Goal: Task Accomplishment & Management: Use online tool/utility

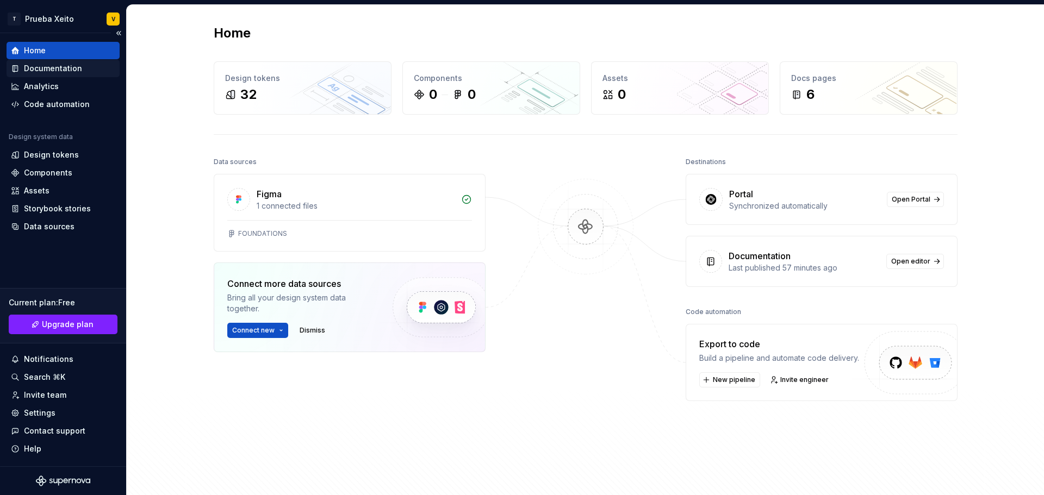
click at [55, 72] on div "Documentation" at bounding box center [53, 68] width 58 height 11
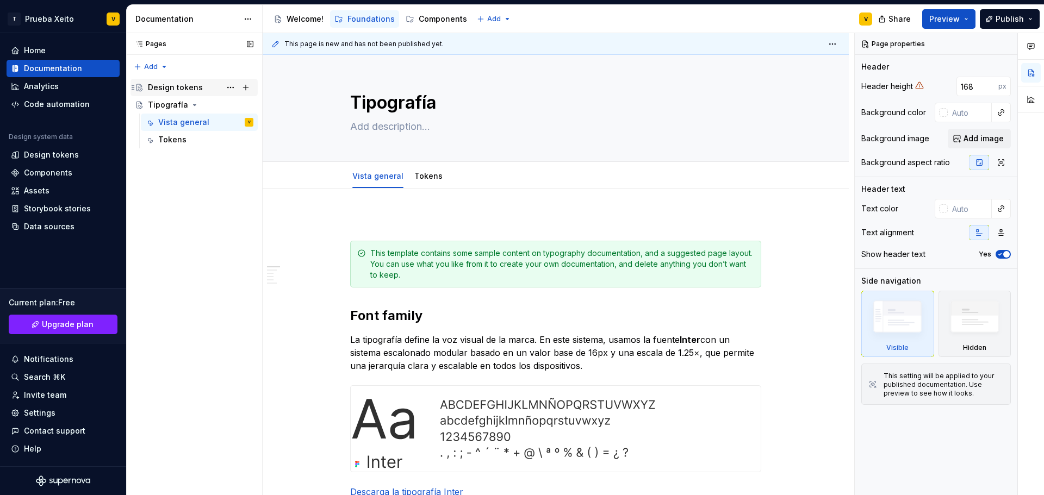
click at [170, 86] on div "Design tokens" at bounding box center [175, 87] width 55 height 11
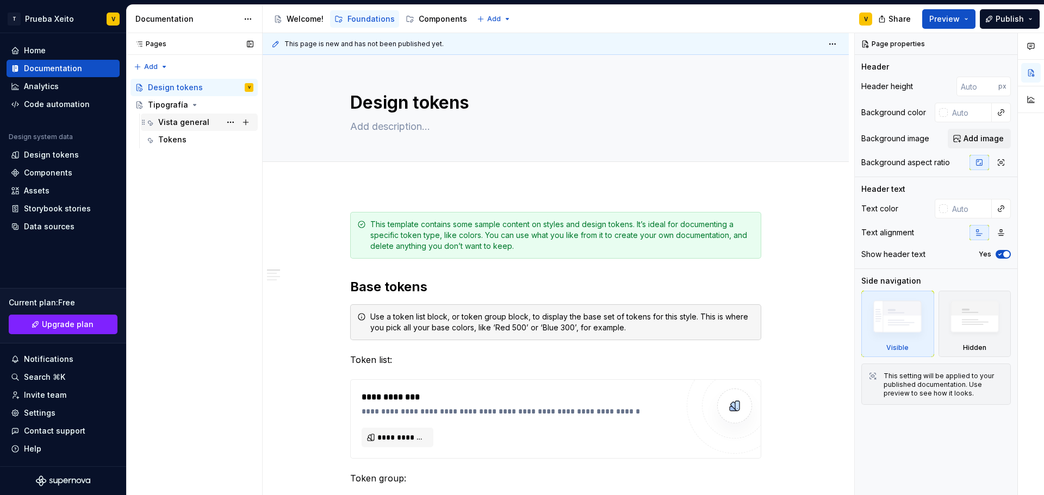
click at [169, 122] on div "Vista general" at bounding box center [183, 122] width 51 height 11
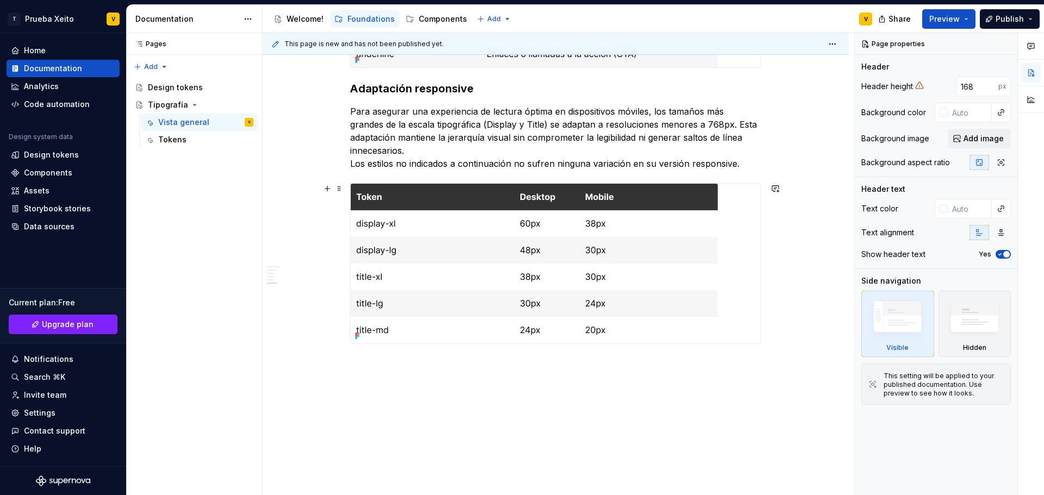
scroll to position [1172, 0]
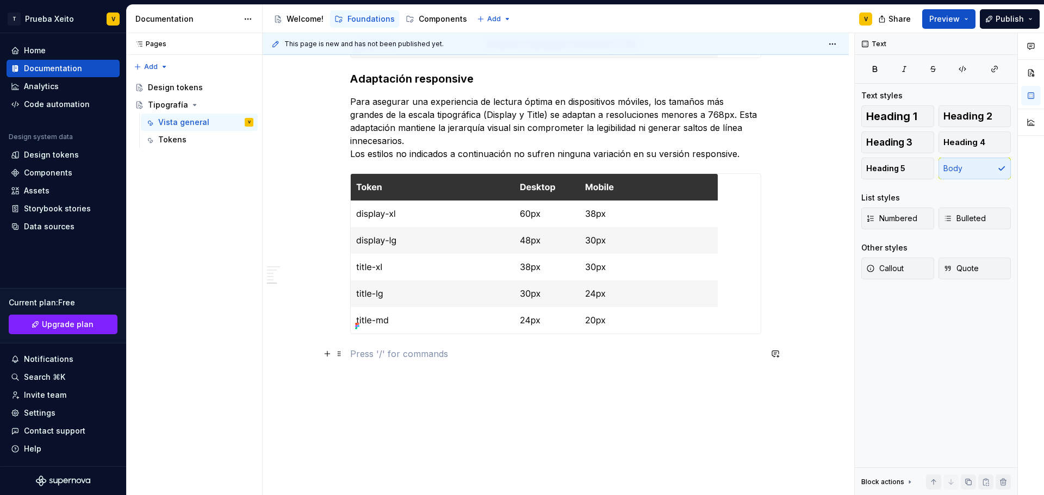
click at [369, 352] on p at bounding box center [555, 353] width 411 height 13
click at [409, 78] on h3 "Adaptación responsive" at bounding box center [555, 78] width 411 height 15
type textarea "*"
click at [357, 349] on p at bounding box center [555, 353] width 411 height 13
click at [370, 380] on p "La jerarquía de headings" at bounding box center [555, 377] width 411 height 13
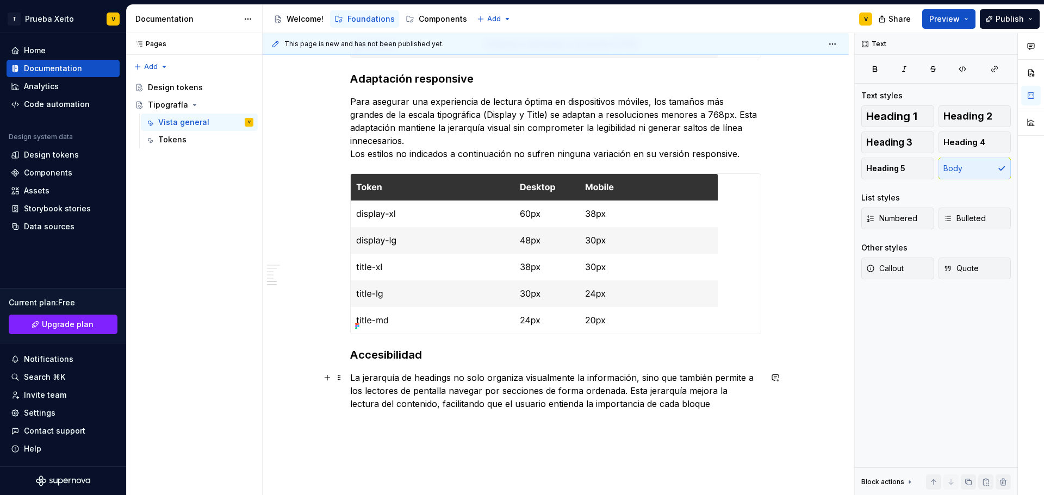
click at [687, 404] on p "La jerarquía de headings no solo organiza visualmente la información, sino que …" at bounding box center [555, 390] width 411 height 39
click at [425, 382] on p "La jerarquía de headings no solo organiza visualmente la información, sino que …" at bounding box center [555, 390] width 411 height 39
click at [592, 358] on button "button" at bounding box center [591, 357] width 15 height 15
drag, startPoint x: 540, startPoint y: 392, endPoint x: 622, endPoint y: 390, distance: 81.6
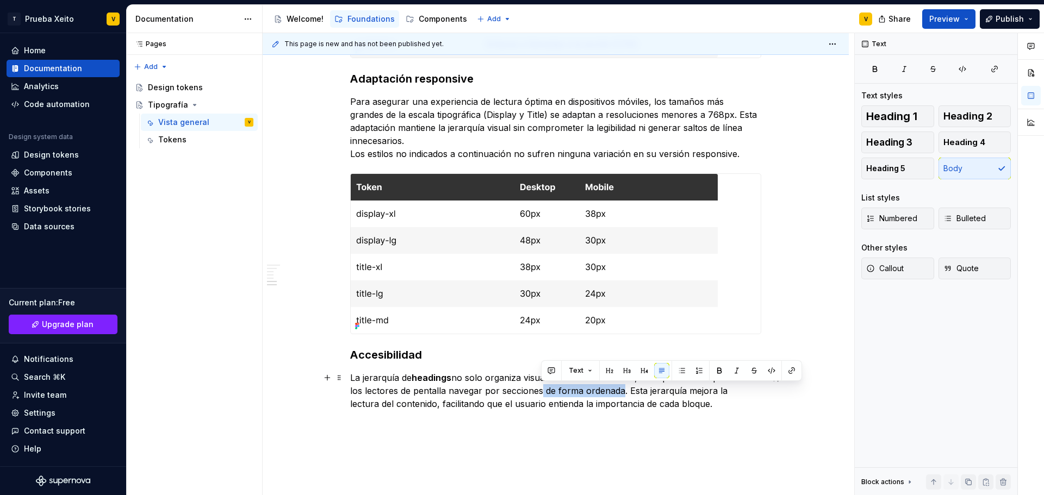
click at [622, 390] on p "La jerarquía de headings no solo organiza visualmente la información, sino que …" at bounding box center [555, 390] width 411 height 39
click at [716, 367] on button "button" at bounding box center [718, 370] width 15 height 15
click at [703, 409] on p "La jerarquía de headings no solo organiza visualmente la información, sino que …" at bounding box center [555, 390] width 411 height 39
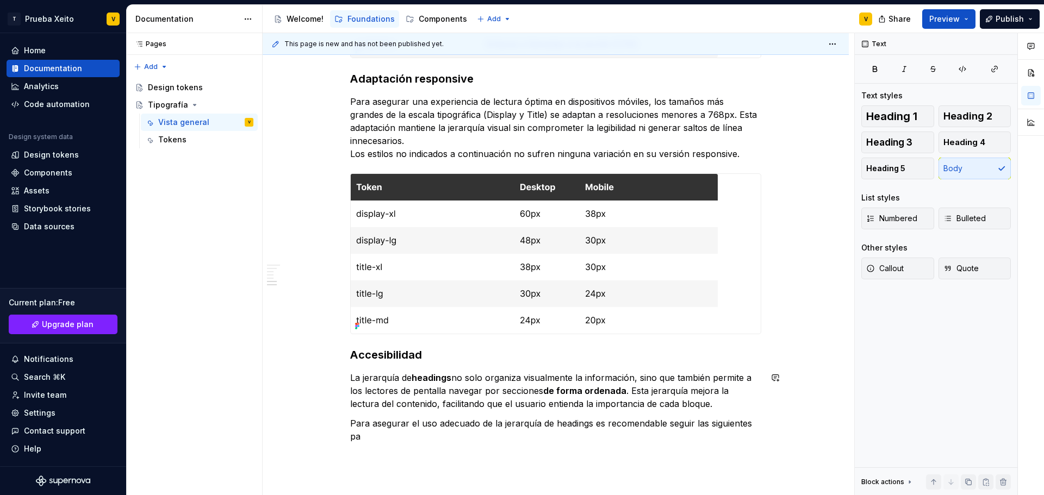
scroll to position [1173, 0]
click at [418, 427] on p "Para asegurar el uso adecuado de la jerarquía de headings es recomendable segui…" at bounding box center [555, 429] width 411 height 26
click at [415, 436] on p "Para asegurar el uso adecuado de la jerarquía de headings es recomendable segui…" at bounding box center [555, 429] width 411 height 26
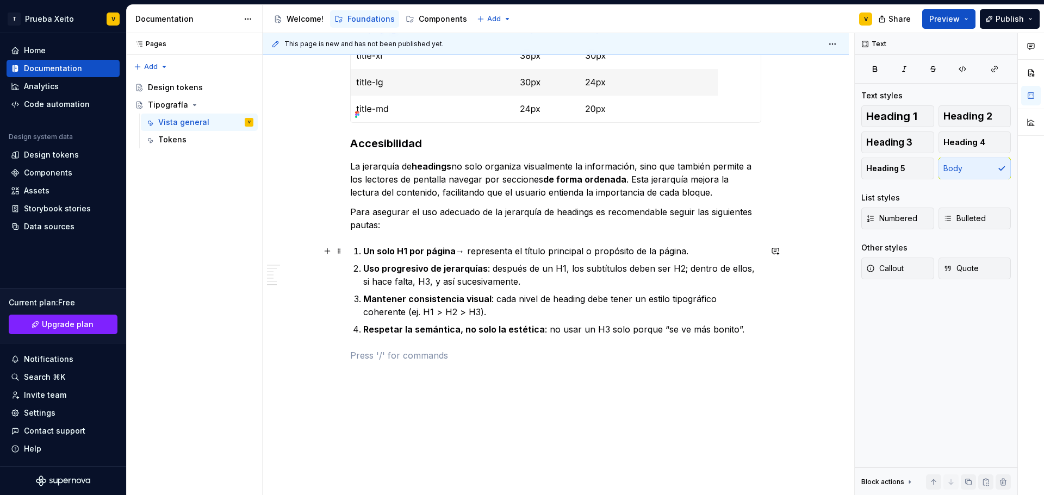
scroll to position [1390, 0]
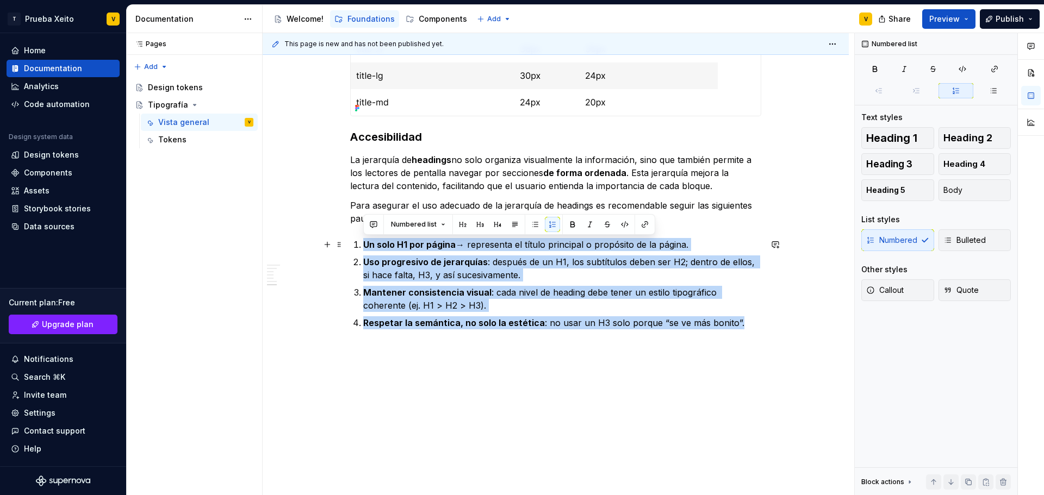
drag, startPoint x: 735, startPoint y: 319, endPoint x: 351, endPoint y: 239, distance: 392.5
click at [1000, 241] on button "Bulleted" at bounding box center [974, 240] width 73 height 22
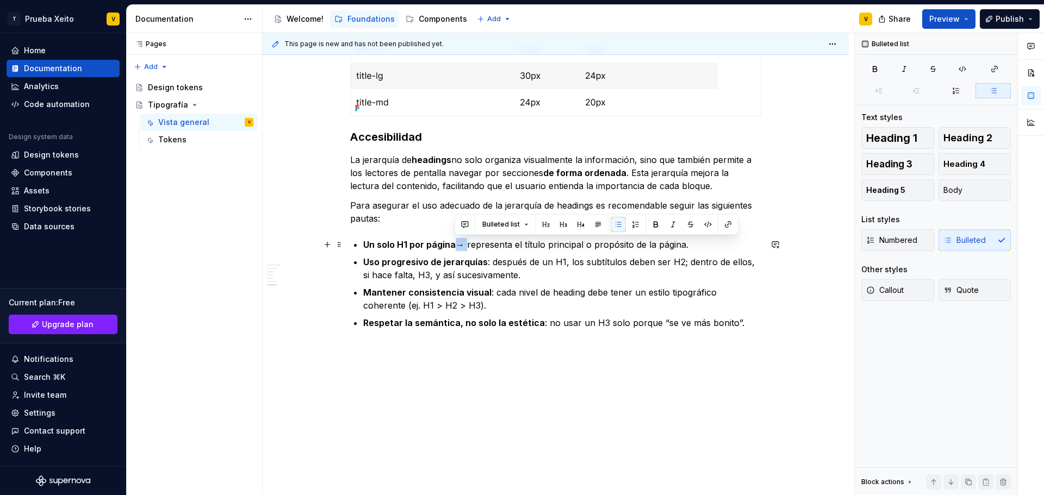
drag, startPoint x: 466, startPoint y: 245, endPoint x: 452, endPoint y: 245, distance: 14.1
click at [452, 245] on p "Un solo H1 por página → representa el título principal o propósito de la página." at bounding box center [562, 244] width 398 height 13
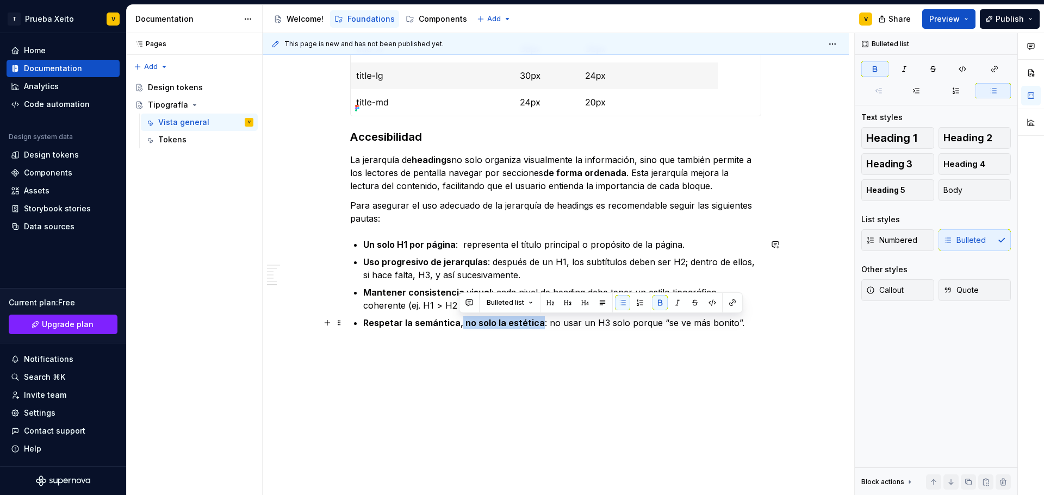
drag, startPoint x: 458, startPoint y: 324, endPoint x: 538, endPoint y: 327, distance: 79.9
click at [538, 327] on p "Respetar la semántica, no solo la estética : no usar un H3 solo porque “se ve m…" at bounding box center [562, 322] width 398 height 13
click at [659, 299] on button "button" at bounding box center [659, 302] width 15 height 15
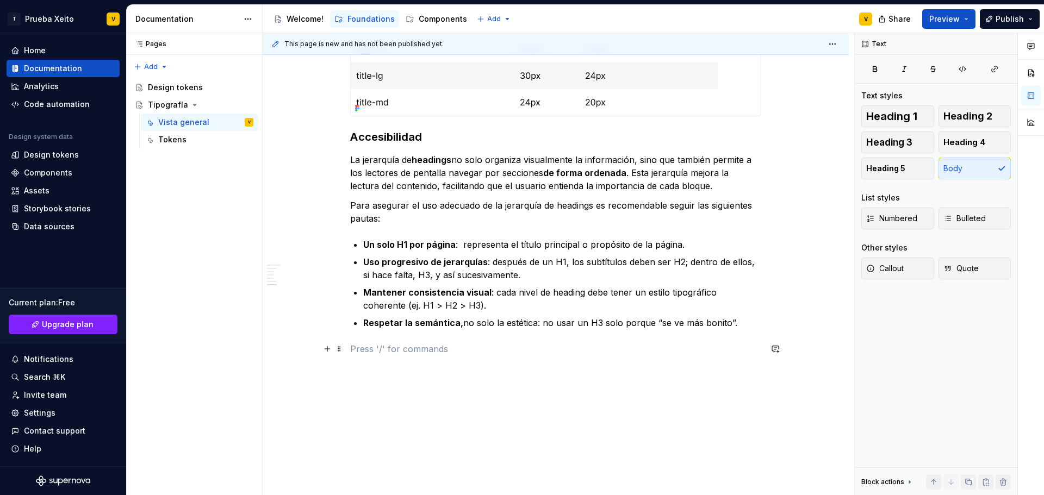
click at [674, 349] on p at bounding box center [555, 348] width 411 height 13
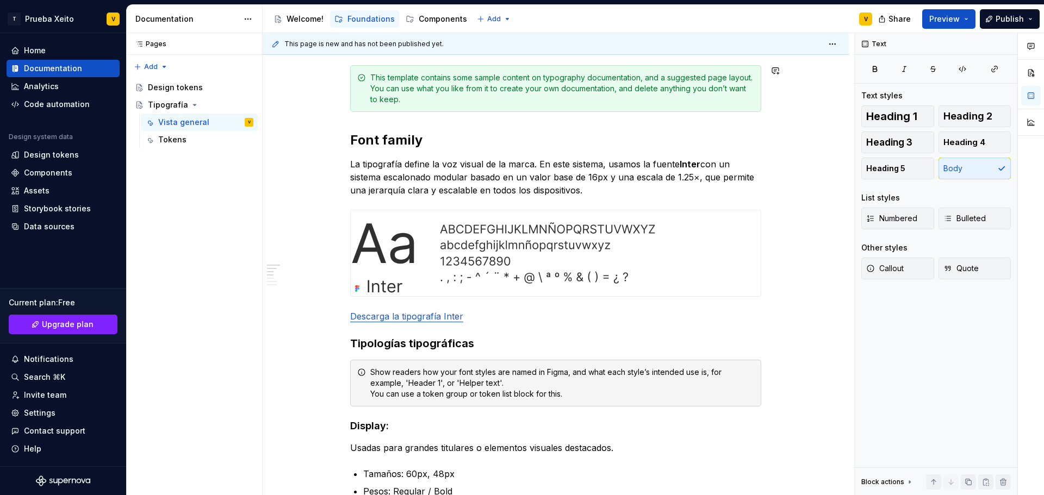
scroll to position [272, 0]
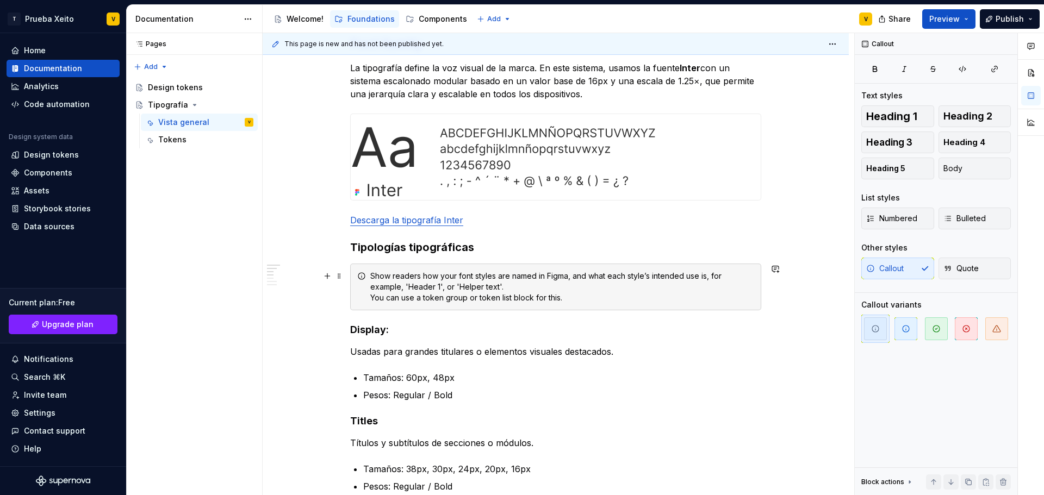
click at [411, 283] on div "Show readers how your font styles are named in Figma, and what each style’s int…" at bounding box center [562, 287] width 384 height 33
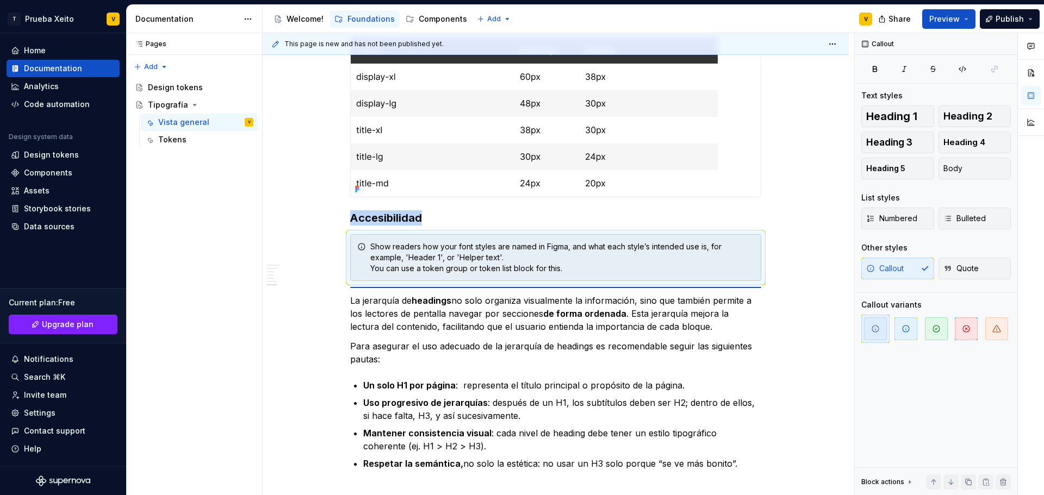
scroll to position [1190, 0]
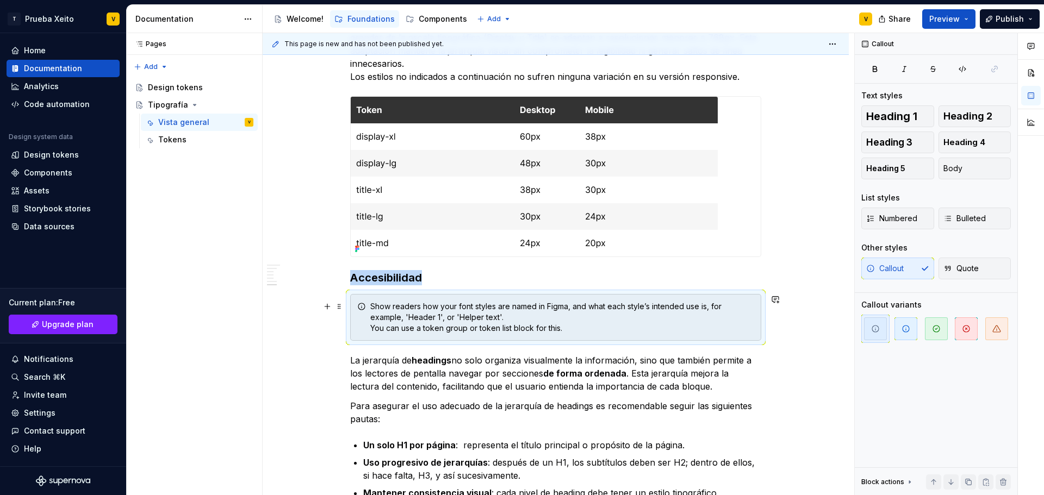
click at [427, 313] on div "Show readers how your font styles are named in Figma, and what each style’s int…" at bounding box center [562, 317] width 384 height 33
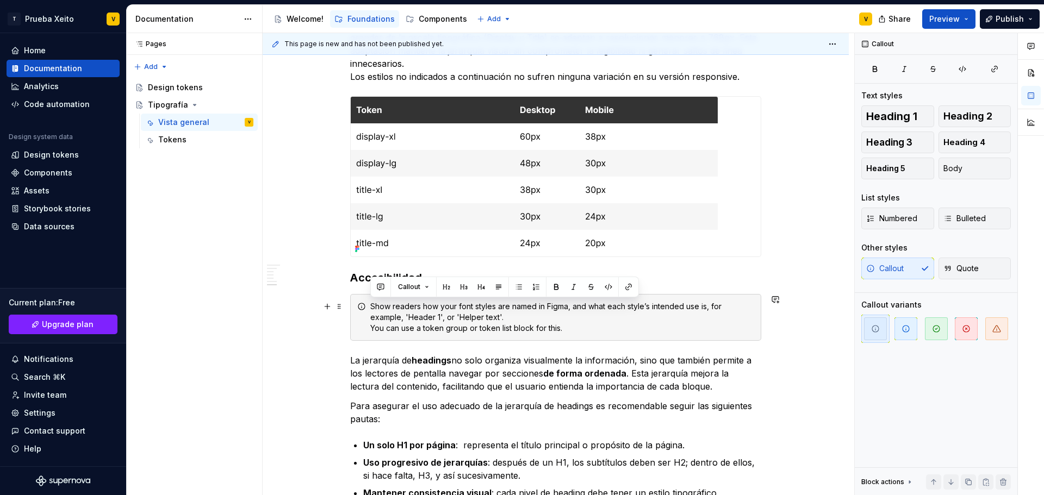
drag, startPoint x: 595, startPoint y: 331, endPoint x: 372, endPoint y: 304, distance: 225.0
click at [372, 304] on div "Show readers how your font styles are named in Figma, and what each style’s int…" at bounding box center [562, 317] width 384 height 33
click at [361, 307] on icon at bounding box center [361, 306] width 7 height 7
click at [336, 299] on span at bounding box center [339, 306] width 9 height 15
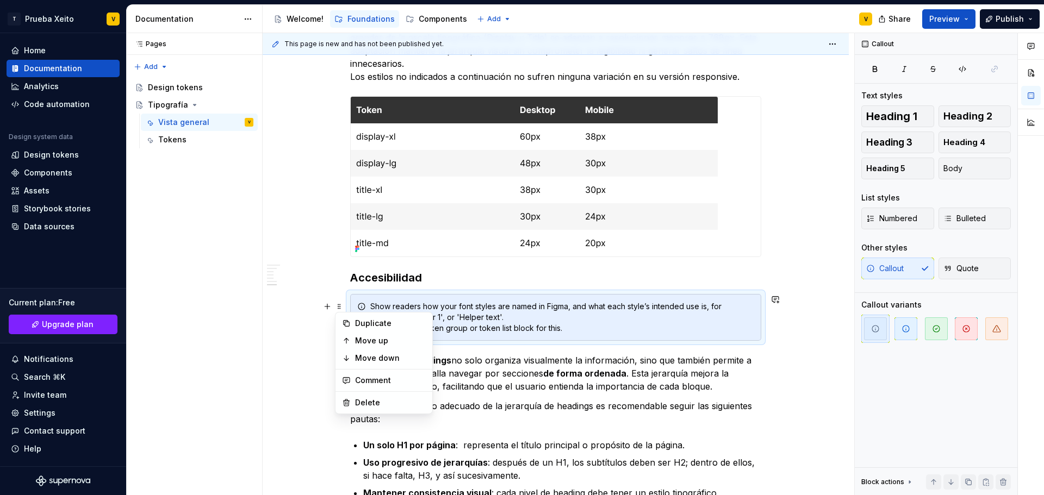
click at [357, 303] on icon at bounding box center [361, 306] width 9 height 9
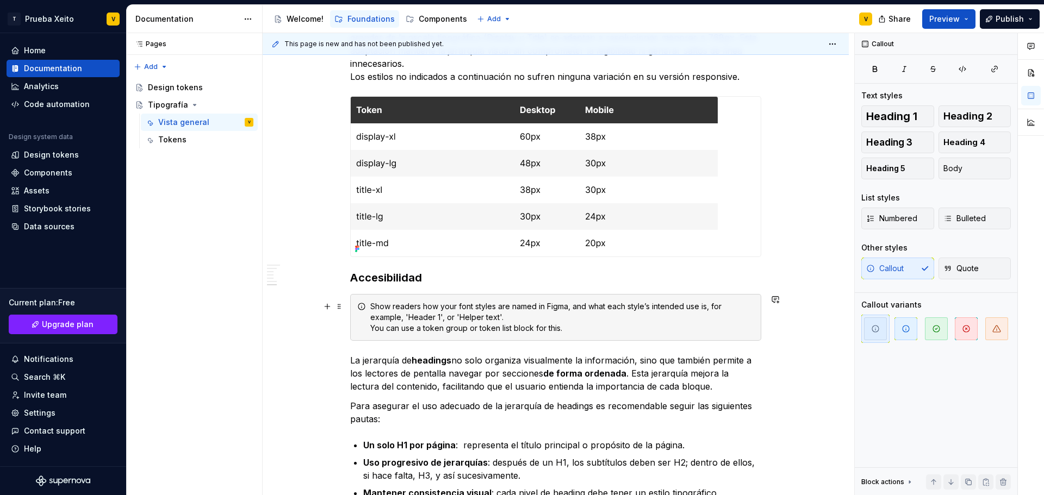
click at [499, 319] on div "Show readers how your font styles are named in Figma, and what each style’s int…" at bounding box center [562, 317] width 384 height 33
click at [638, 310] on div "Show readers how your font styles are named in Figma, and what each style’s int…" at bounding box center [562, 317] width 384 height 33
click at [423, 294] on button "Callout" at bounding box center [413, 286] width 41 height 15
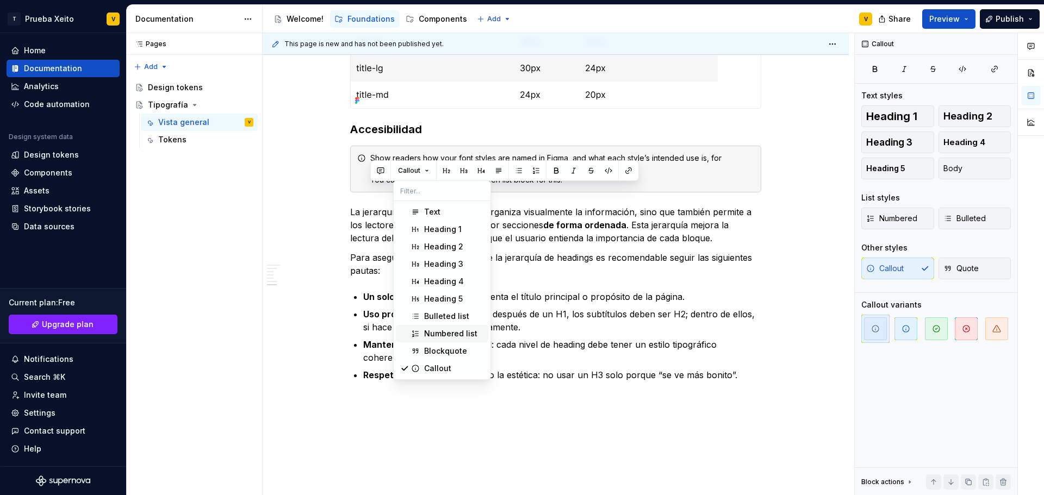
scroll to position [1353, 0]
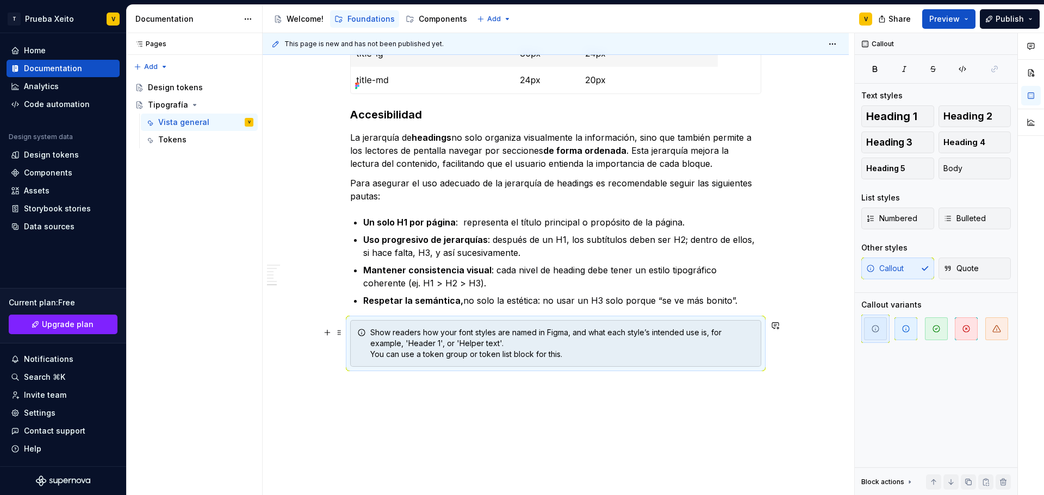
click at [573, 355] on div "Show readers how your font styles are named in Figma, and what each style’s int…" at bounding box center [562, 343] width 384 height 33
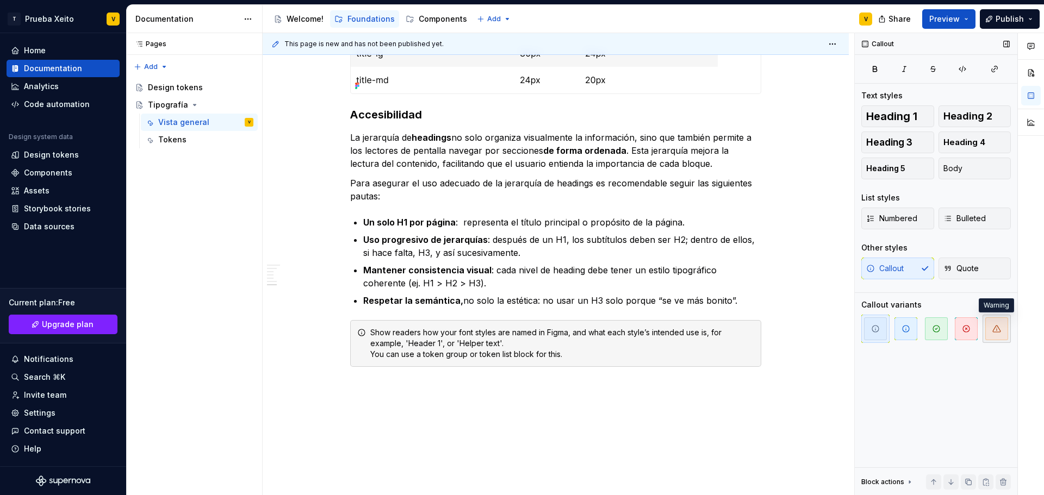
click at [992, 328] on icon "button" at bounding box center [996, 328] width 9 height 9
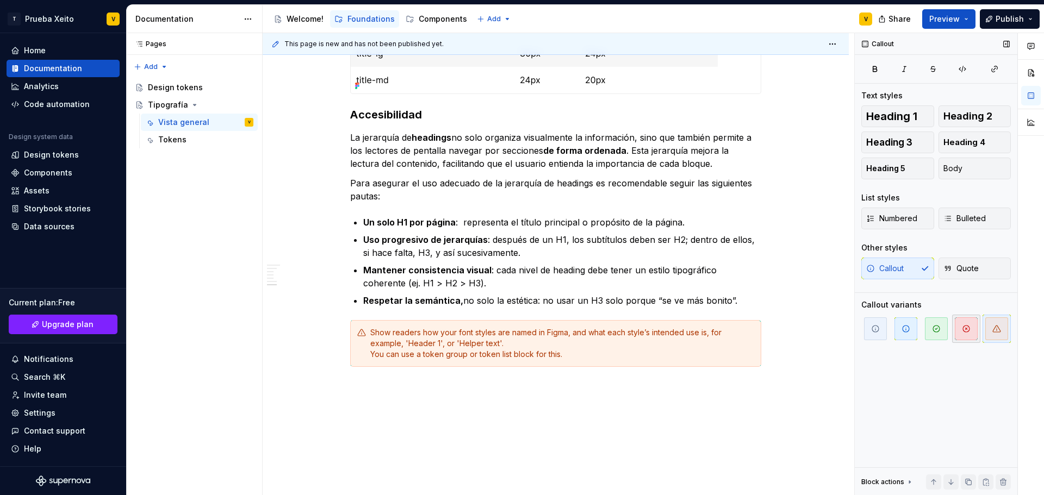
click at [964, 328] on icon "button" at bounding box center [965, 328] width 9 height 9
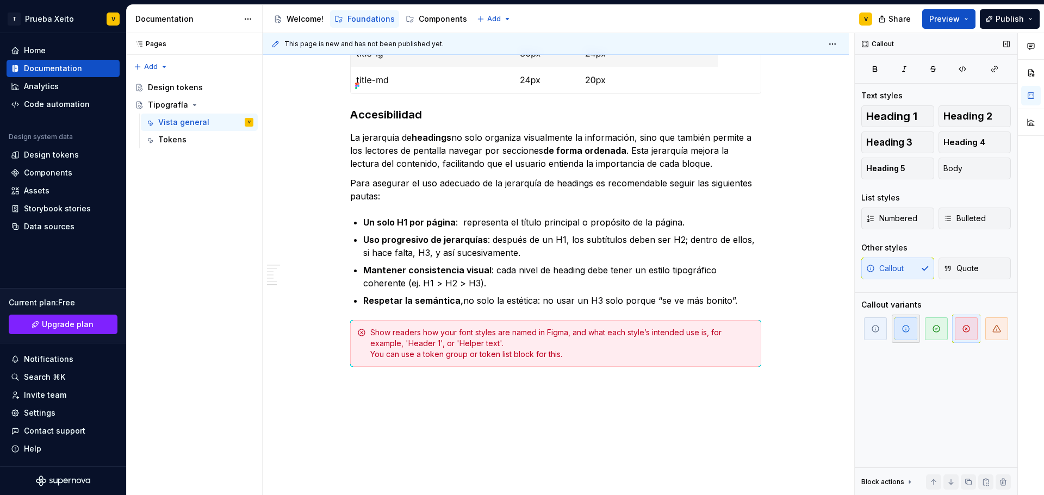
click at [911, 336] on span "button" at bounding box center [905, 328] width 23 height 23
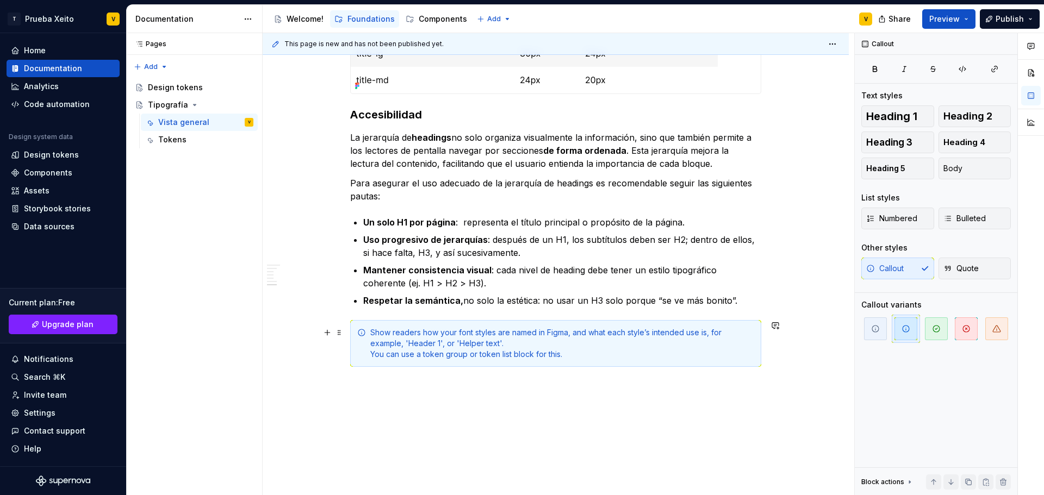
click at [596, 353] on div "Show readers how your font styles are named in Figma, and what each style’s int…" at bounding box center [562, 343] width 384 height 33
drag, startPoint x: 571, startPoint y: 359, endPoint x: 373, endPoint y: 331, distance: 199.9
click at [373, 331] on div "Show readers how your font styles are named in Figma, and what each style’s int…" at bounding box center [562, 343] width 384 height 33
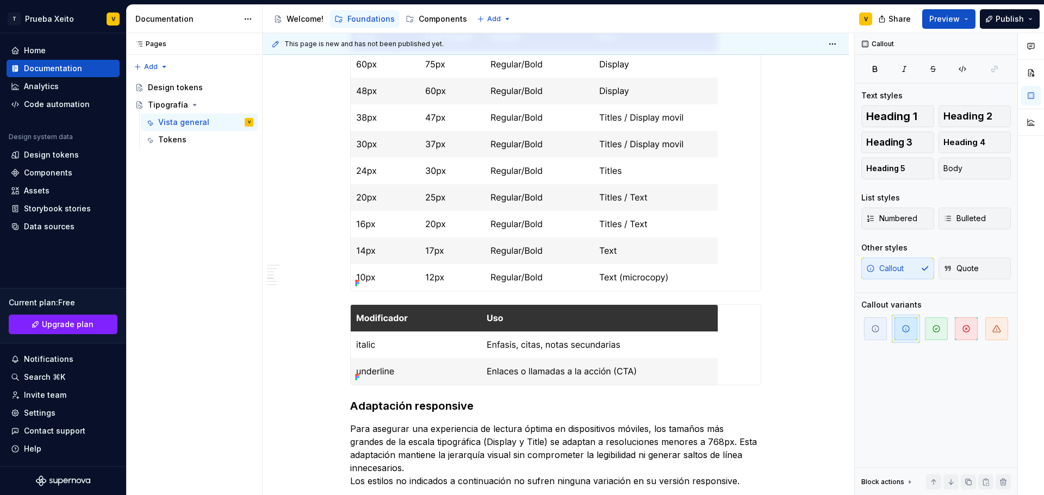
scroll to position [0, 0]
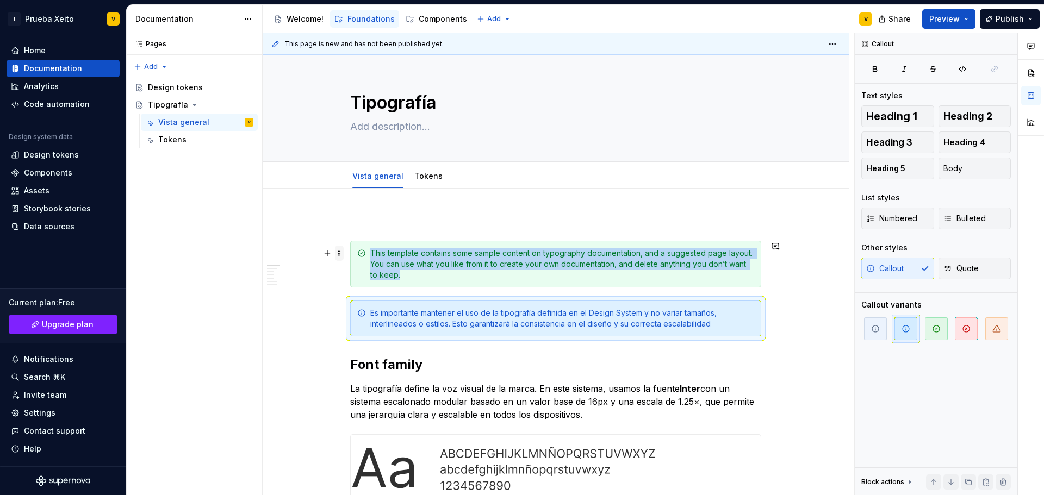
click at [336, 254] on span at bounding box center [339, 253] width 9 height 15
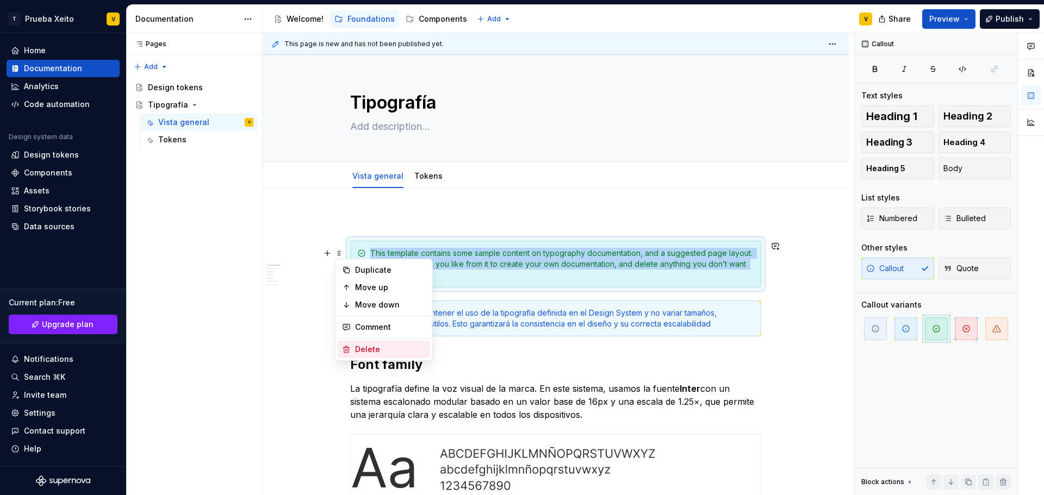
click at [352, 353] on div "Delete" at bounding box center [384, 349] width 92 height 17
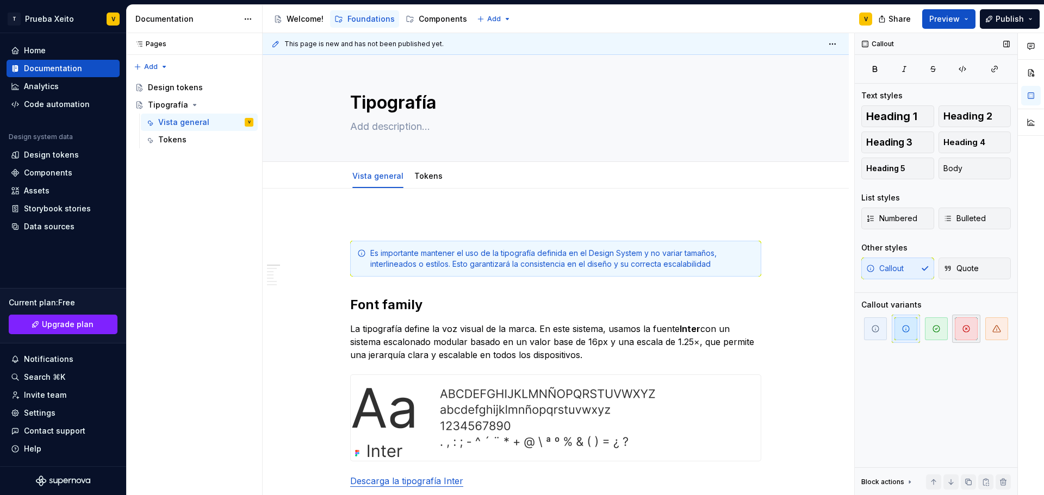
click at [967, 333] on span "button" at bounding box center [965, 328] width 23 height 23
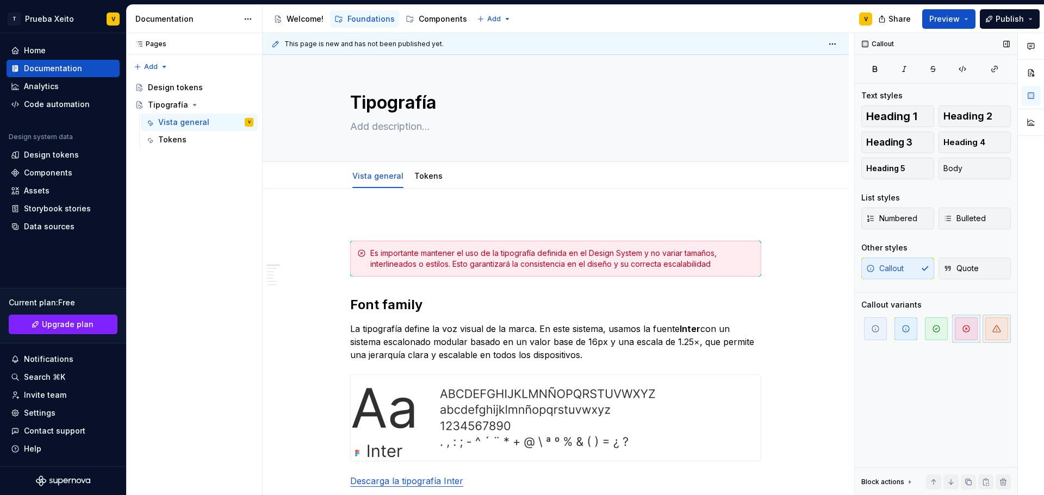
click at [1001, 334] on span "button" at bounding box center [996, 328] width 23 height 23
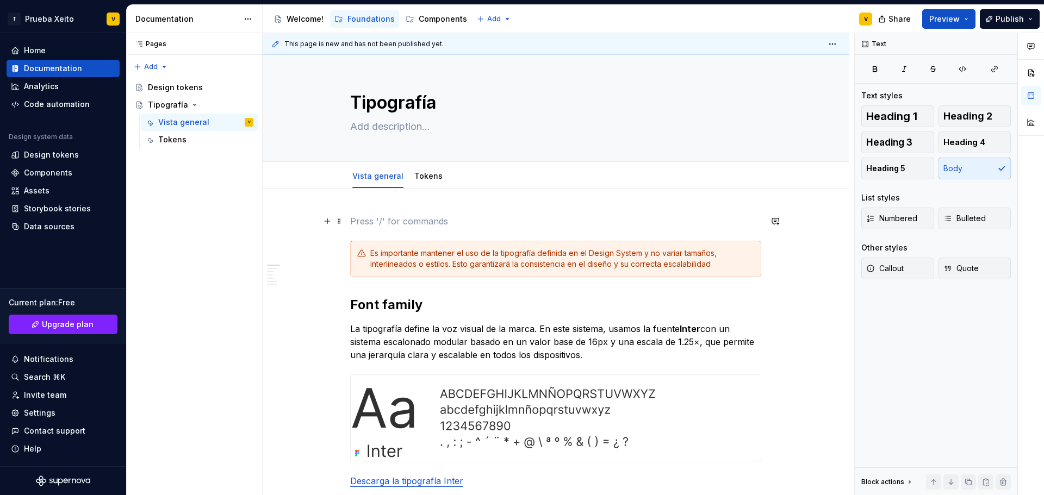
click at [587, 225] on p at bounding box center [555, 221] width 411 height 13
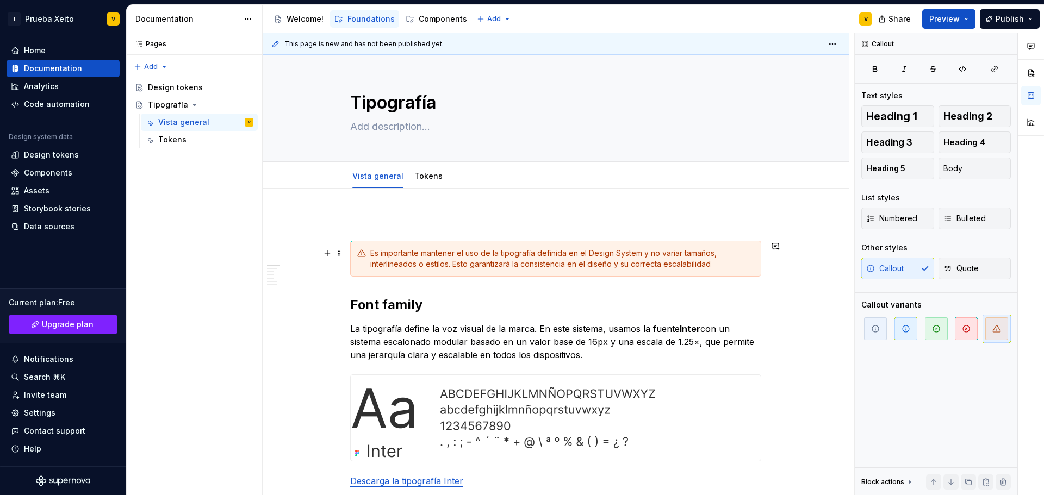
click at [721, 264] on div "Es importante mantener el uso de la tipografía definida en el Design System y n…" at bounding box center [562, 259] width 384 height 22
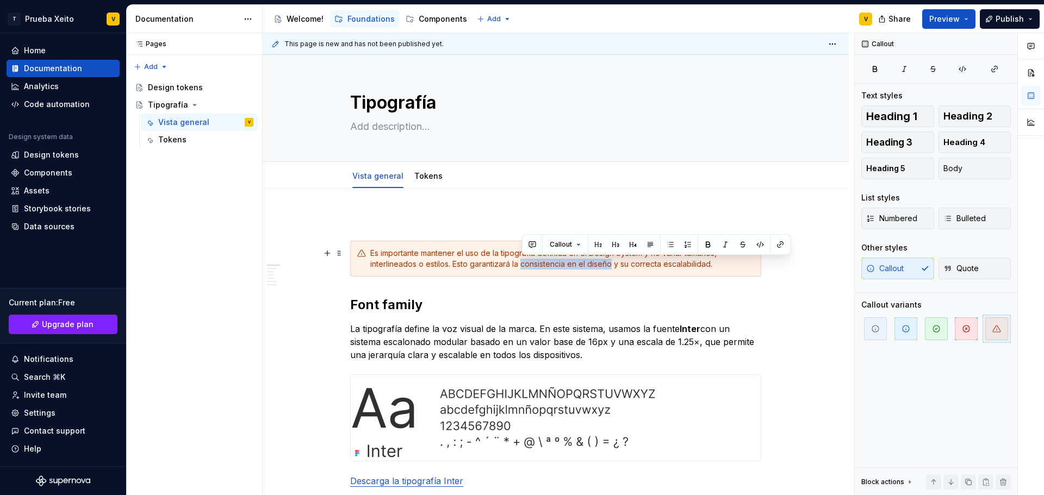
drag, startPoint x: 522, startPoint y: 264, endPoint x: 611, endPoint y: 266, distance: 88.6
click at [611, 266] on div "Es importante mantener el uso de la tipografía definida en el Design System y n…" at bounding box center [562, 259] width 384 height 22
click at [705, 243] on button "button" at bounding box center [707, 244] width 15 height 15
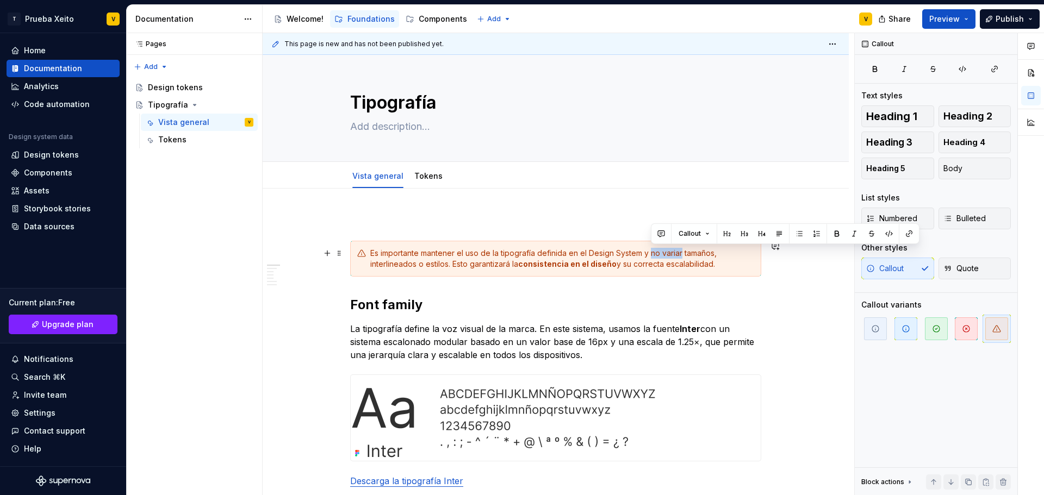
drag, startPoint x: 652, startPoint y: 254, endPoint x: 683, endPoint y: 255, distance: 31.0
click at [683, 255] on div "Es importante mantener el uso de la tipografía definida en el Design System y n…" at bounding box center [562, 259] width 384 height 22
click at [832, 235] on button "button" at bounding box center [836, 233] width 15 height 15
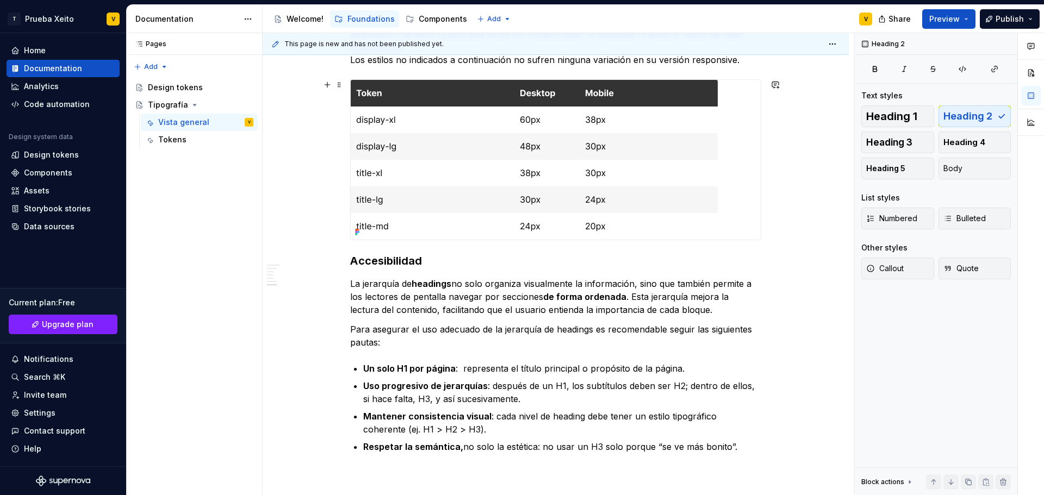
scroll to position [1341, 0]
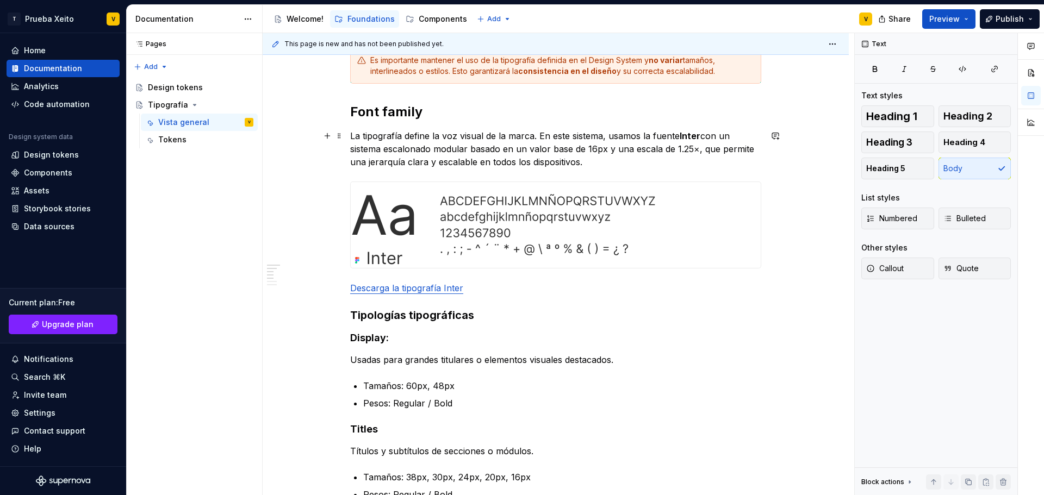
scroll to position [0, 0]
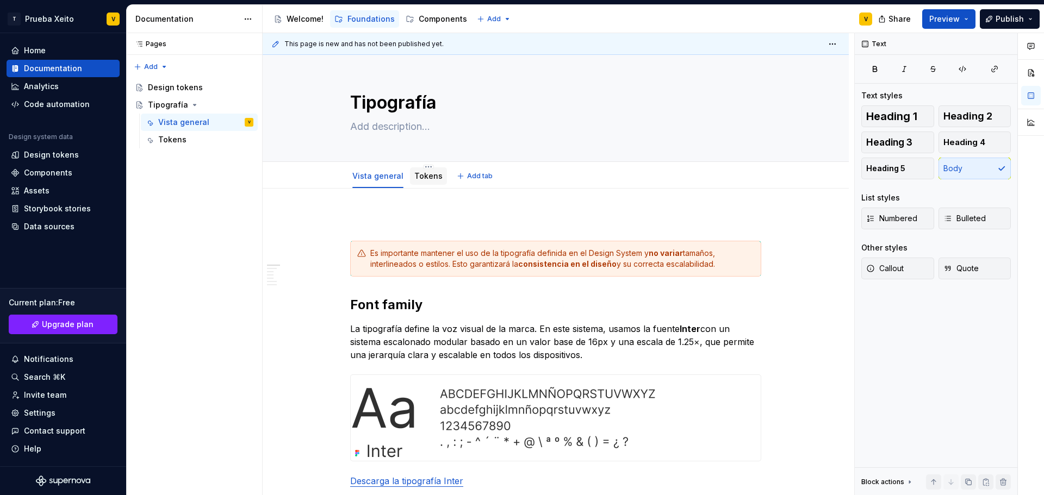
click at [424, 182] on div "Tokens" at bounding box center [428, 176] width 28 height 13
click at [417, 179] on link "Tokens" at bounding box center [428, 175] width 28 height 9
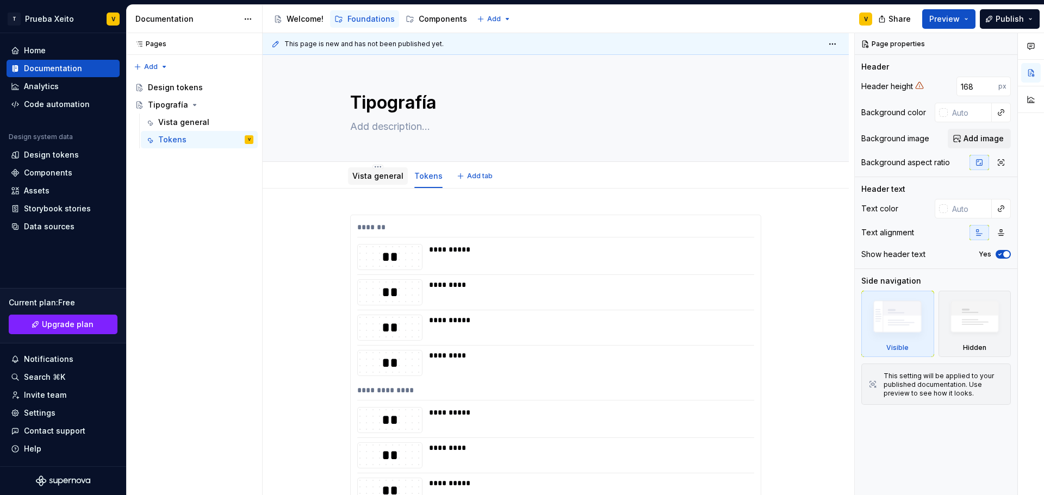
click at [383, 167] on div "Vista general" at bounding box center [378, 175] width 60 height 17
click at [170, 122] on div "Vista general" at bounding box center [183, 122] width 51 height 11
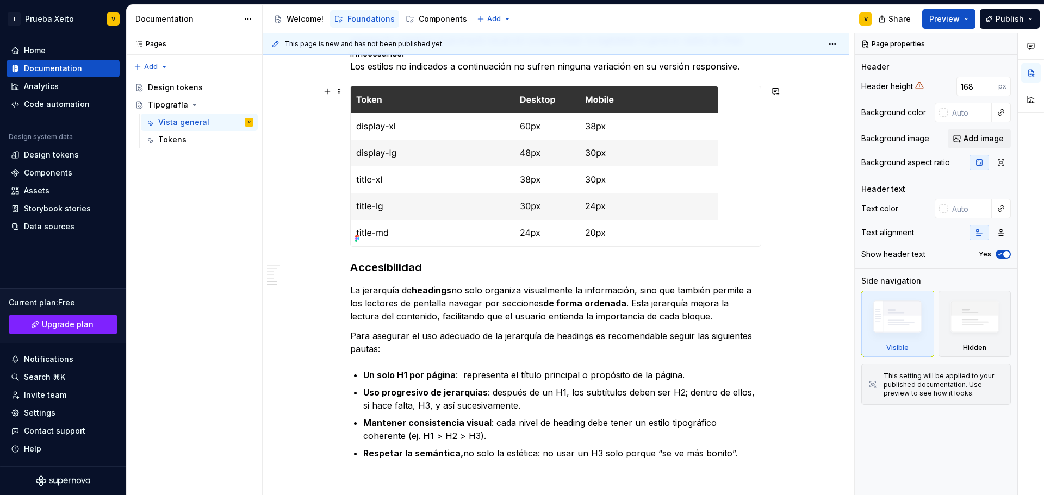
scroll to position [1196, 0]
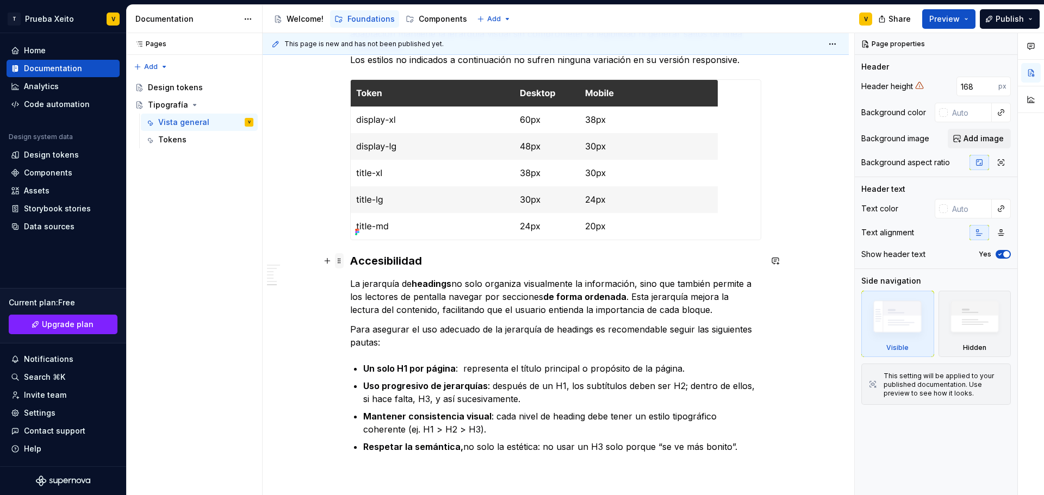
click at [339, 267] on span at bounding box center [339, 260] width 9 height 15
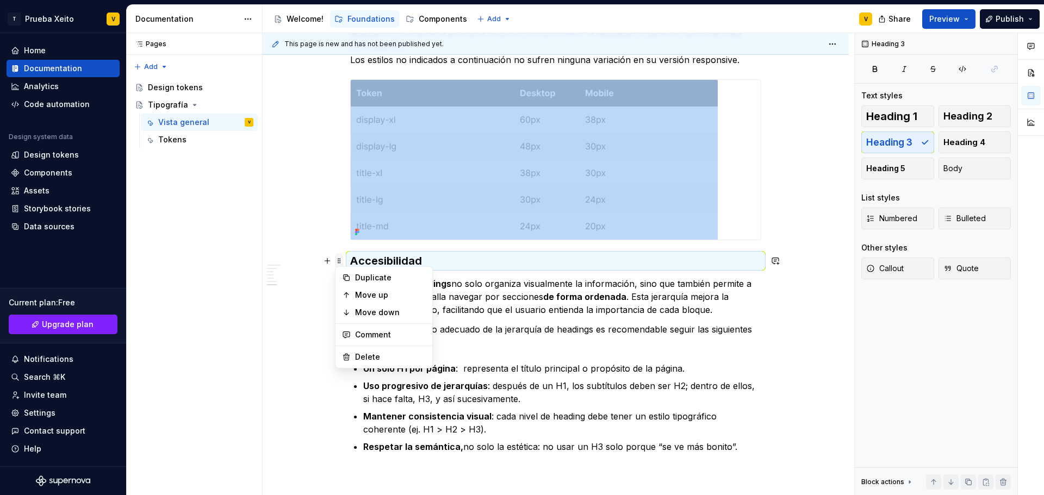
click at [339, 263] on span at bounding box center [339, 260] width 9 height 15
click at [878, 271] on span "Callout" at bounding box center [885, 268] width 38 height 11
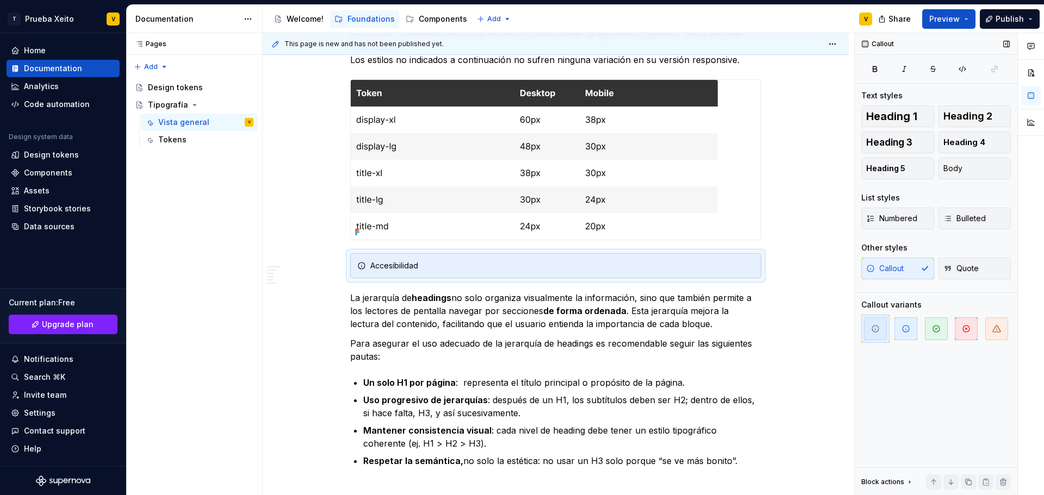
click at [878, 271] on div "Callout Quote" at bounding box center [935, 269] width 149 height 22
click at [919, 264] on div "Callout Quote" at bounding box center [935, 269] width 149 height 22
click at [912, 265] on div "Callout Quote" at bounding box center [935, 269] width 149 height 22
click at [911, 145] on span "Heading 3" at bounding box center [889, 142] width 46 height 11
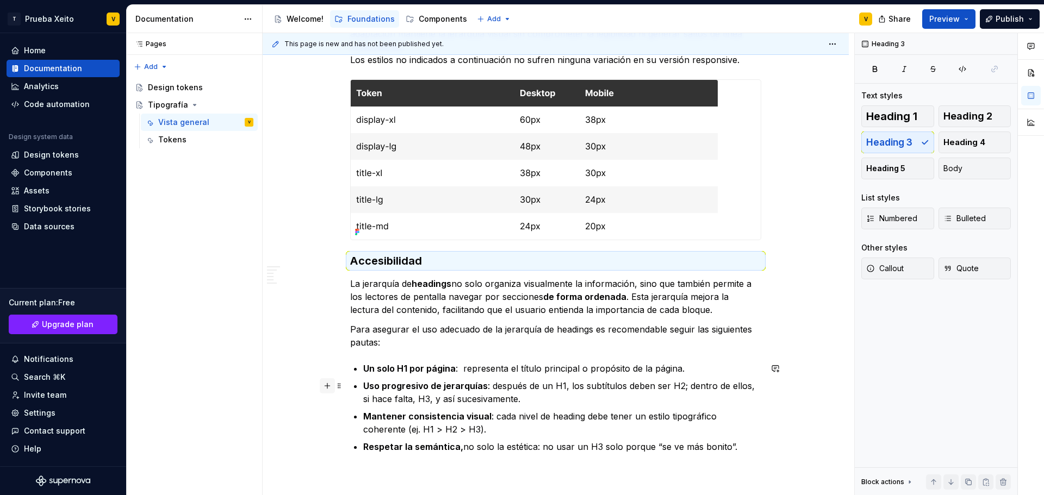
click at [327, 390] on button "button" at bounding box center [327, 385] width 15 height 15
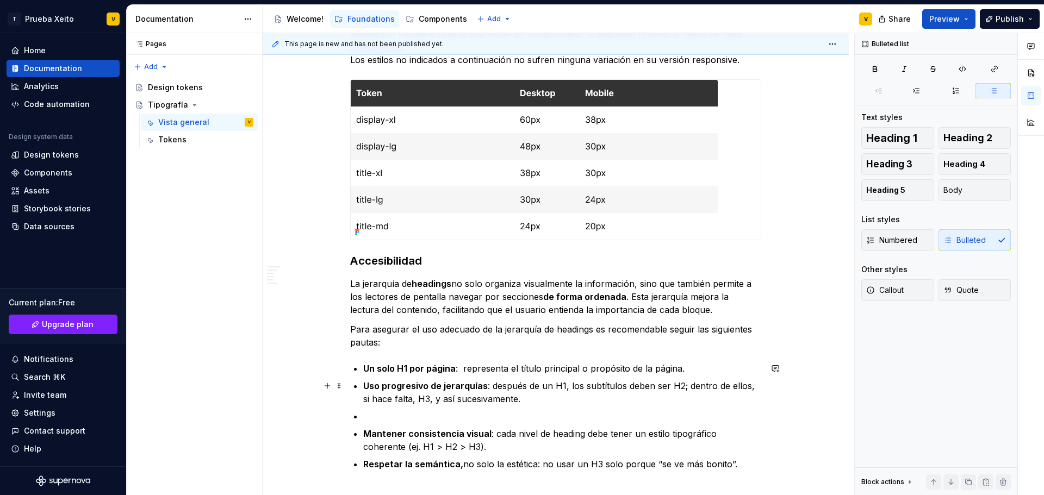
click at [418, 420] on p at bounding box center [562, 416] width 398 height 13
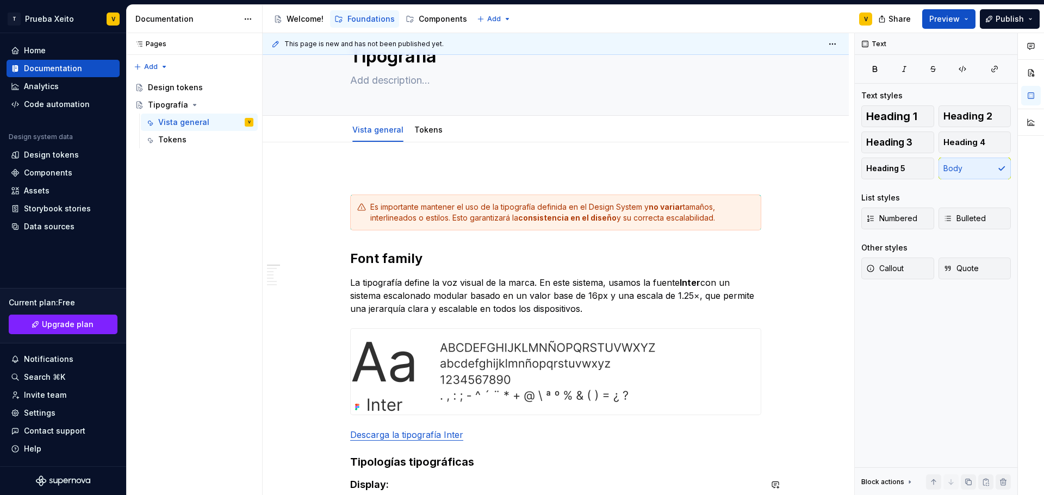
scroll to position [0, 0]
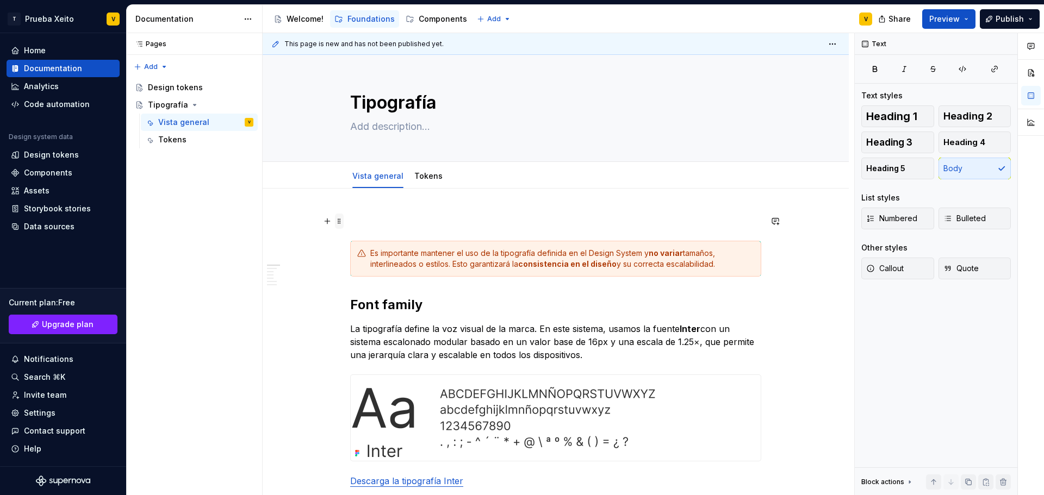
click at [336, 221] on span at bounding box center [339, 221] width 9 height 15
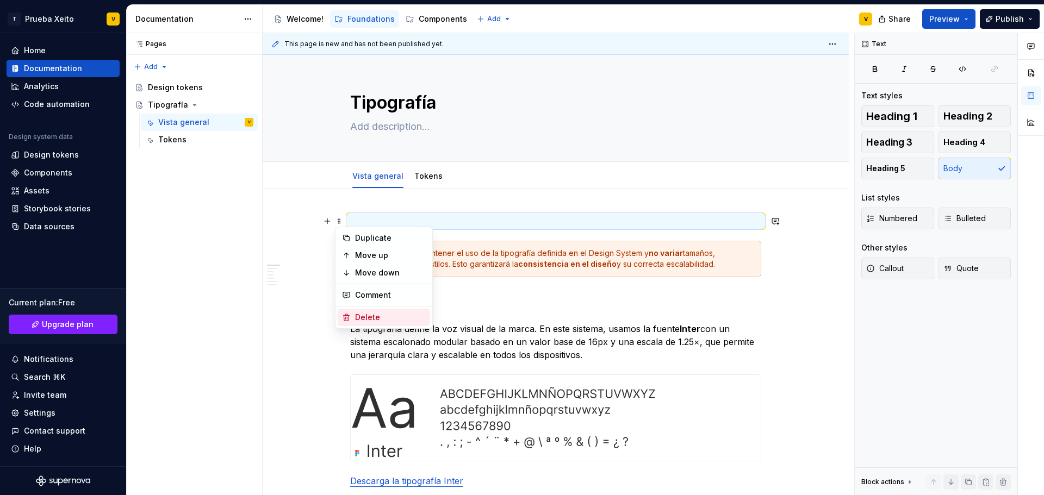
click at [365, 318] on div "Delete" at bounding box center [390, 317] width 71 height 11
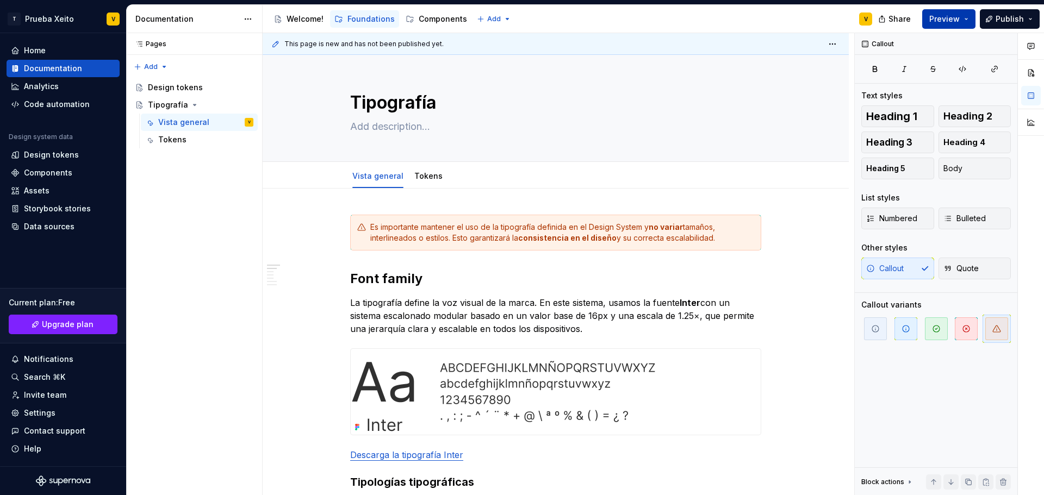
click at [971, 18] on button "Preview" at bounding box center [948, 19] width 53 height 20
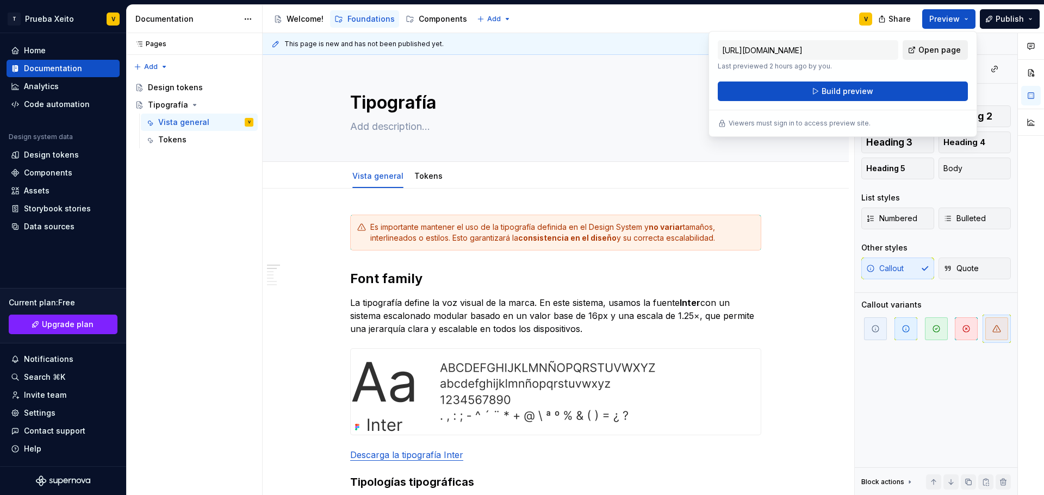
click at [934, 42] on link "Open page" at bounding box center [934, 50] width 65 height 20
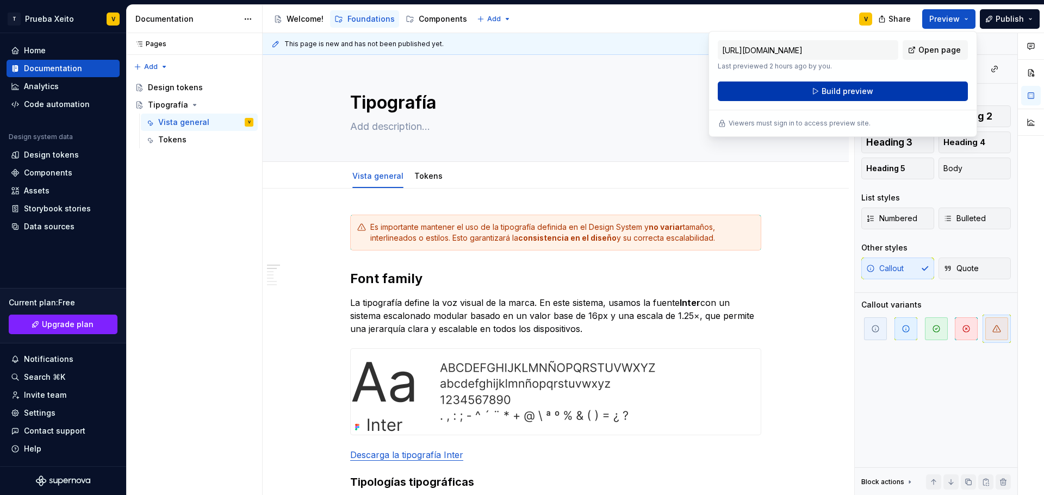
click at [866, 92] on span "Build preview" at bounding box center [847, 91] width 52 height 11
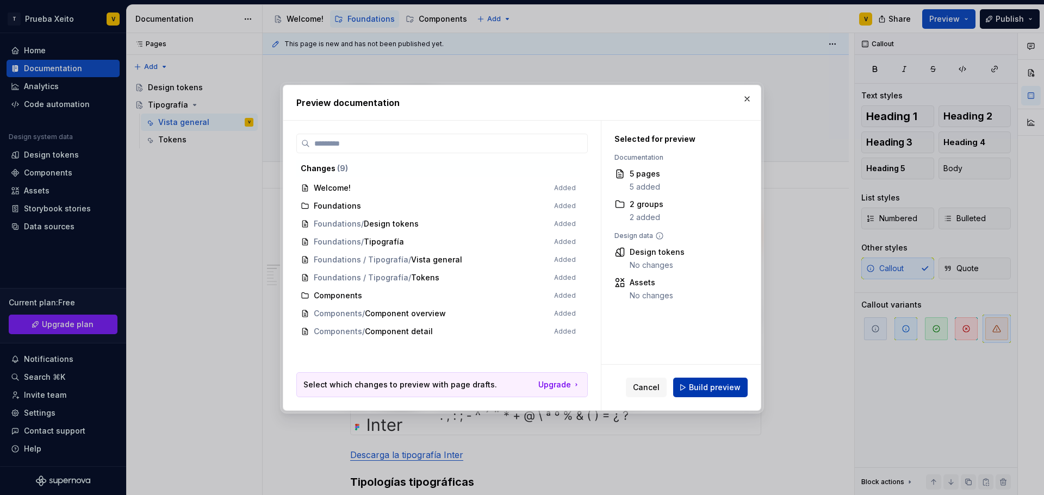
click at [711, 393] on button "Build preview" at bounding box center [710, 388] width 74 height 20
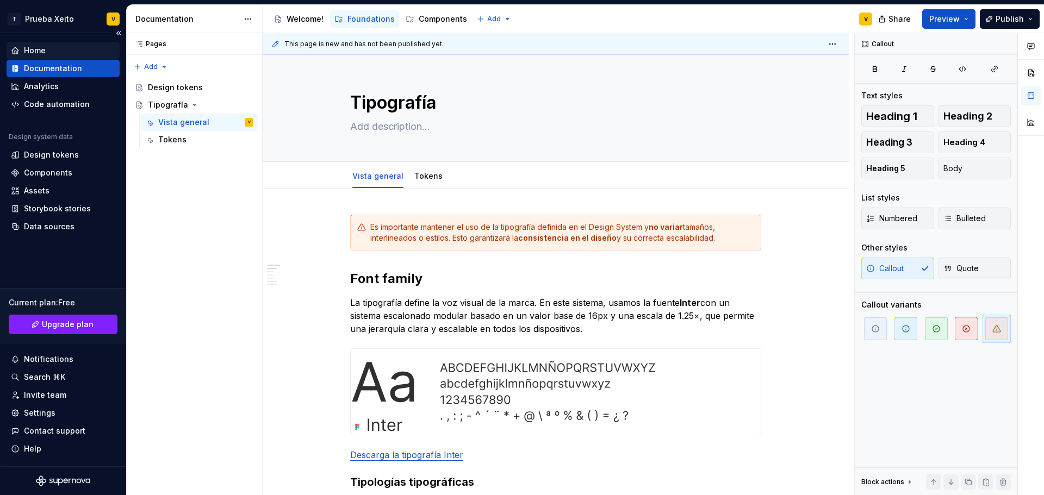
click at [42, 52] on div "Home" at bounding box center [35, 50] width 22 height 11
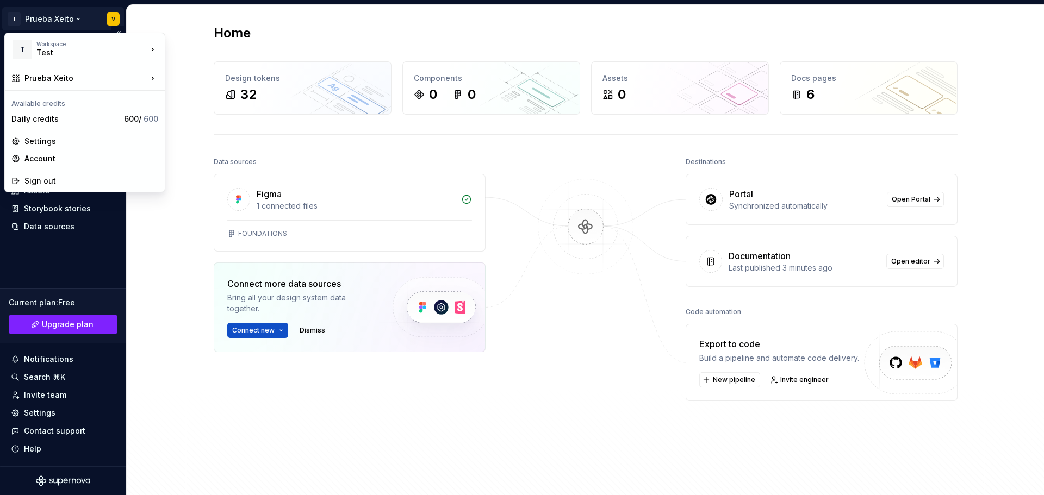
click at [72, 16] on html "T Prueba Xeito V Home Documentation Analytics Code automation Design system dat…" at bounding box center [522, 247] width 1044 height 495
click at [50, 140] on div "Settings" at bounding box center [91, 141] width 134 height 11
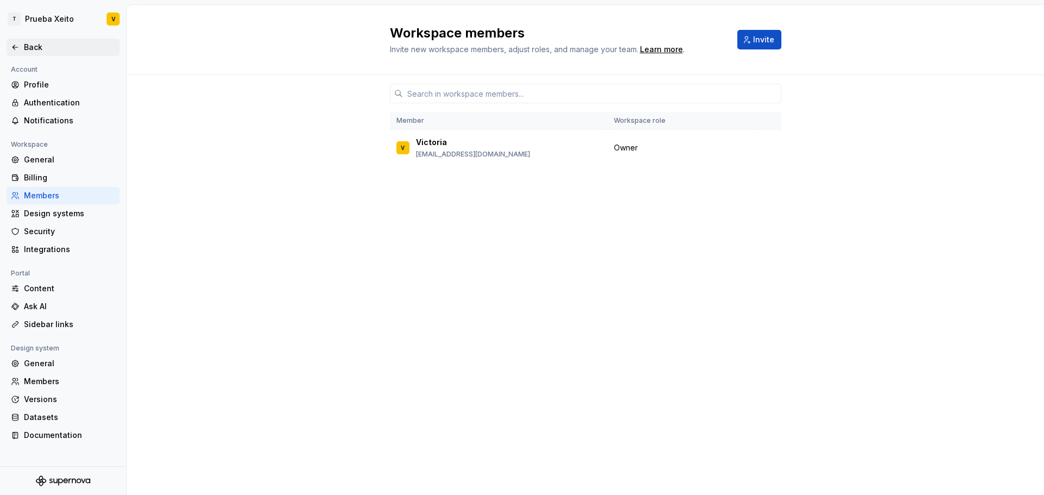
click at [28, 48] on div "Back" at bounding box center [69, 47] width 91 height 11
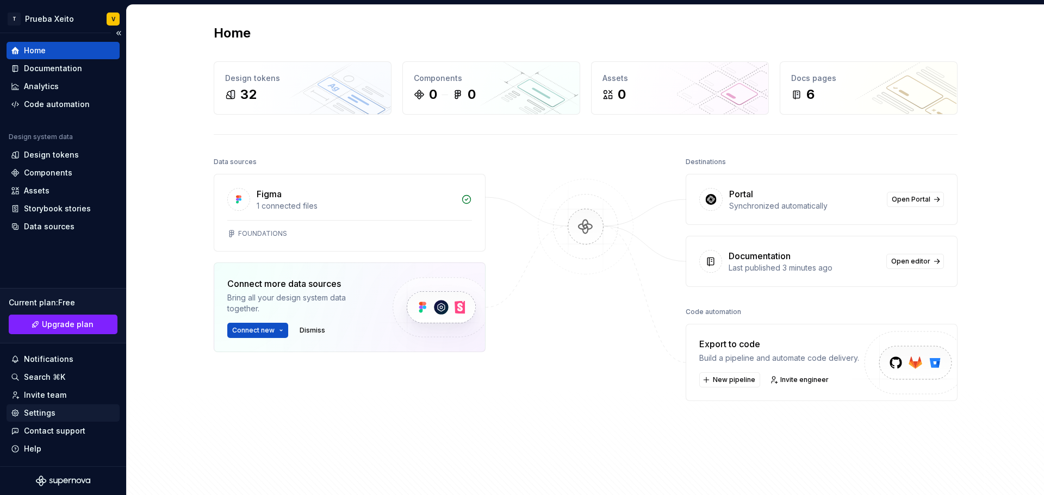
click at [36, 414] on div "Settings" at bounding box center [40, 413] width 32 height 11
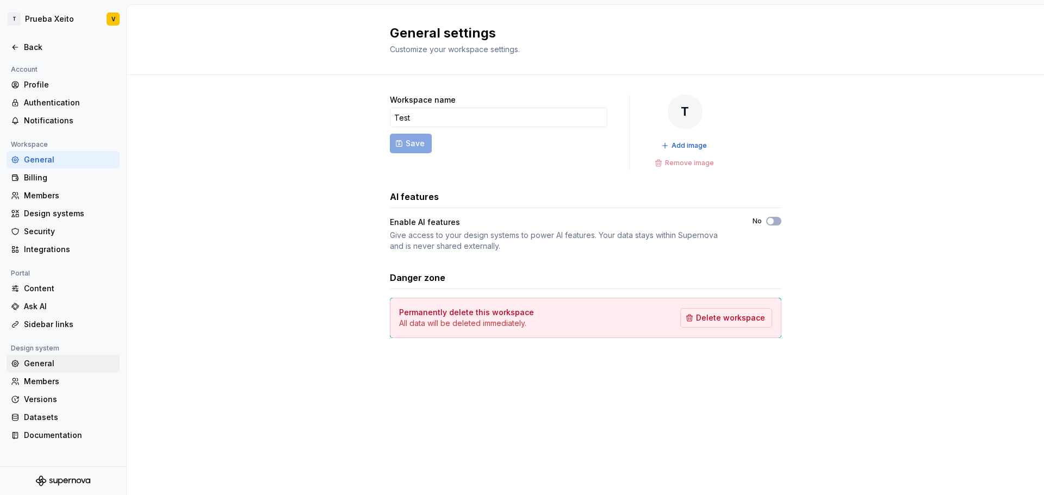
click at [43, 361] on div "General" at bounding box center [69, 363] width 91 height 11
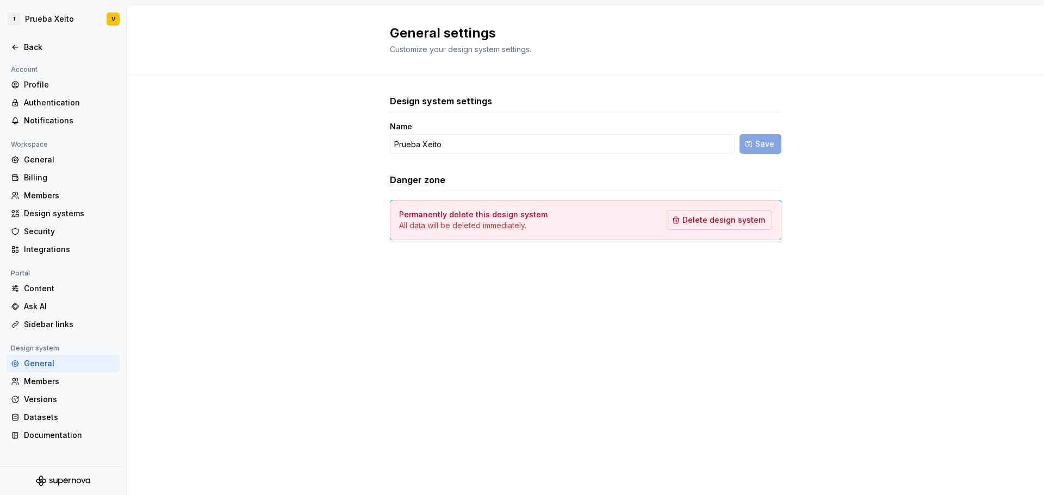
click at [6, 49] on div "Back" at bounding box center [63, 47] width 126 height 17
click at [18, 49] on icon at bounding box center [15, 47] width 9 height 9
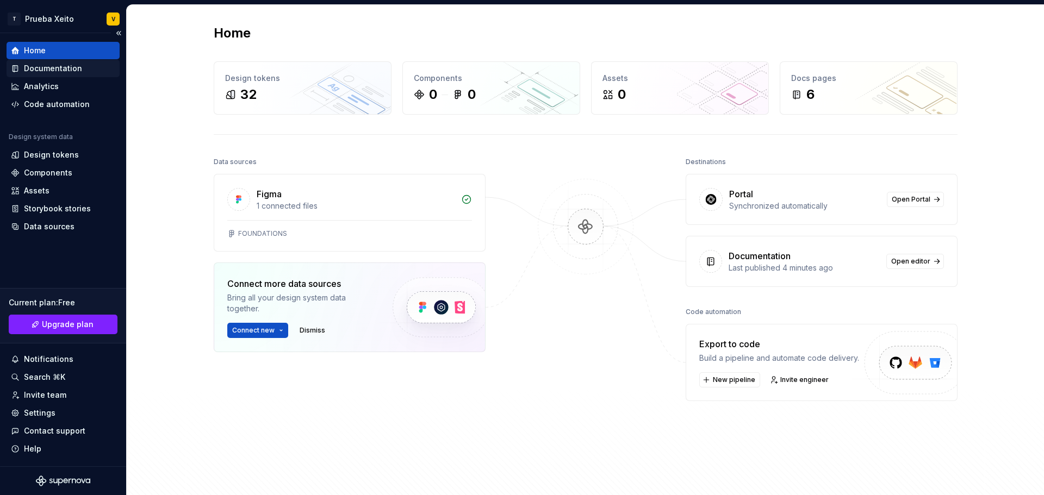
click at [47, 68] on div "Documentation" at bounding box center [53, 68] width 58 height 11
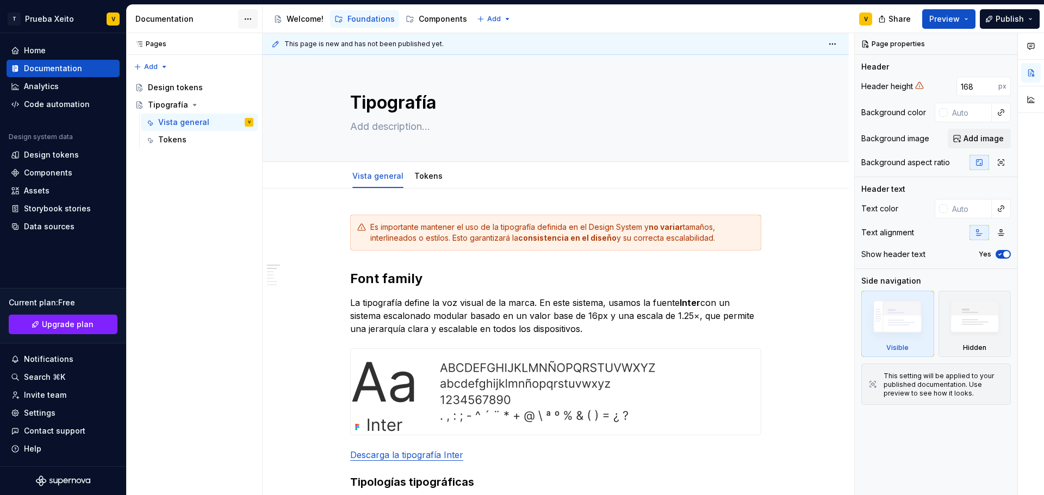
click at [255, 18] on html "T Prueba Xeito V Home Documentation Analytics Code automation Design system dat…" at bounding box center [522, 247] width 1044 height 495
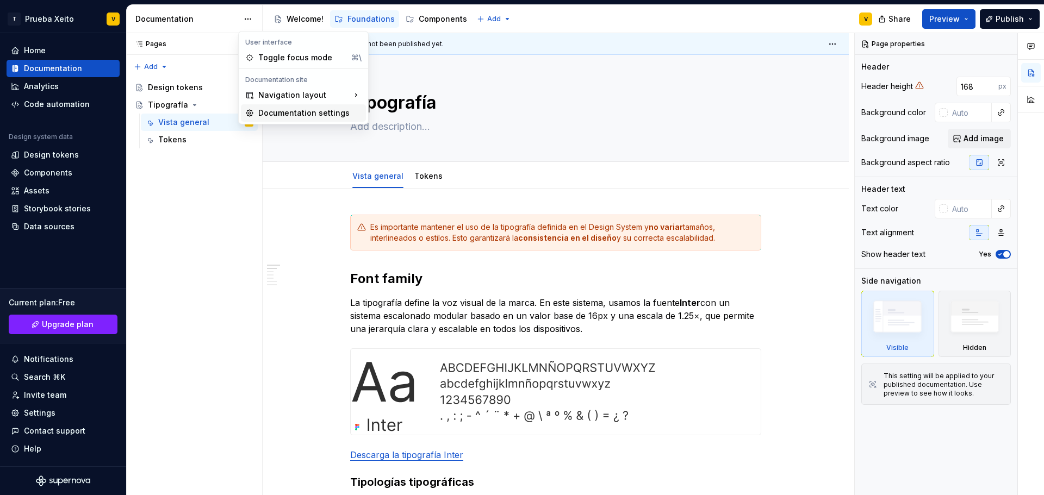
click at [318, 115] on div "Documentation settings" at bounding box center [309, 113] width 103 height 11
type textarea "*"
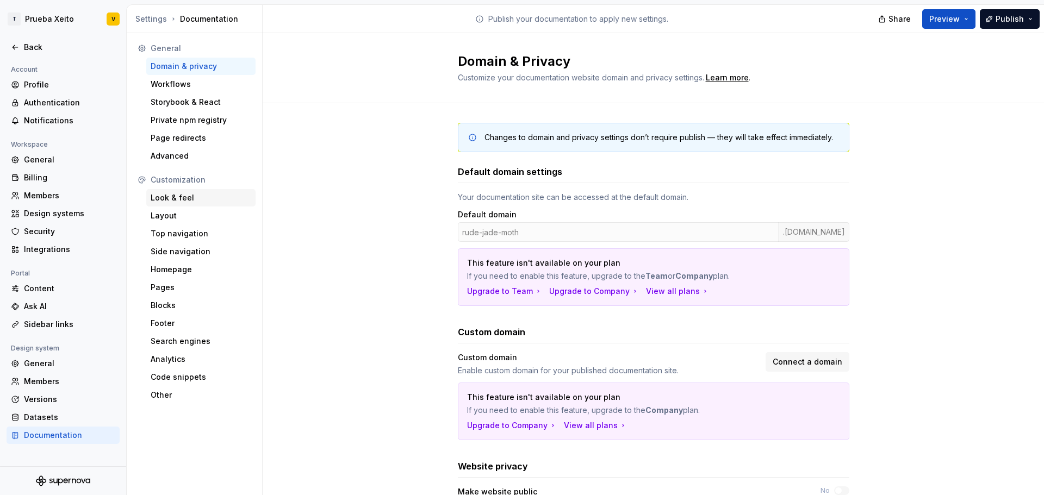
click at [186, 195] on div "Look & feel" at bounding box center [201, 197] width 101 height 11
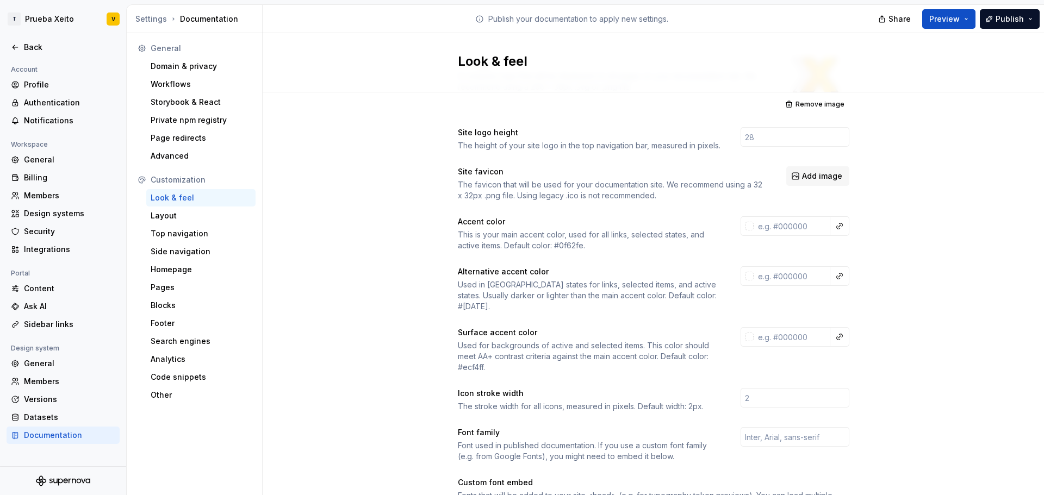
scroll to position [109, 0]
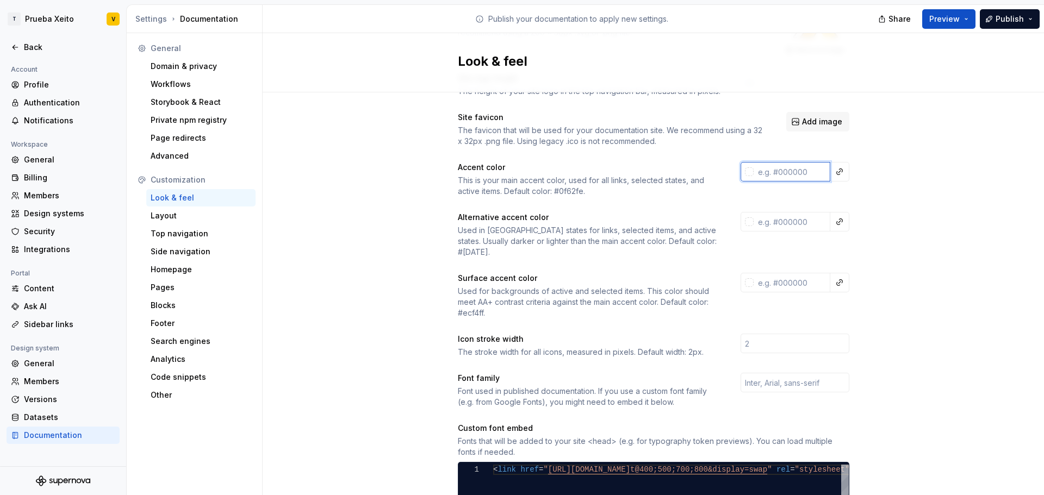
click at [784, 172] on input "text" at bounding box center [791, 172] width 77 height 20
paste input "E07A00"
click at [967, 130] on div "Site logo A company logo that will be displayed on all pages on your documentat…" at bounding box center [653, 394] width 781 height 821
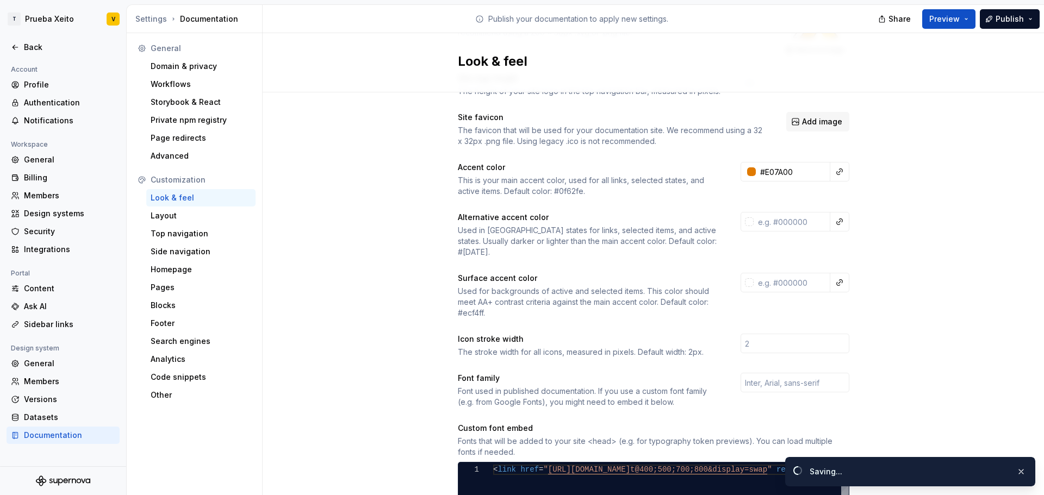
type input "#e07a00ff"
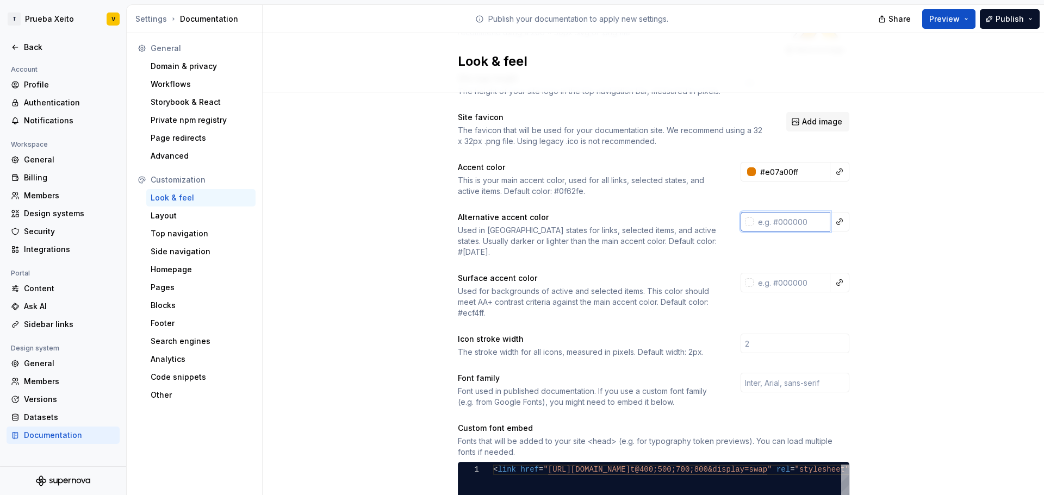
click at [779, 225] on input "text" at bounding box center [791, 222] width 77 height 20
paste input "864900"
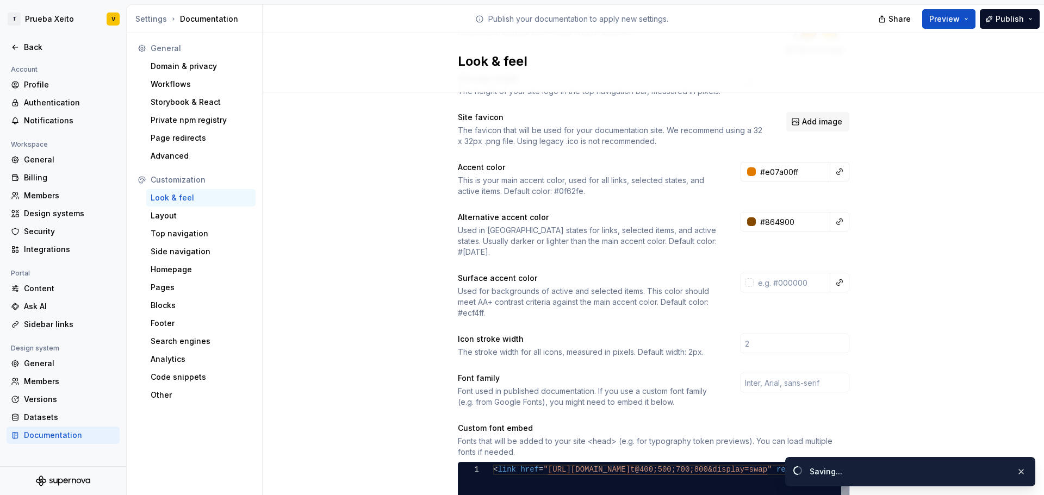
click at [953, 199] on div "Site logo A company logo that will be displayed on all pages on your documentat…" at bounding box center [653, 394] width 781 height 821
type input "#864900ff"
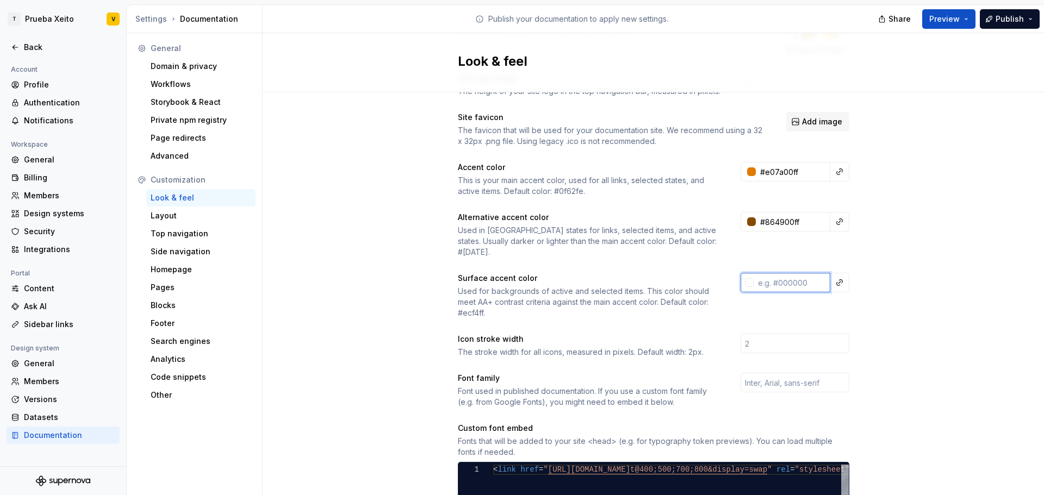
click at [771, 273] on input "text" at bounding box center [791, 283] width 77 height 20
paste input "FDF8F2"
click at [958, 207] on div "Site logo A company logo that will be displayed on all pages on your documentat…" at bounding box center [653, 394] width 781 height 821
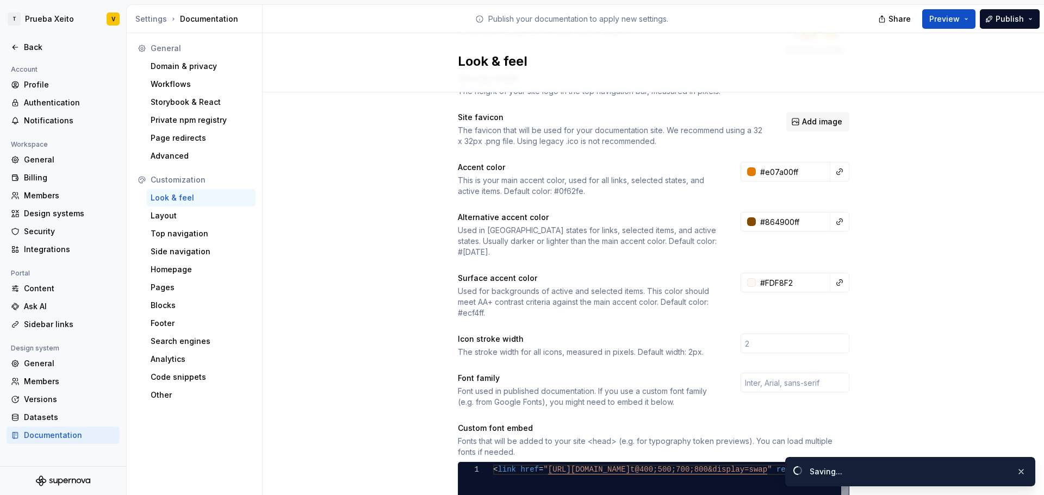
type input "#fdf8f2ff"
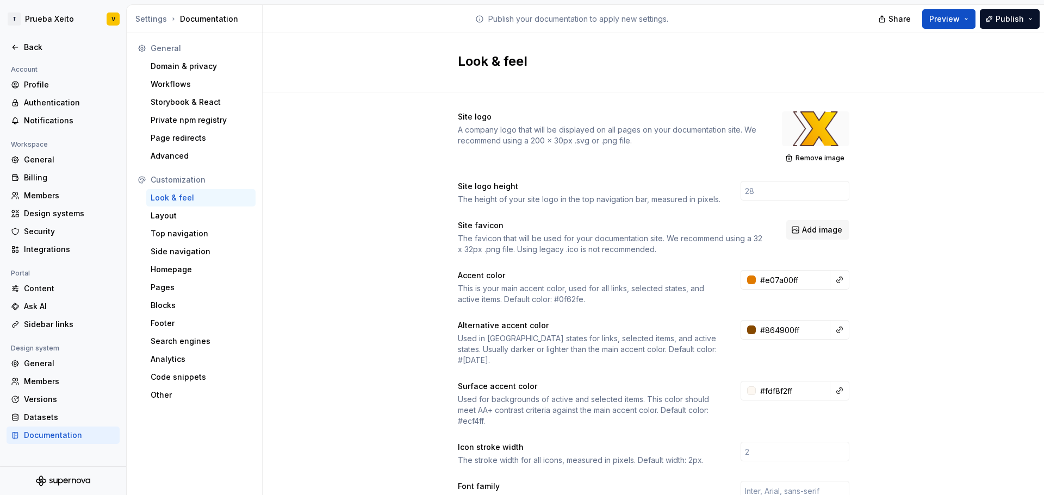
scroll to position [0, 0]
click at [968, 20] on button "Preview" at bounding box center [948, 19] width 53 height 20
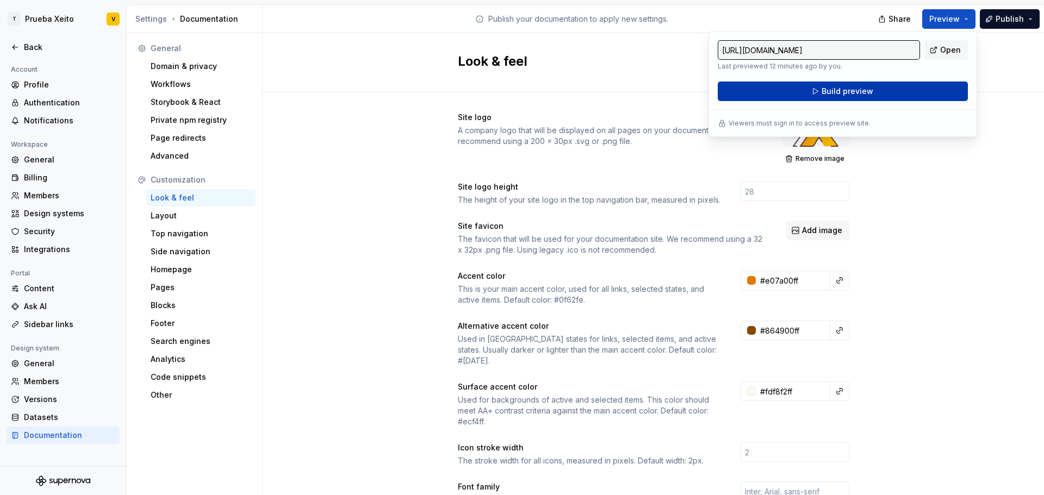
click at [916, 92] on button "Build preview" at bounding box center [842, 92] width 250 height 20
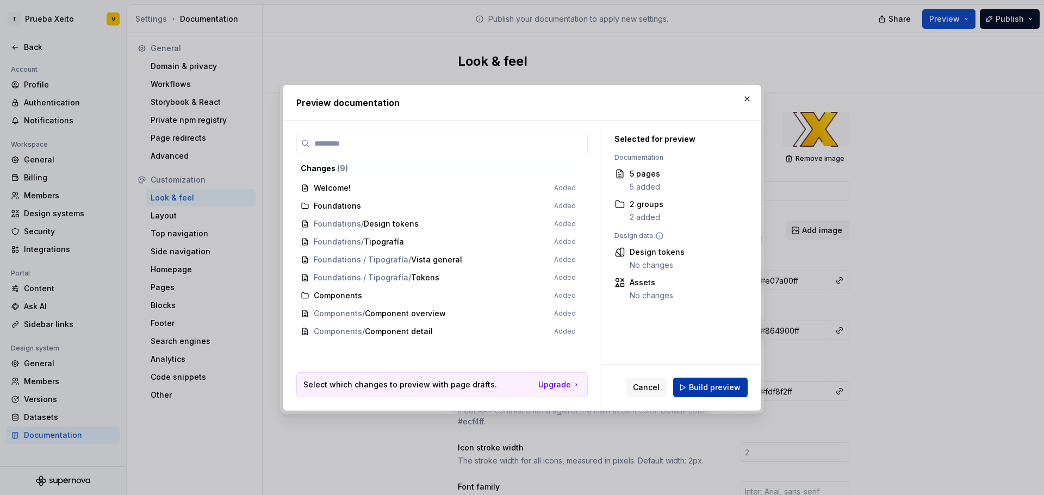
click at [708, 385] on span "Build preview" at bounding box center [715, 387] width 52 height 11
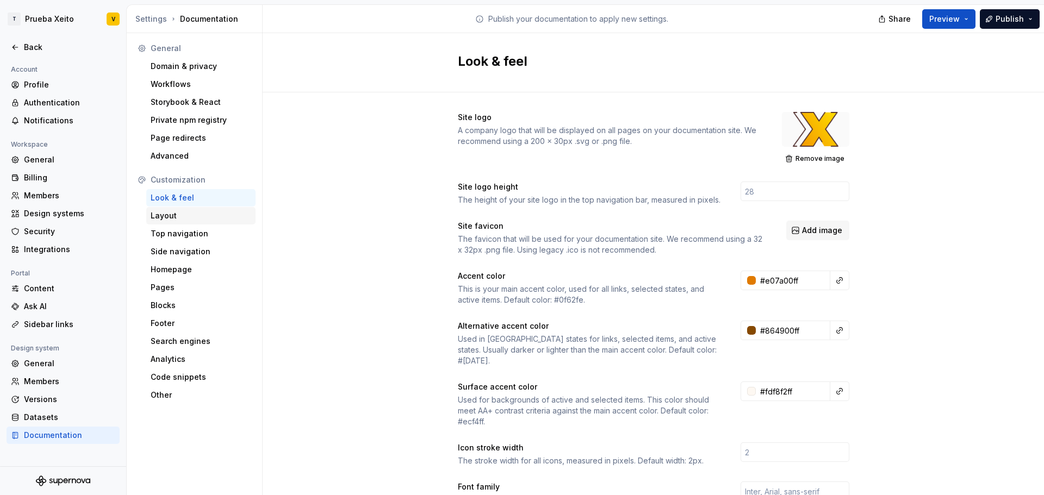
click at [174, 219] on div "Layout" at bounding box center [201, 215] width 101 height 11
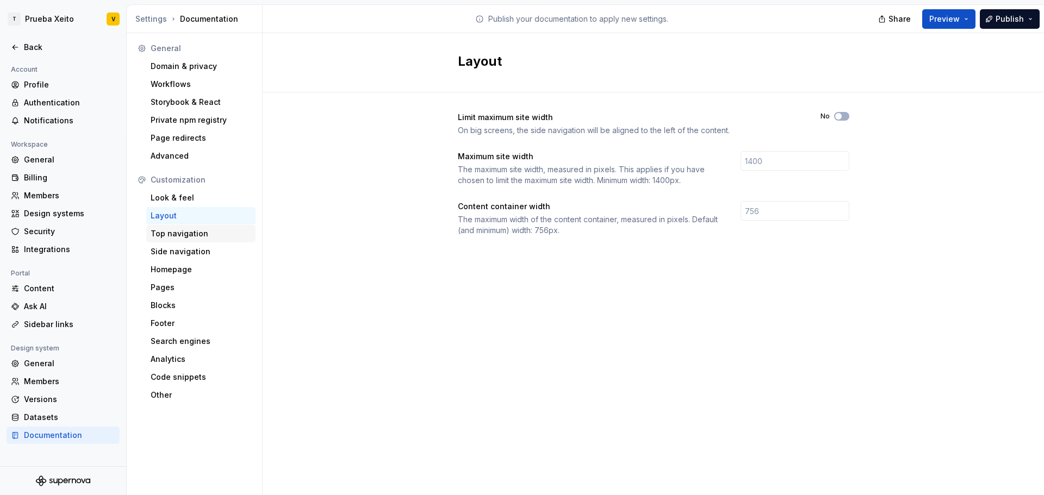
click at [190, 240] on div "Top navigation" at bounding box center [200, 233] width 109 height 17
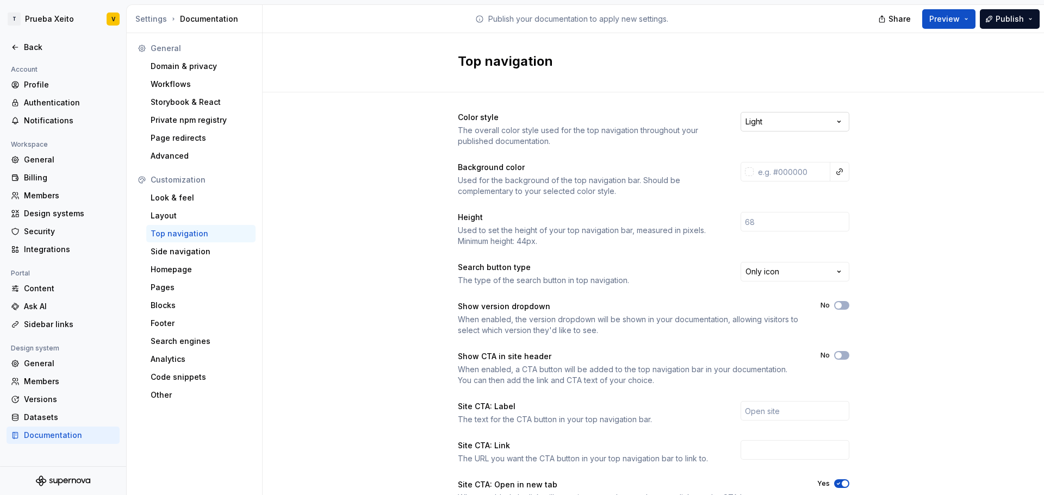
click at [782, 118] on html "T Prueba Xeito V Back Account Profile Authentication Notifications Workspace Ge…" at bounding box center [522, 247] width 1044 height 495
click at [784, 116] on html "T Prueba Xeito V Back Account Profile Authentication Notifications Workspace Ge…" at bounding box center [522, 247] width 1044 height 495
click at [801, 273] on html "T Prueba Xeito V Back Account Profile Authentication Notifications Workspace Ge…" at bounding box center [522, 247] width 1044 height 495
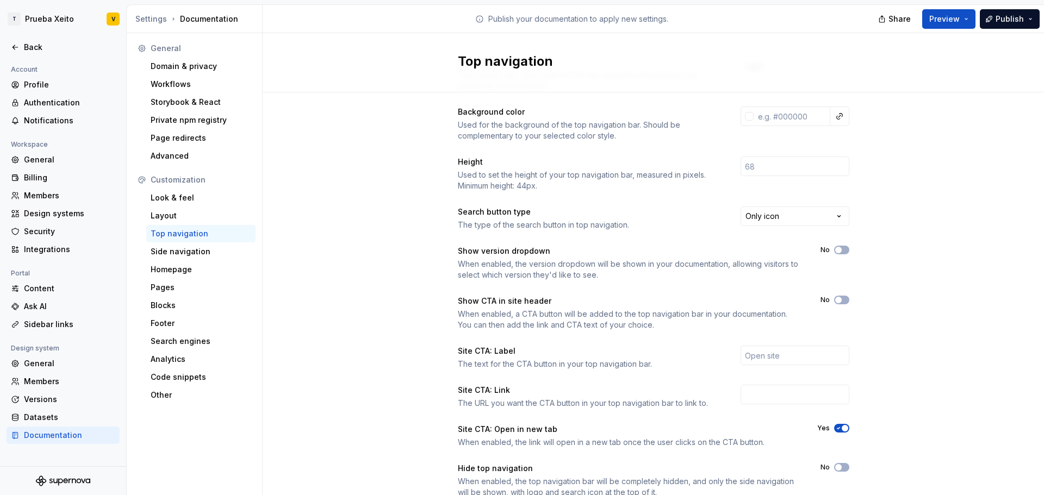
scroll to position [95, 0]
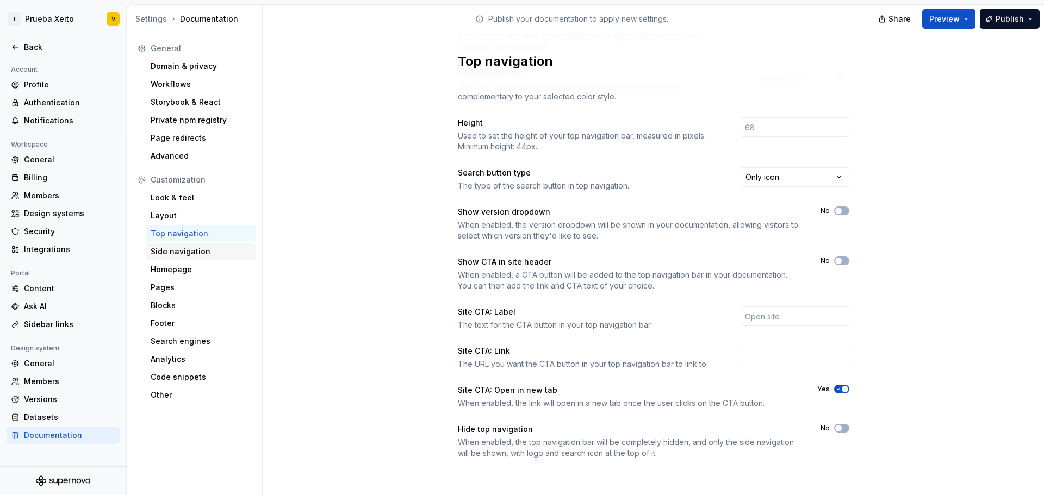
click at [201, 244] on div "Side navigation" at bounding box center [200, 251] width 109 height 17
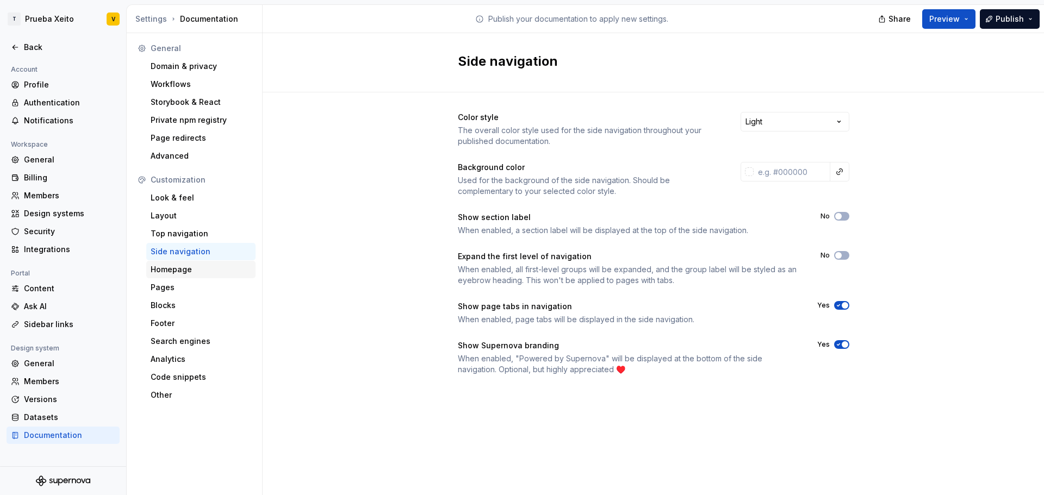
click at [161, 265] on div "Homepage" at bounding box center [201, 269] width 101 height 11
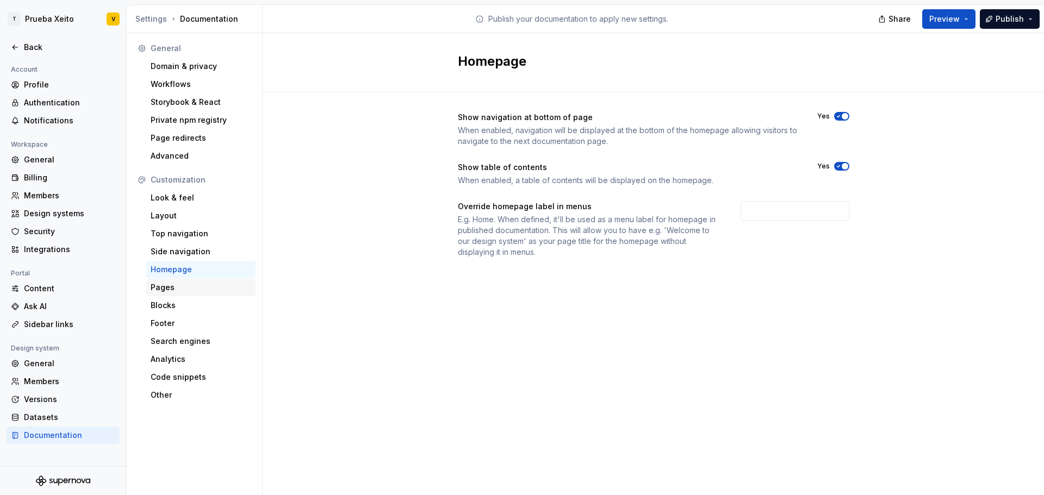
click at [165, 286] on div "Pages" at bounding box center [201, 287] width 101 height 11
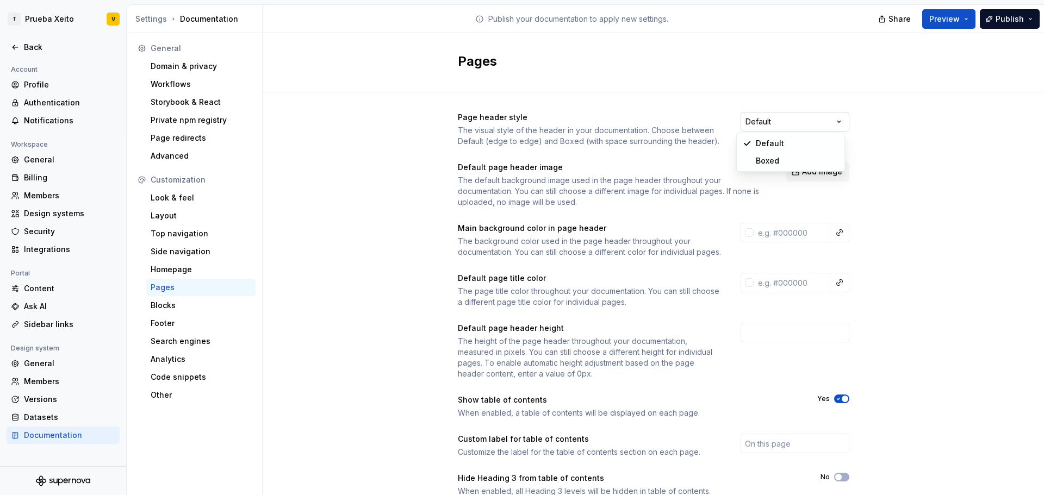
click at [799, 115] on html "T Prueba Xeito V Back Account Profile Authentication Notifications Workspace Ge…" at bounding box center [522, 247] width 1044 height 495
drag, startPoint x: 799, startPoint y: 115, endPoint x: 801, endPoint y: 109, distance: 6.9
click at [801, 109] on html "T Prueba Xeito V Back Account Profile Authentication Notifications Workspace Ge…" at bounding box center [522, 247] width 1044 height 495
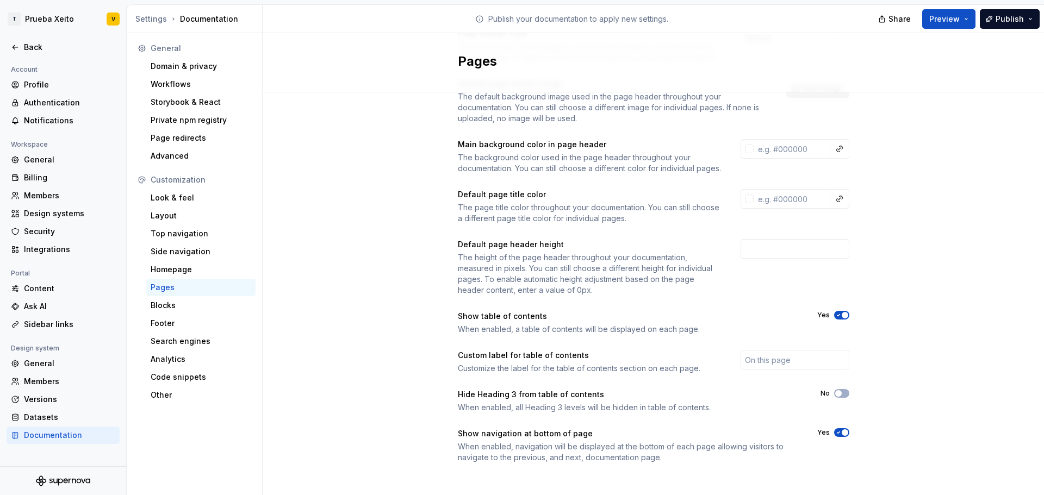
scroll to position [99, 0]
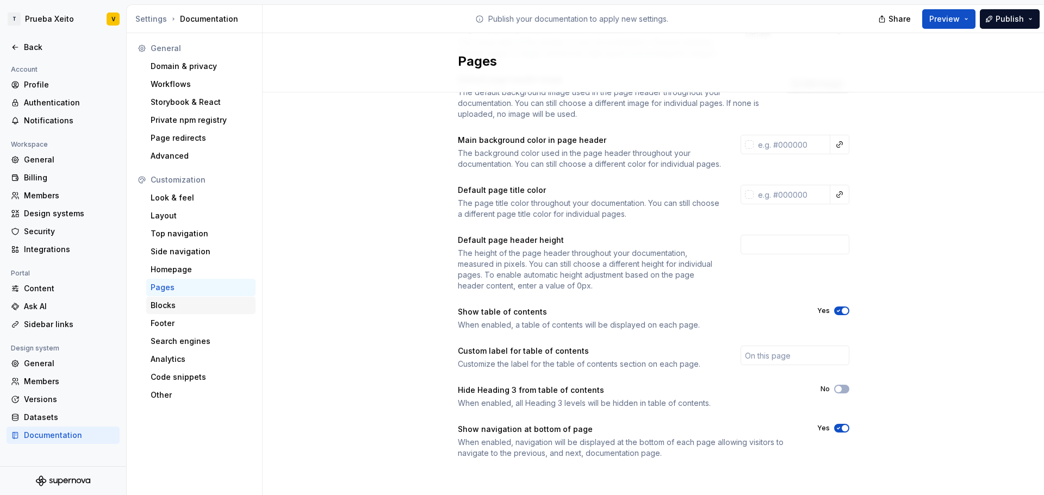
click at [148, 304] on div "Blocks" at bounding box center [200, 305] width 109 height 17
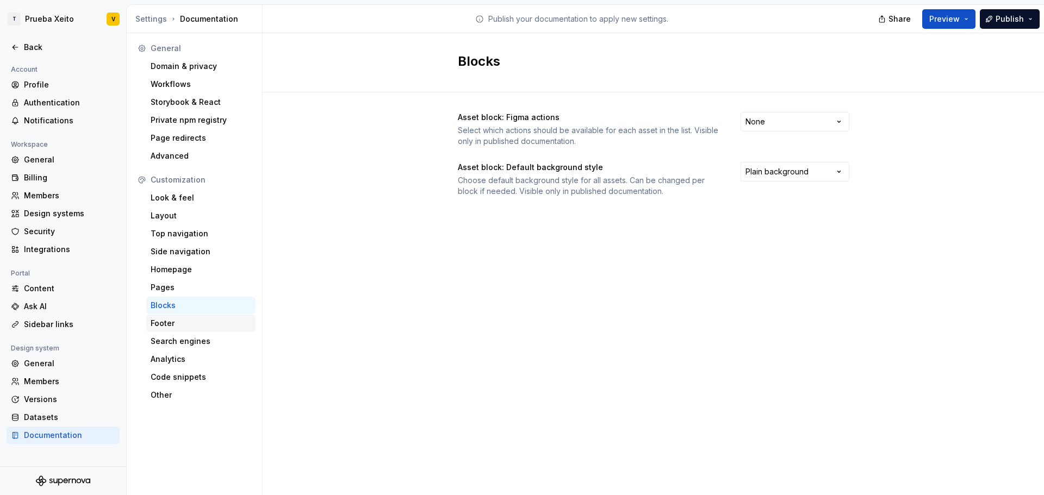
click at [211, 322] on div "Footer" at bounding box center [201, 323] width 101 height 11
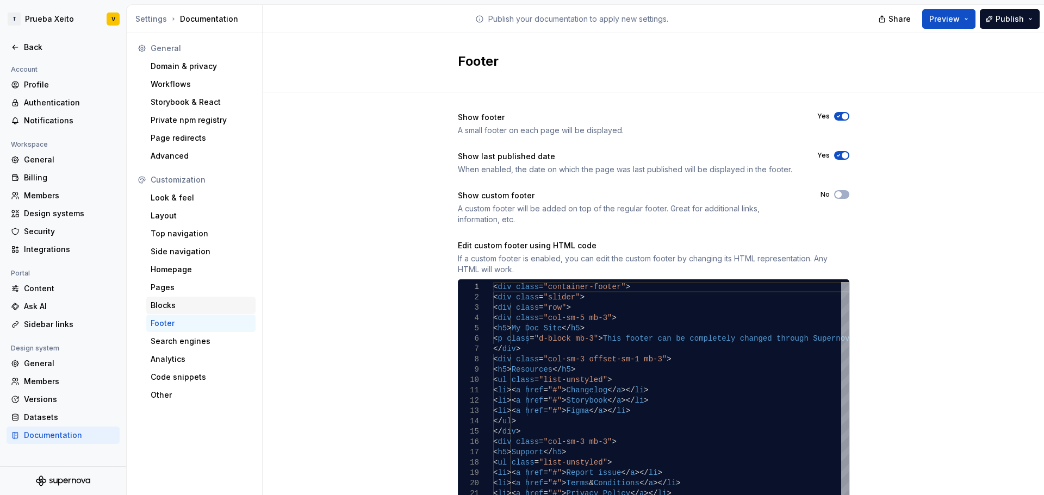
click at [201, 305] on div "Blocks" at bounding box center [201, 305] width 101 height 11
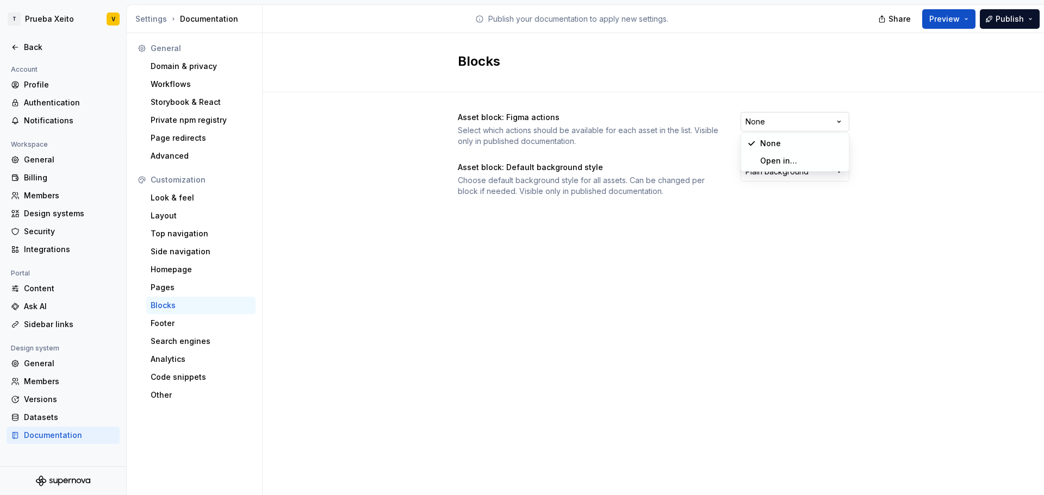
click at [775, 124] on html "T Prueba Xeito V Back Account Profile Authentication Notifications Workspace Ge…" at bounding box center [522, 247] width 1044 height 495
click at [886, 138] on html "T Prueba Xeito V Back Account Profile Authentication Notifications Workspace Ge…" at bounding box center [522, 247] width 1044 height 495
click at [807, 174] on html "T Prueba Xeito V Back Account Profile Authentication Notifications Workspace Ge…" at bounding box center [522, 247] width 1044 height 495
click at [494, 192] on html "T Prueba Xeito V Back Account Profile Authentication Notifications Workspace Ge…" at bounding box center [522, 247] width 1044 height 495
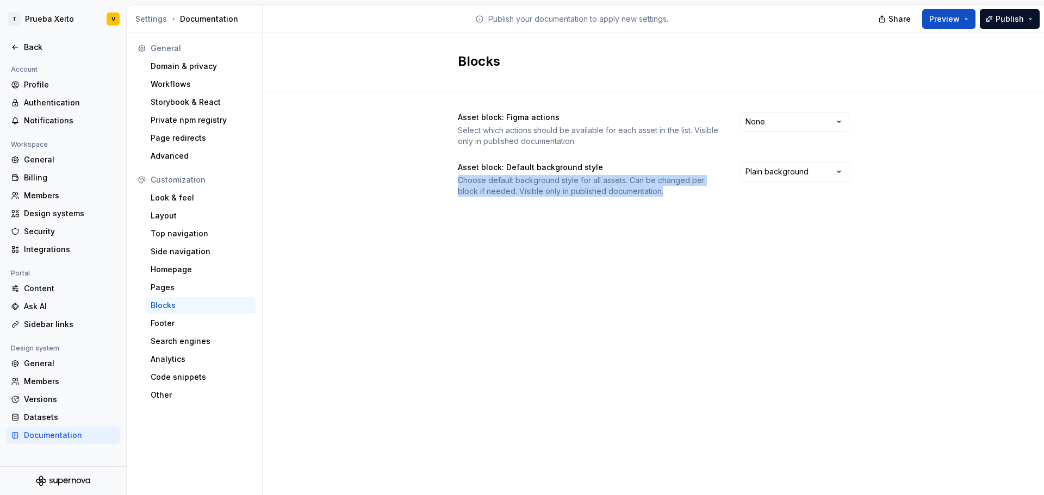
drag, startPoint x: 457, startPoint y: 179, endPoint x: 676, endPoint y: 191, distance: 219.4
click at [676, 191] on div "Asset block: Figma actions Select which actions should be available for each as…" at bounding box center [653, 165] width 781 height 146
click at [646, 179] on div "Choose default background style for all assets. Can be changed per block if nee…" at bounding box center [589, 186] width 263 height 22
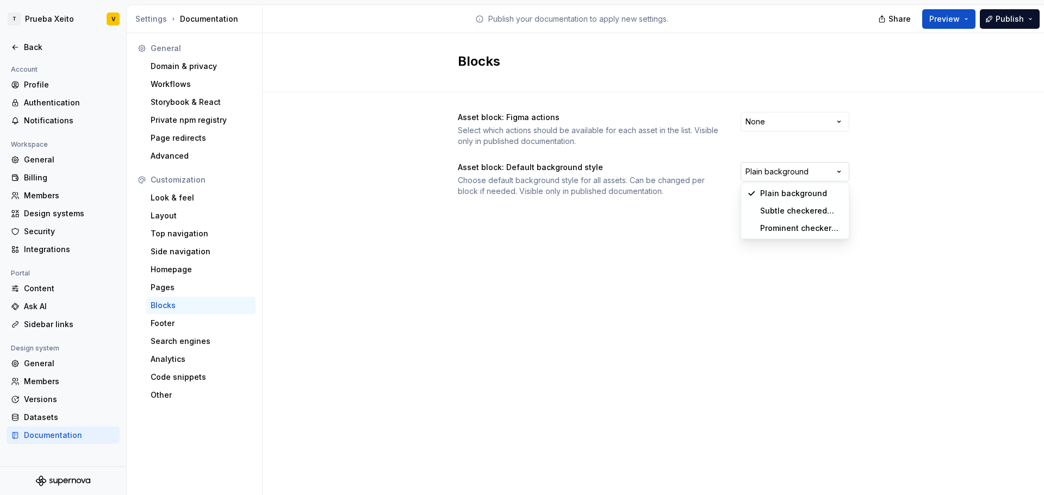
click at [797, 172] on html "T Prueba Xeito V Back Account Profile Authentication Notifications Workspace Ge…" at bounding box center [522, 247] width 1044 height 495
click at [938, 167] on html "T Prueba Xeito V Back Account Profile Authentication Notifications Workspace Ge…" at bounding box center [522, 247] width 1044 height 495
click at [177, 327] on div "Footer" at bounding box center [201, 323] width 101 height 11
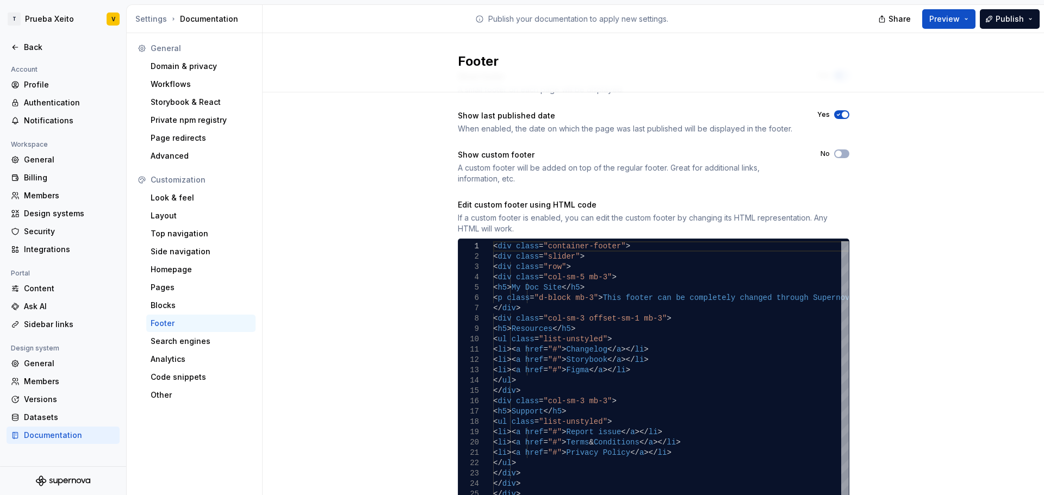
scroll to position [80, 0]
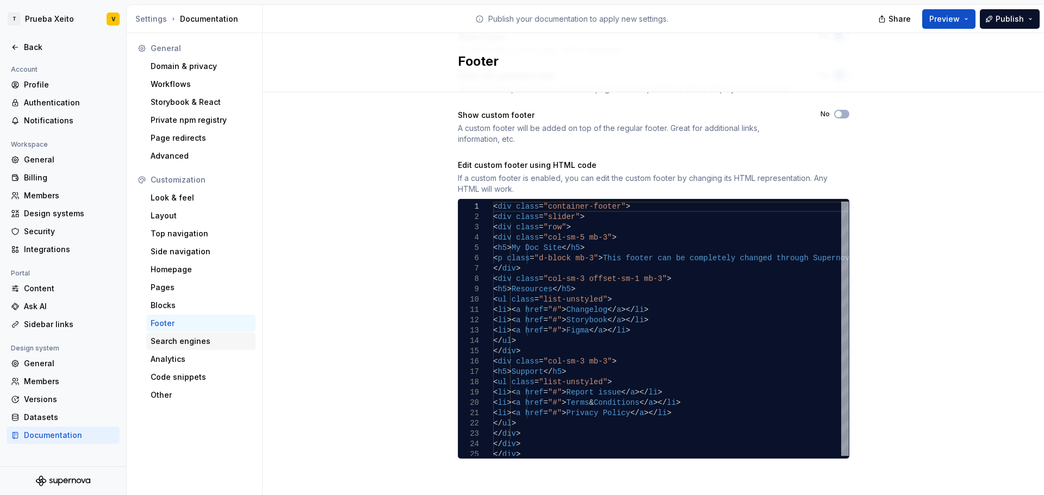
click at [158, 342] on div "Search engines" at bounding box center [201, 341] width 101 height 11
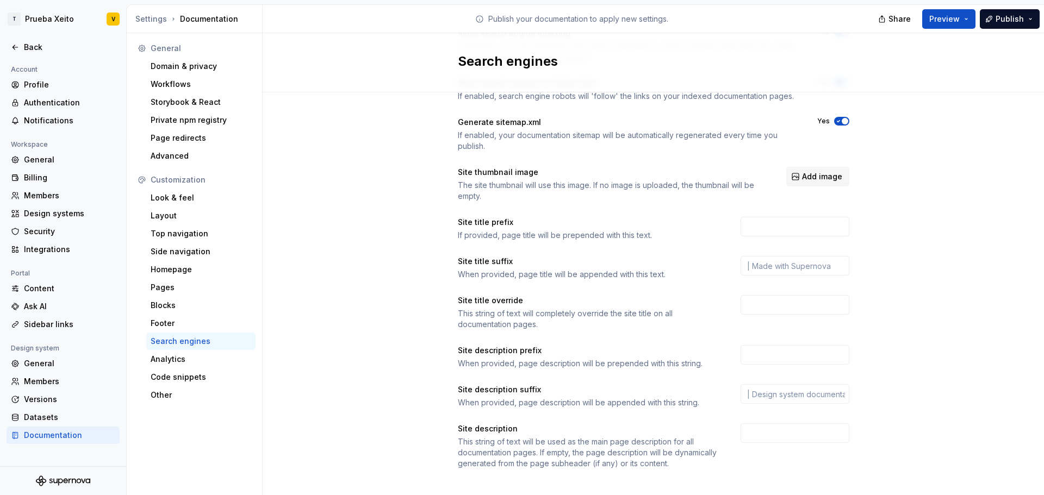
scroll to position [95, 0]
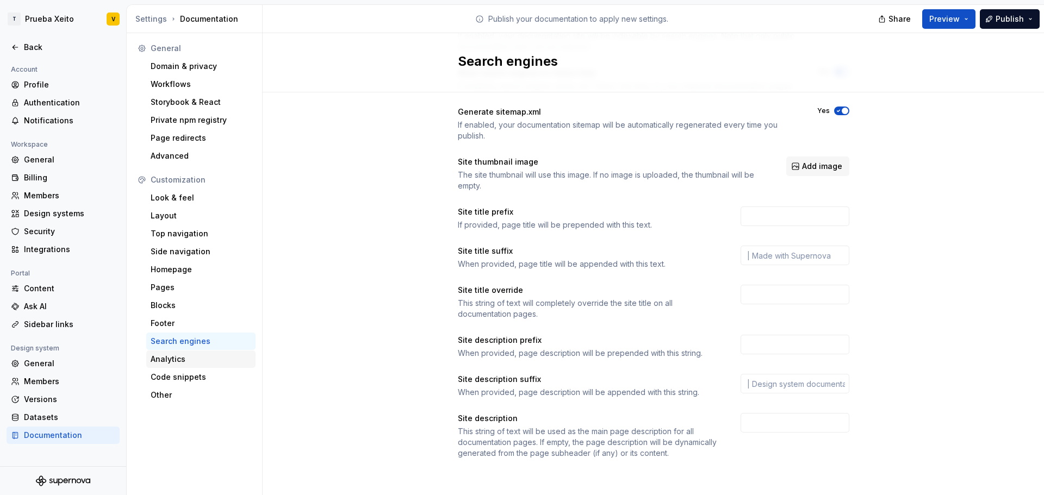
click at [203, 358] on div "Analytics" at bounding box center [201, 359] width 101 height 11
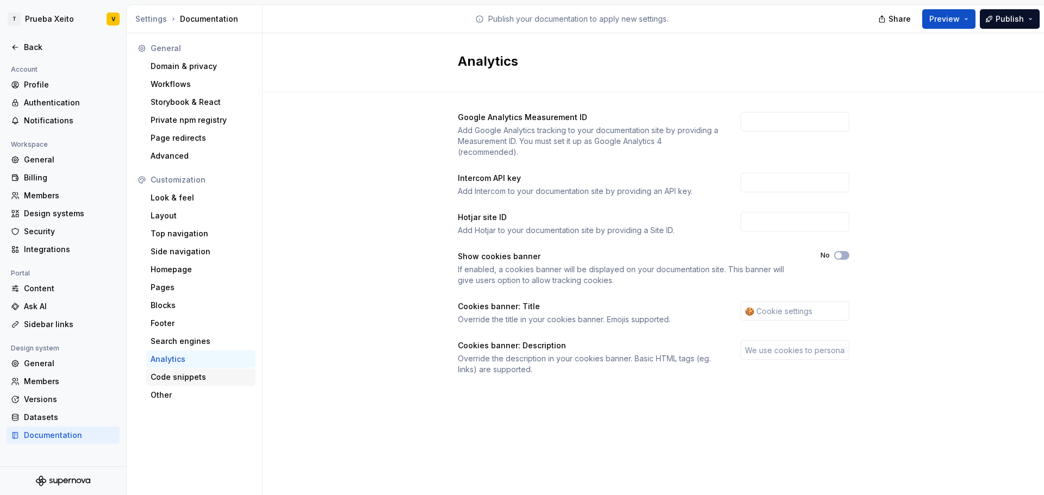
click at [197, 377] on div "Code snippets" at bounding box center [201, 377] width 101 height 11
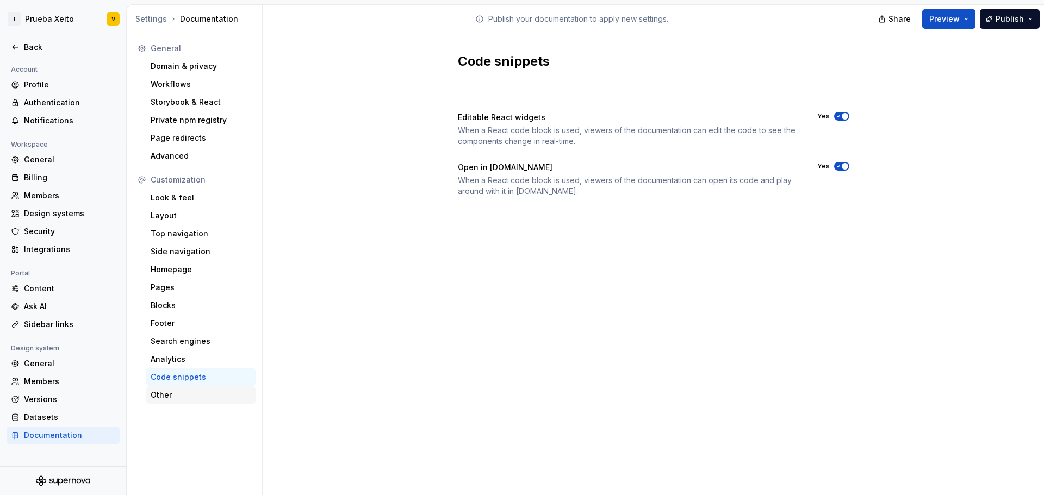
click at [190, 402] on div "Other" at bounding box center [200, 394] width 109 height 17
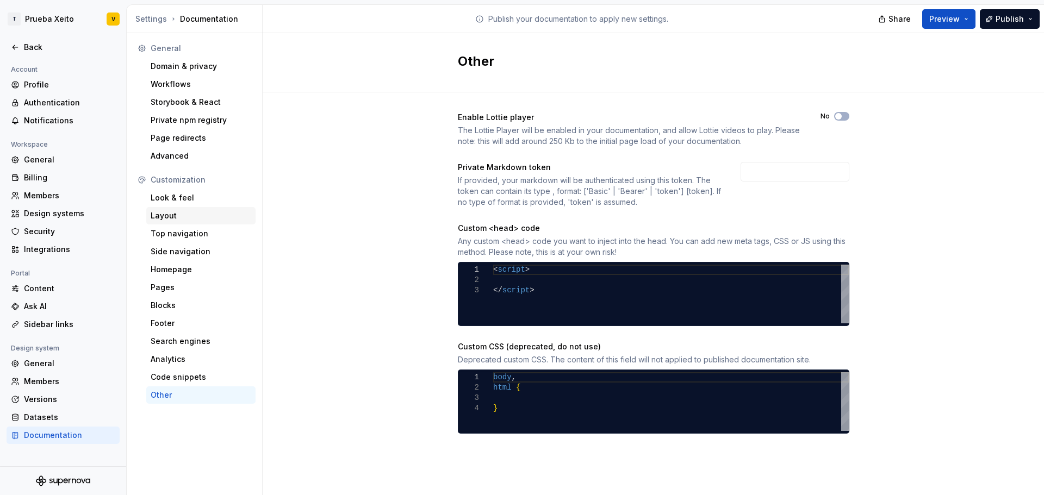
click at [180, 220] on div "Layout" at bounding box center [201, 215] width 101 height 11
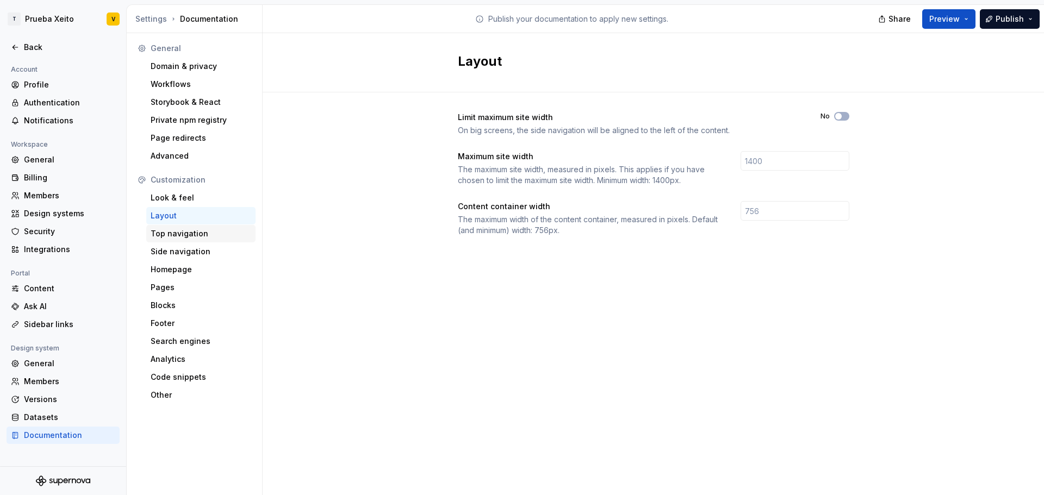
click at [180, 236] on div "Top navigation" at bounding box center [201, 233] width 101 height 11
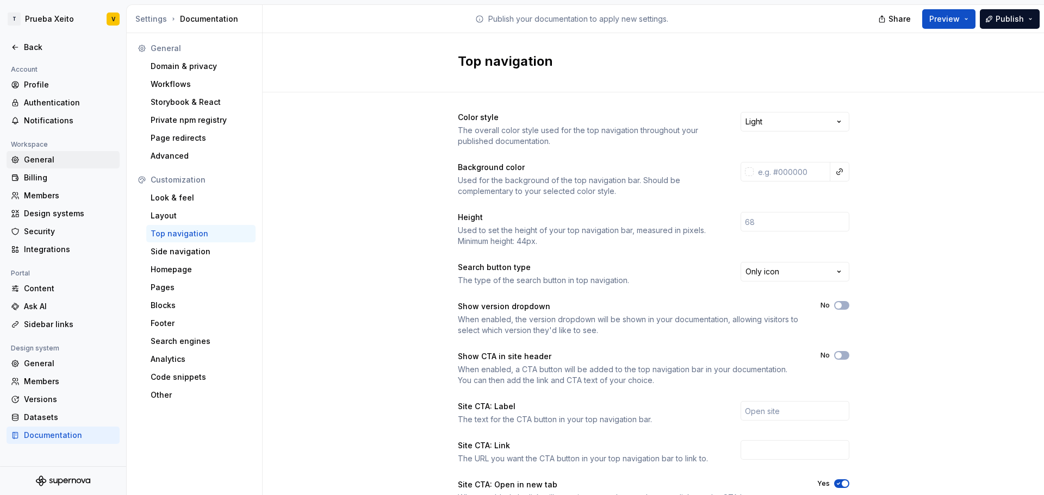
click at [92, 161] on div "General" at bounding box center [69, 159] width 91 height 11
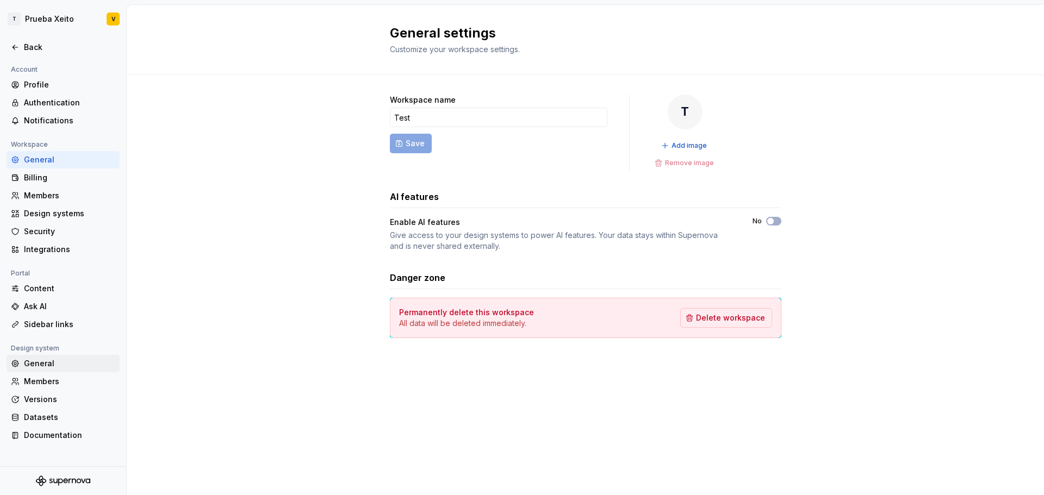
click at [52, 366] on div "General" at bounding box center [69, 363] width 91 height 11
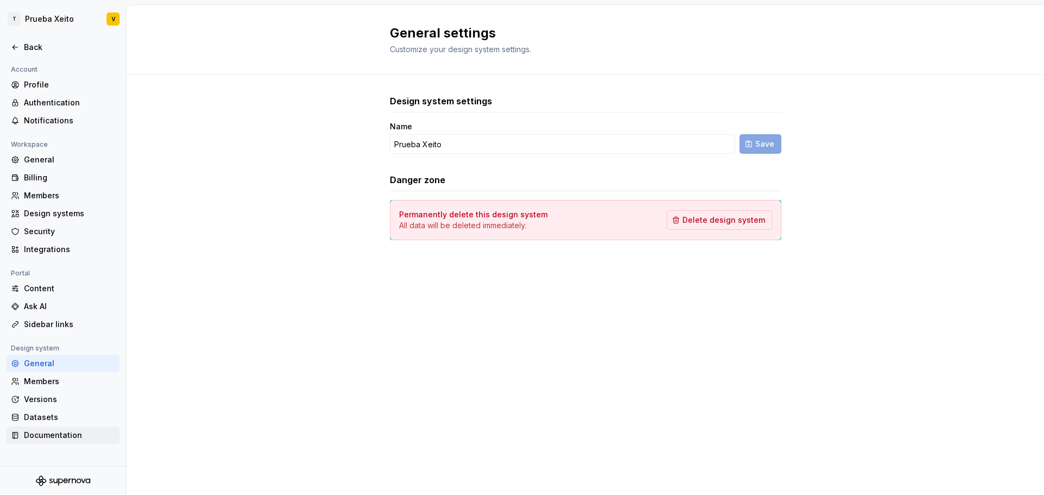
click at [66, 430] on div "Documentation" at bounding box center [69, 435] width 91 height 11
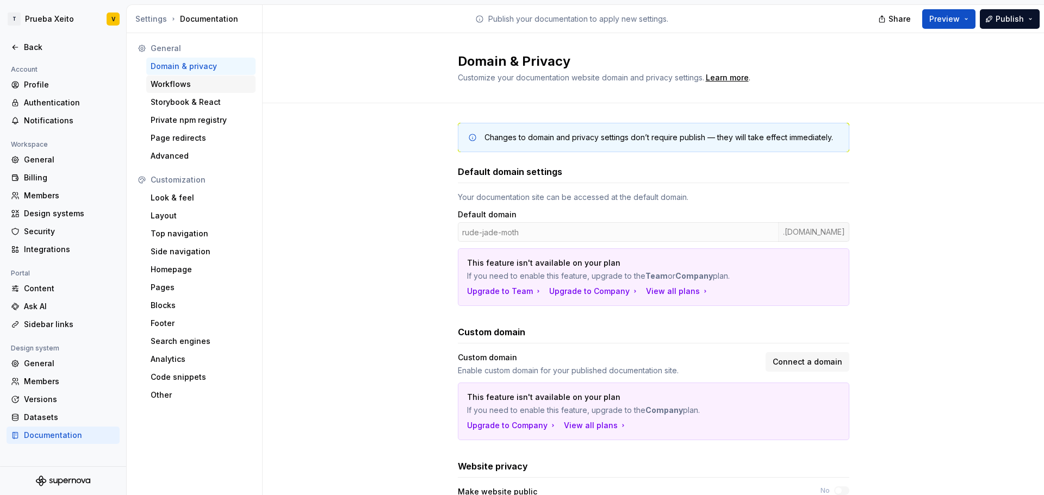
click at [217, 90] on div "Workflows" at bounding box center [200, 84] width 109 height 17
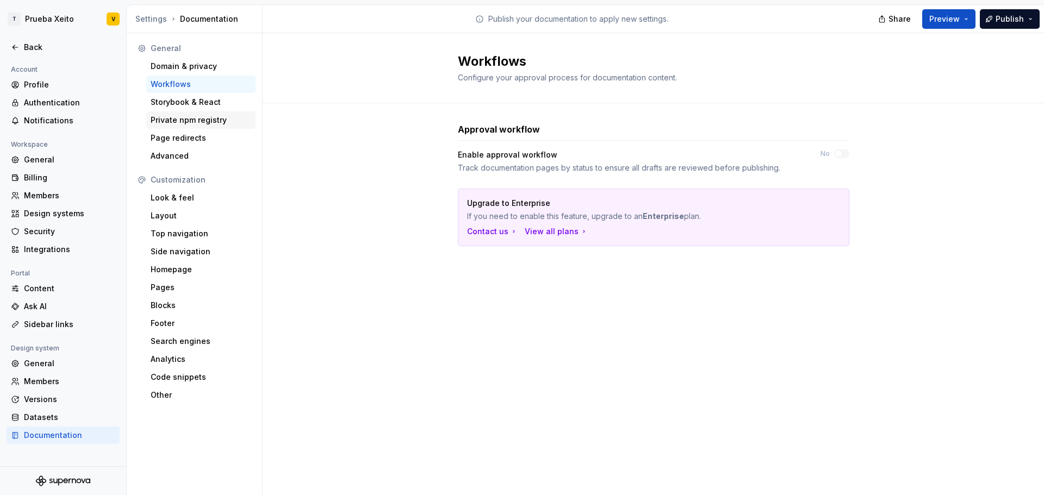
click at [202, 127] on div "Private npm registry" at bounding box center [200, 119] width 109 height 17
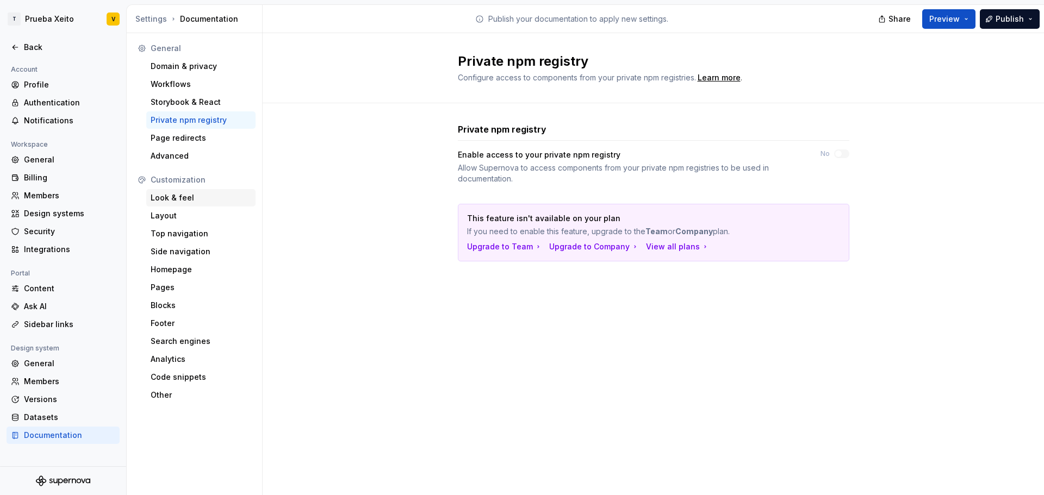
click at [196, 198] on div "Look & feel" at bounding box center [201, 197] width 101 height 11
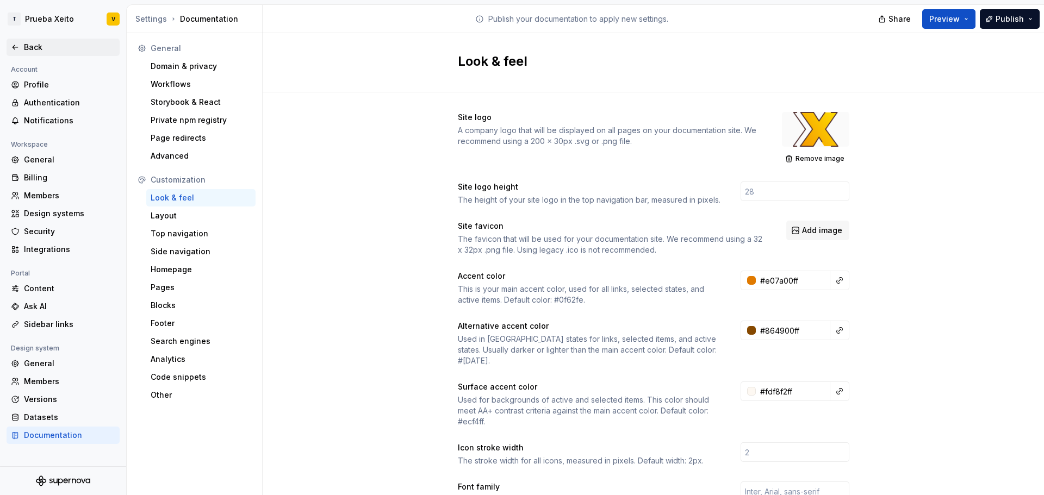
click at [17, 47] on icon at bounding box center [15, 47] width 5 height 4
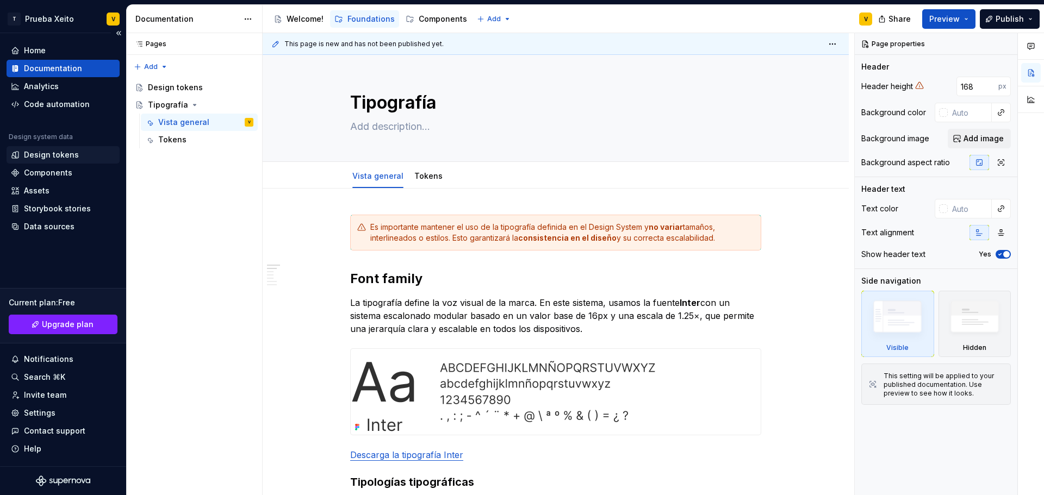
click at [49, 152] on div "Design tokens" at bounding box center [51, 154] width 55 height 11
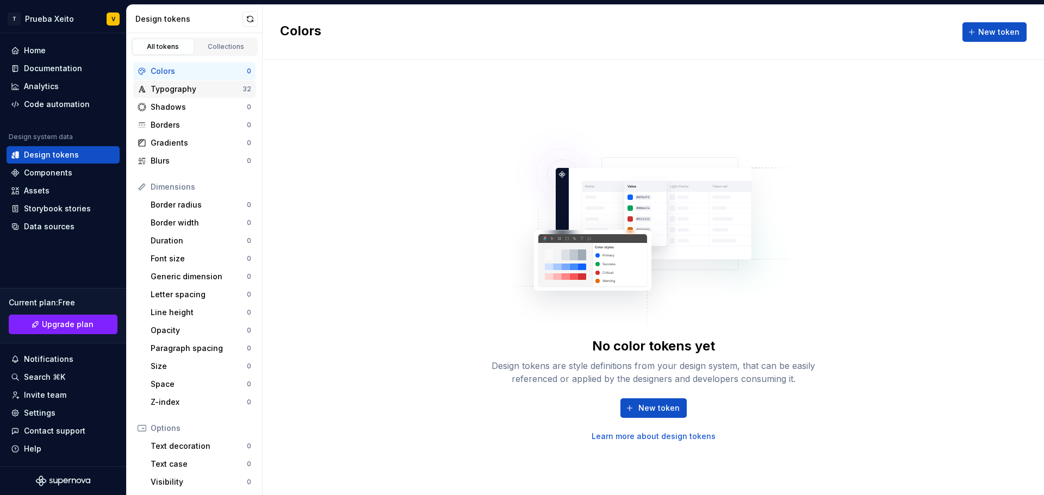
click at [188, 88] on div "Typography" at bounding box center [197, 89] width 92 height 11
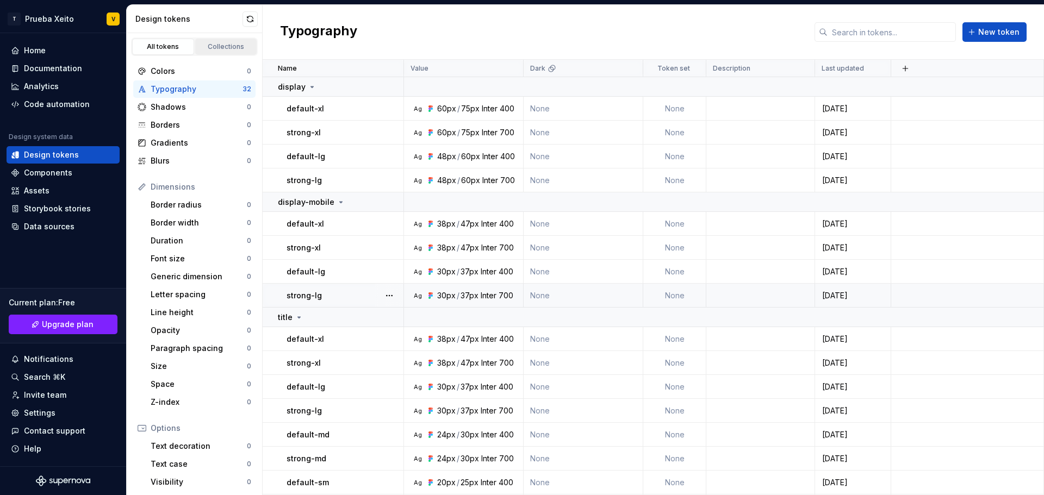
click at [229, 47] on div "Collections" at bounding box center [226, 46] width 54 height 9
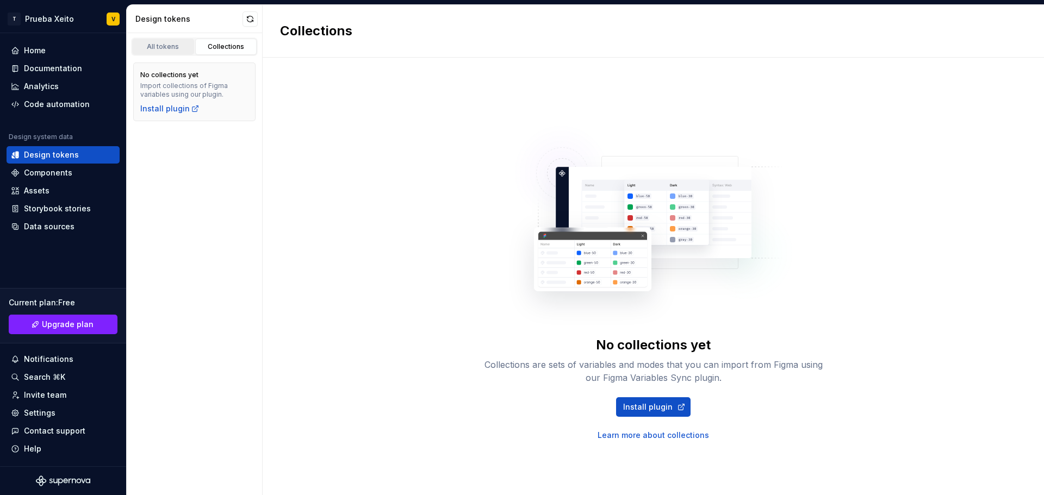
click at [138, 48] on div "All tokens" at bounding box center [163, 46] width 54 height 9
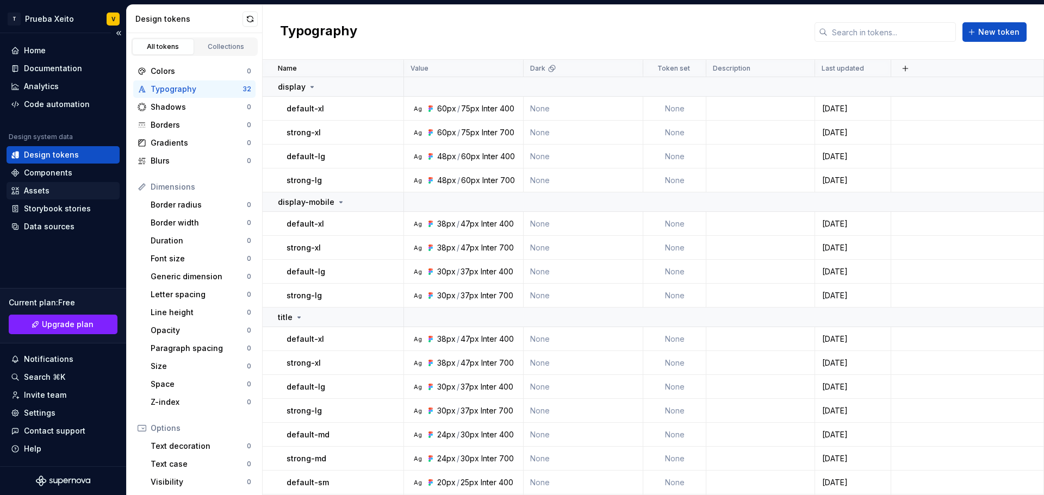
click at [51, 193] on div "Assets" at bounding box center [63, 190] width 104 height 11
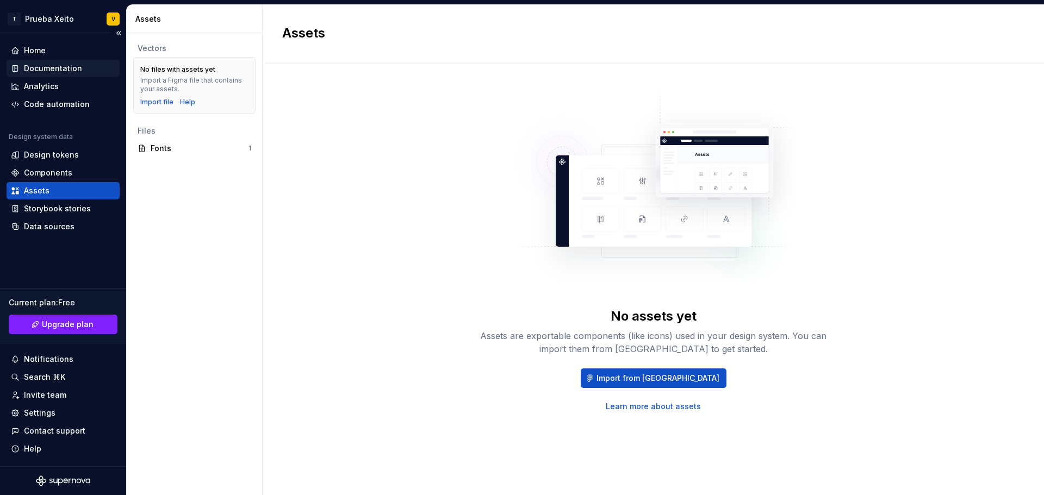
click at [53, 62] on div "Documentation" at bounding box center [63, 68] width 113 height 17
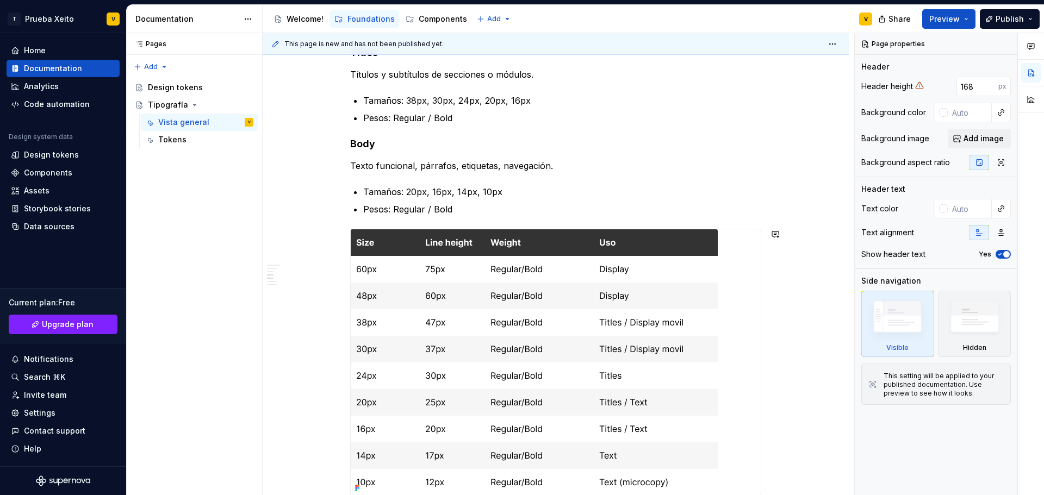
scroll to position [598, 0]
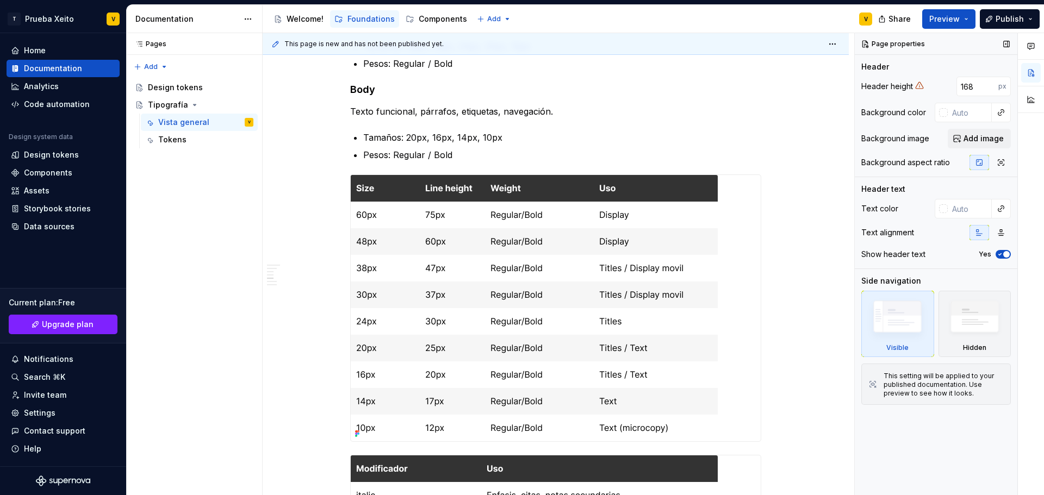
click at [919, 86] on icon at bounding box center [919, 85] width 9 height 9
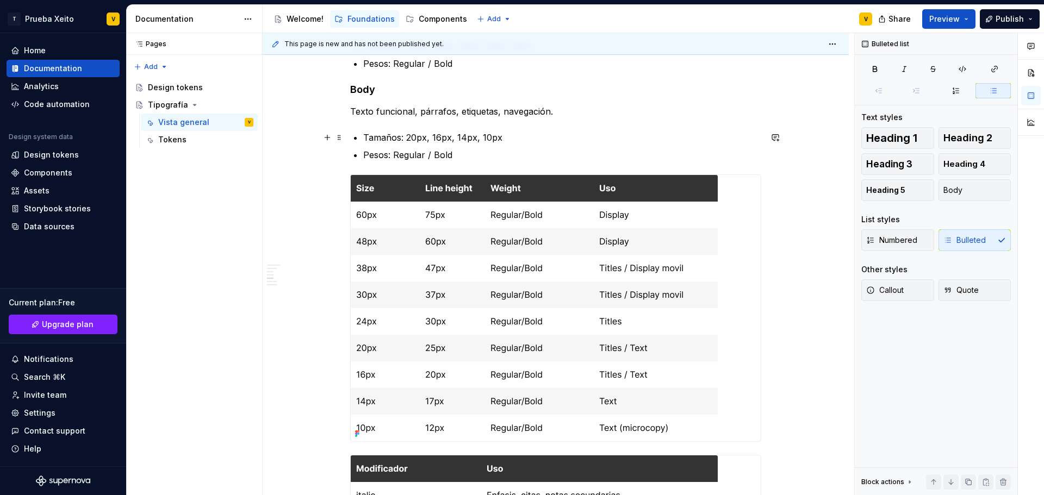
click at [542, 141] on p "Tamaños: 20px, 16px, 14px, 10px" at bounding box center [562, 137] width 398 height 13
click at [494, 232] on img at bounding box center [534, 308] width 367 height 266
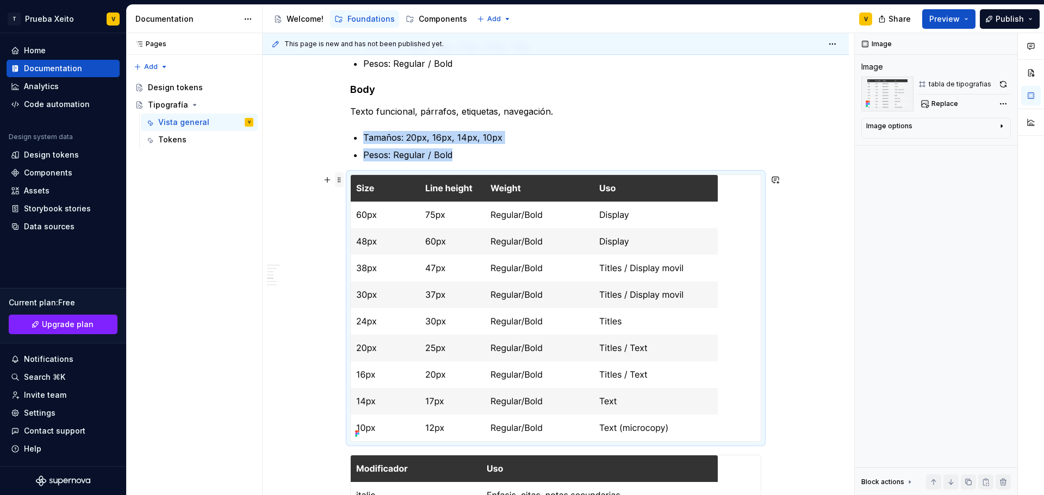
click at [336, 182] on span at bounding box center [339, 179] width 9 height 15
click at [454, 213] on img at bounding box center [534, 308] width 367 height 266
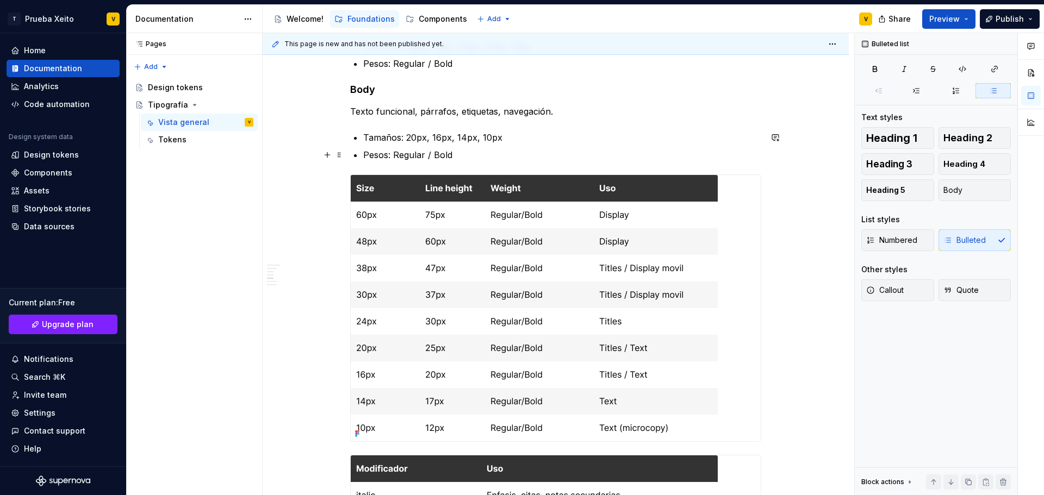
click at [436, 149] on p "Pesos: Regular / Bold" at bounding box center [562, 154] width 398 height 13
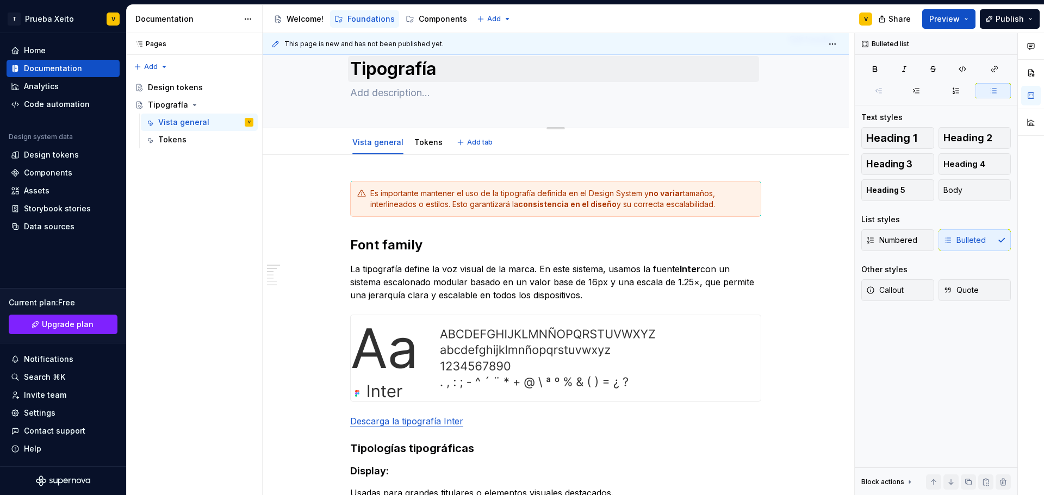
scroll to position [0, 0]
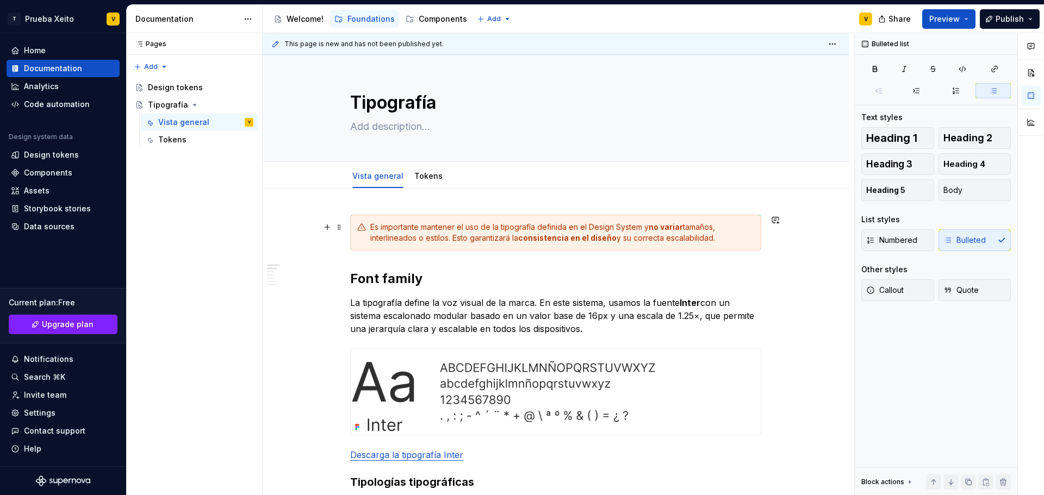
click at [434, 230] on div "Es importante mantener el uso de la tipografía definida en el Design System y n…" at bounding box center [562, 233] width 384 height 22
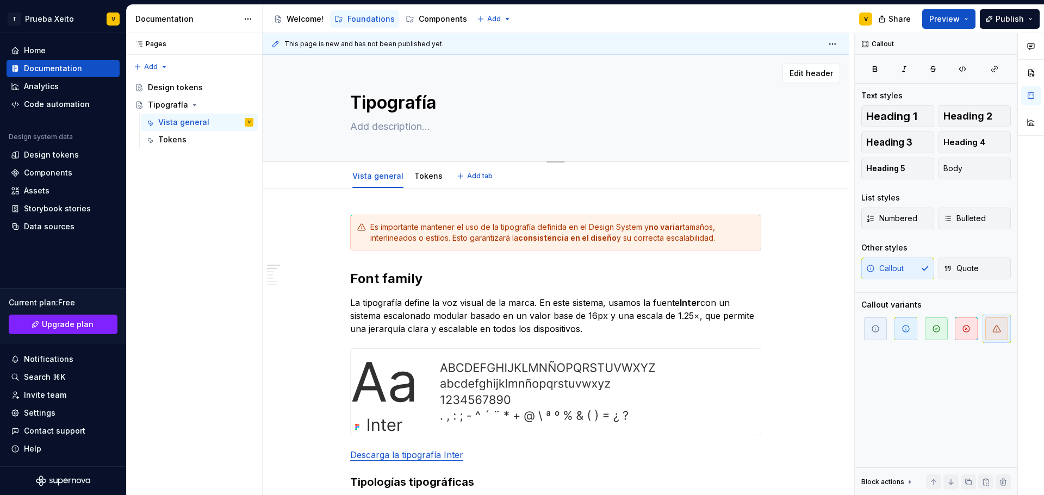
click at [401, 107] on textarea "Tipografía" at bounding box center [553, 103] width 411 height 26
click at [563, 92] on textarea "Tipografía" at bounding box center [553, 103] width 411 height 26
click at [1035, 70] on button "button" at bounding box center [1031, 73] width 20 height 20
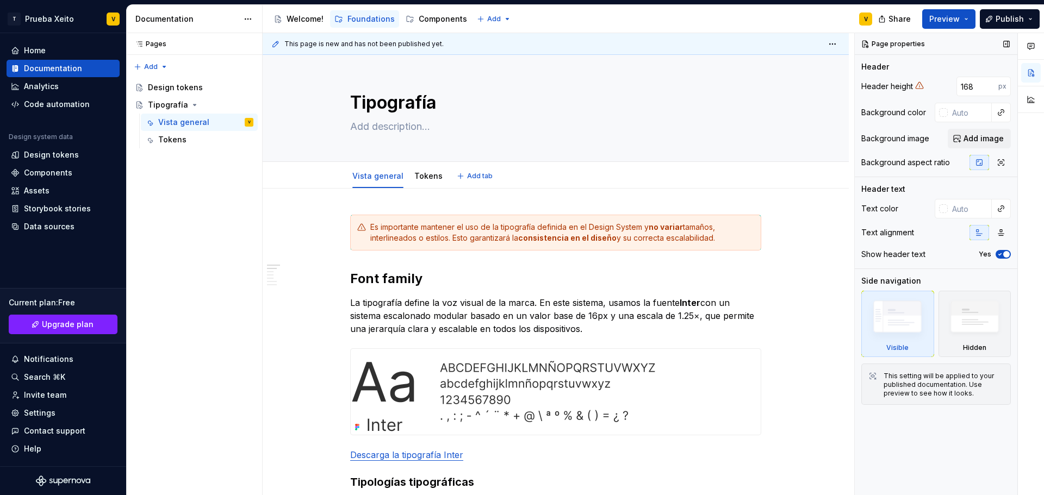
type textarea "*"
click at [988, 83] on input "169" at bounding box center [977, 87] width 42 height 20
click at [988, 83] on input "175" at bounding box center [977, 87] width 42 height 20
click at [988, 83] on input "185" at bounding box center [977, 87] width 42 height 20
click at [988, 83] on input "197" at bounding box center [977, 87] width 42 height 20
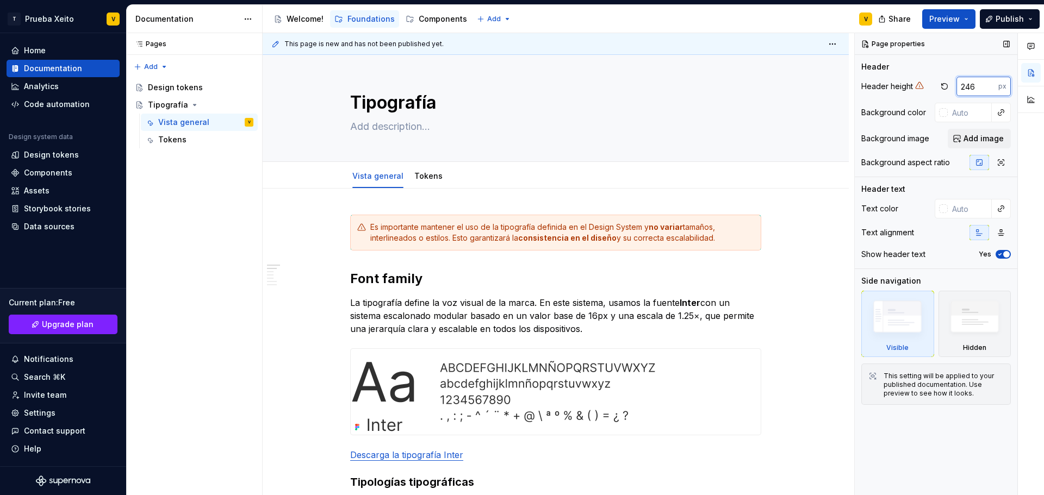
click at [988, 83] on input "246" at bounding box center [977, 87] width 42 height 20
click at [987, 84] on input "253" at bounding box center [977, 87] width 42 height 20
drag, startPoint x: 974, startPoint y: 86, endPoint x: 886, endPoint y: 97, distance: 88.2
click at [891, 97] on div "Header height 253 px Background color Background image Add image Background asp…" at bounding box center [935, 127] width 149 height 100
type input "1000"
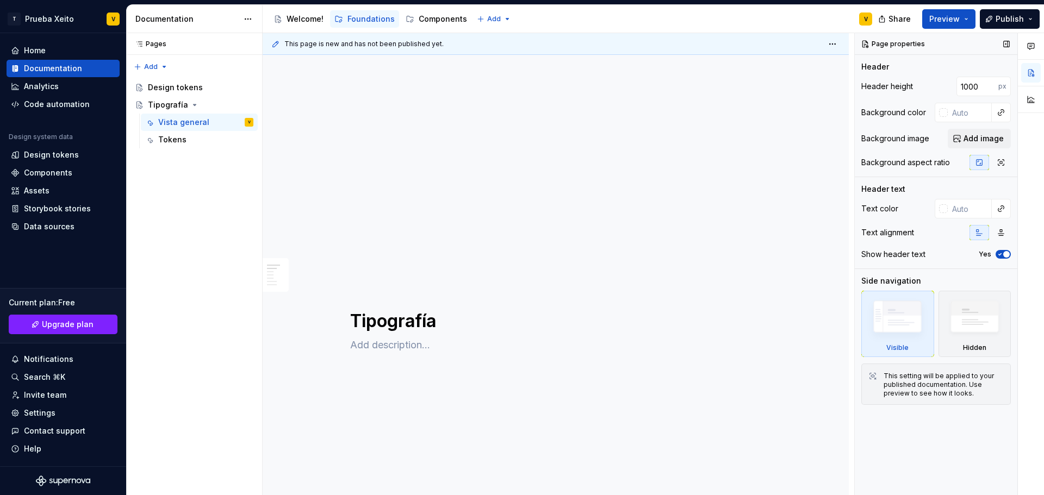
click at [902, 65] on div "Header" at bounding box center [935, 66] width 149 height 11
drag, startPoint x: 978, startPoint y: 89, endPoint x: 934, endPoint y: 91, distance: 43.5
click at [934, 91] on div "Header height 1000 px" at bounding box center [935, 87] width 149 height 20
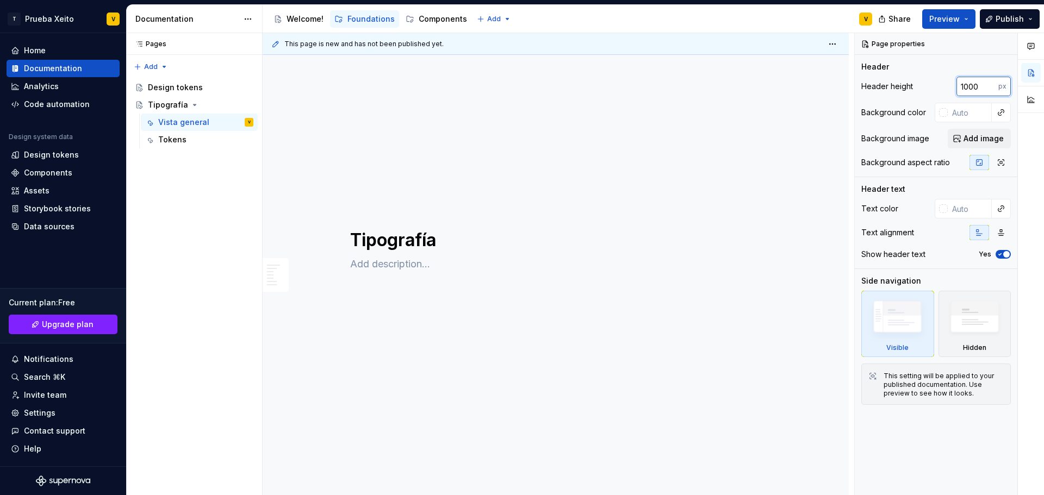
scroll to position [217, 0]
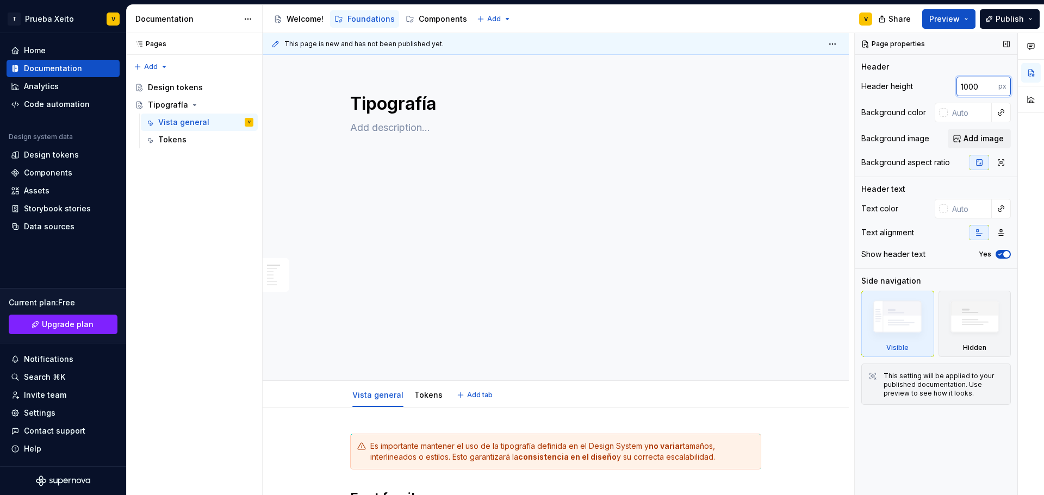
type textarea "*"
type input "500"
click at [938, 72] on div "Header Header height 500 px Background color Background image Add image Backgro…" at bounding box center [935, 118] width 149 height 115
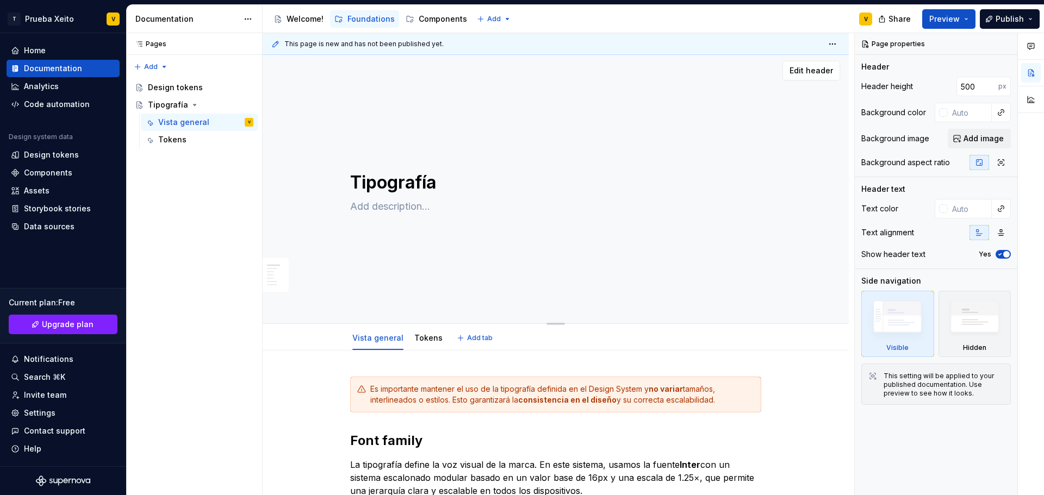
scroll to position [0, 0]
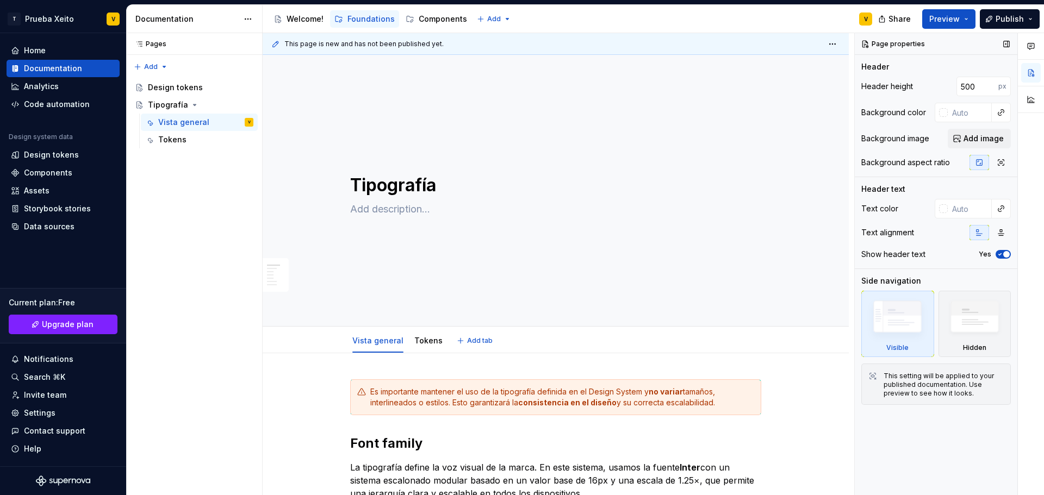
type textarea "*"
click at [978, 88] on input "500" at bounding box center [977, 87] width 42 height 20
type input "300"
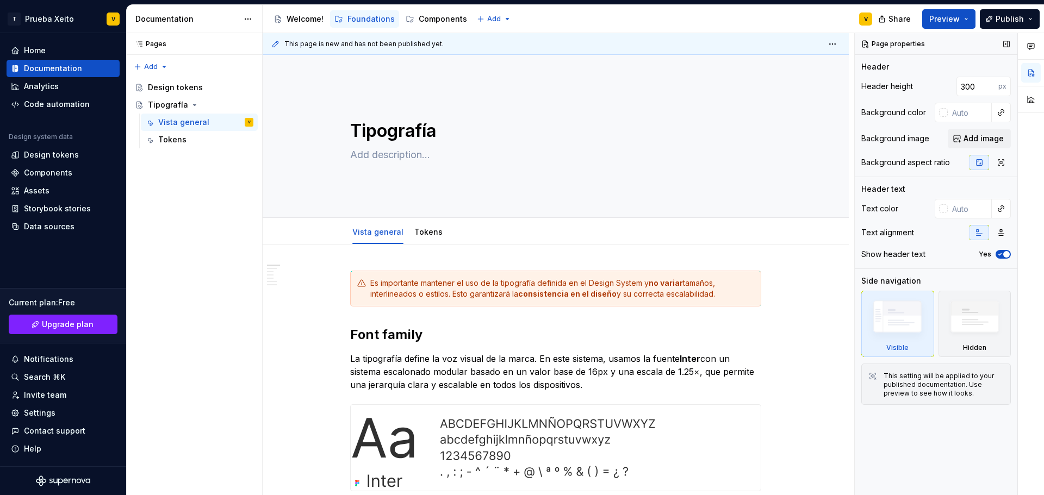
click at [906, 74] on div "Header Header height 300 px Background color Background image Add image Backgro…" at bounding box center [935, 118] width 149 height 115
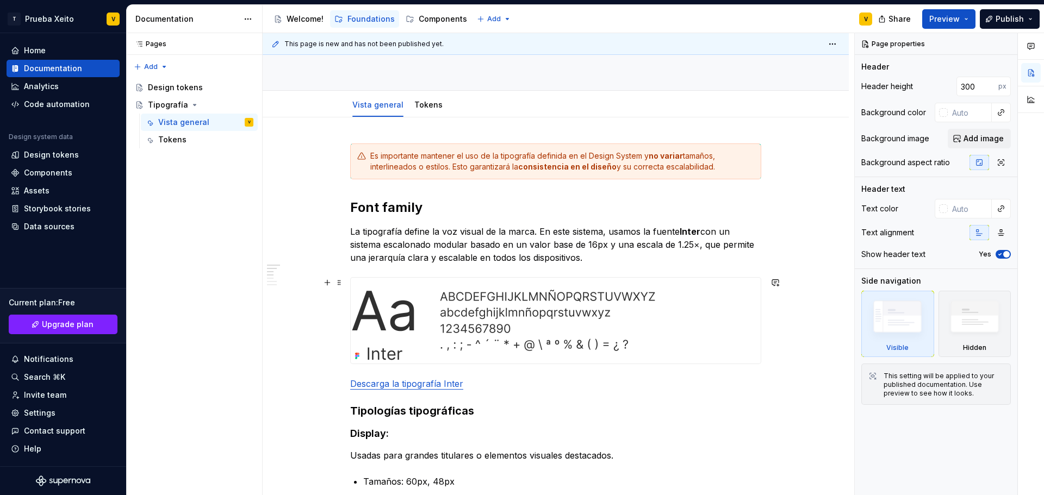
scroll to position [121, 0]
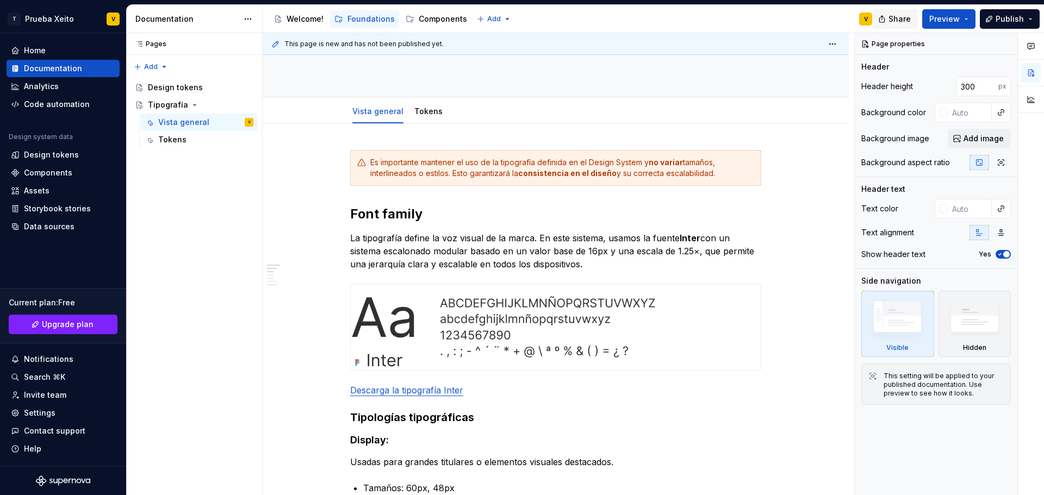
click at [890, 20] on button "Share" at bounding box center [894, 19] width 45 height 20
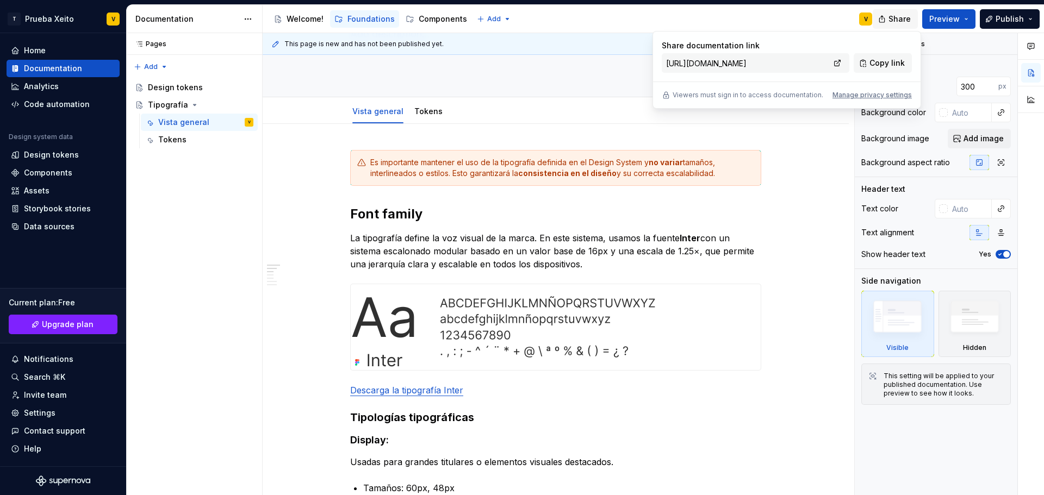
click at [893, 17] on span "Share" at bounding box center [899, 19] width 22 height 11
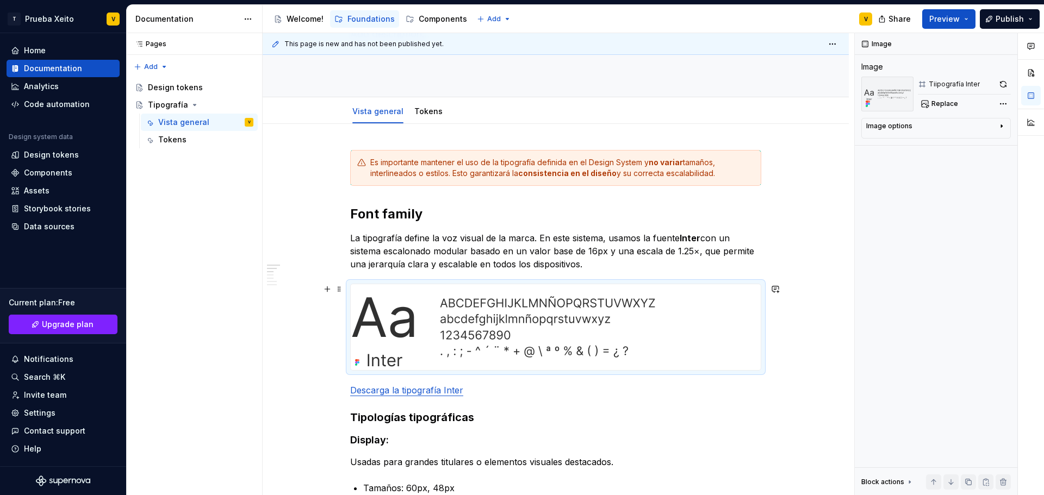
click at [427, 310] on img at bounding box center [503, 327] width 305 height 86
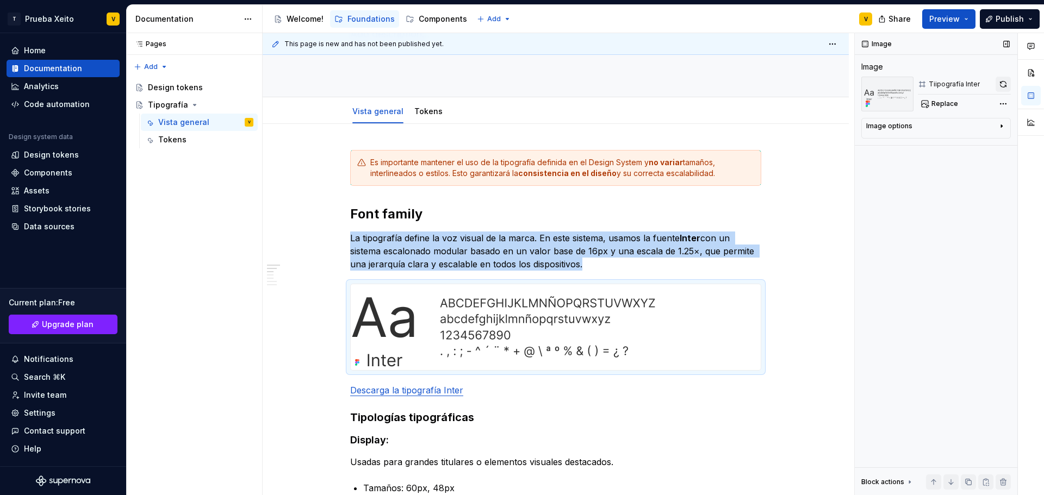
click at [1000, 84] on button "button" at bounding box center [1002, 84] width 15 height 15
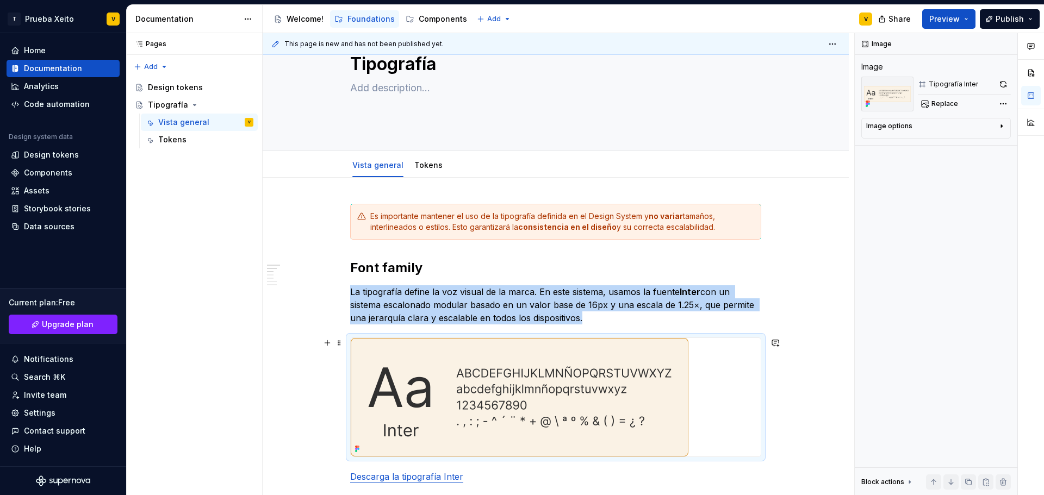
scroll to position [54, 0]
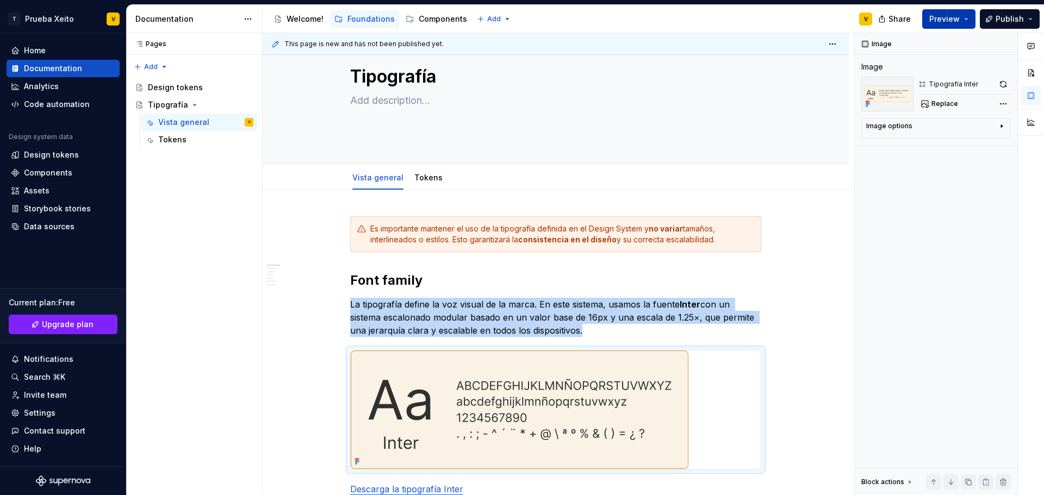
click at [971, 16] on button "Preview" at bounding box center [948, 19] width 53 height 20
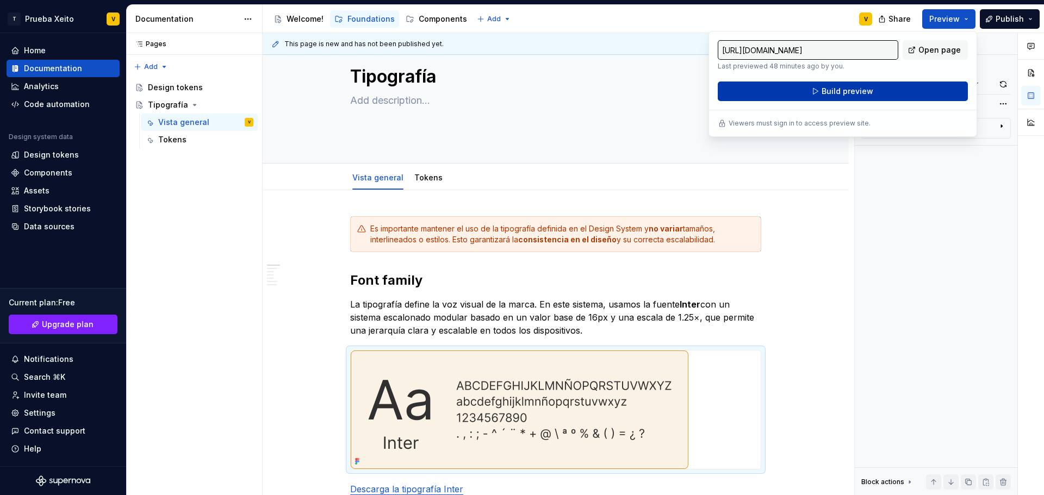
click at [838, 84] on button "Build preview" at bounding box center [842, 92] width 250 height 20
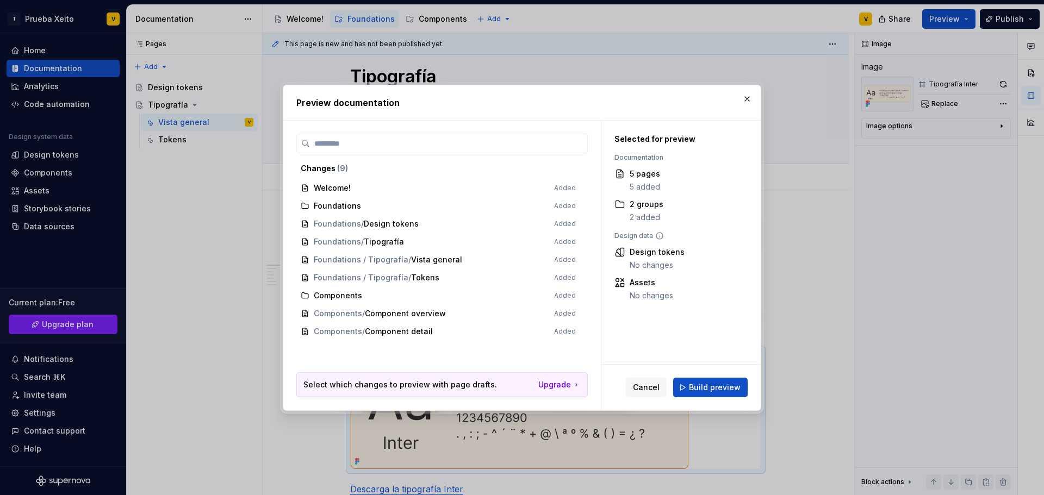
click at [704, 374] on div "Cancel Build preview" at bounding box center [680, 388] width 159 height 46
click at [704, 382] on span "Build preview" at bounding box center [715, 387] width 52 height 11
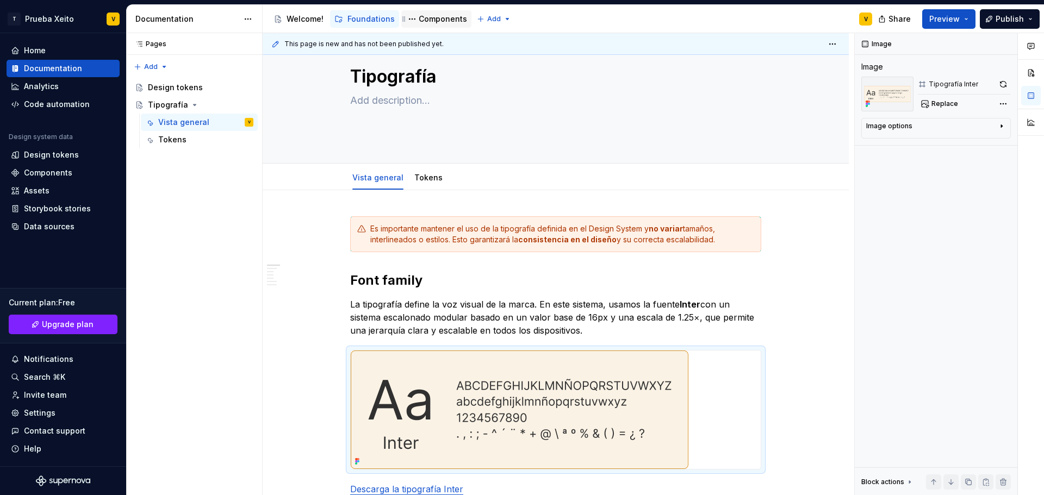
type textarea "*"
